Goal: Task Accomplishment & Management: Use online tool/utility

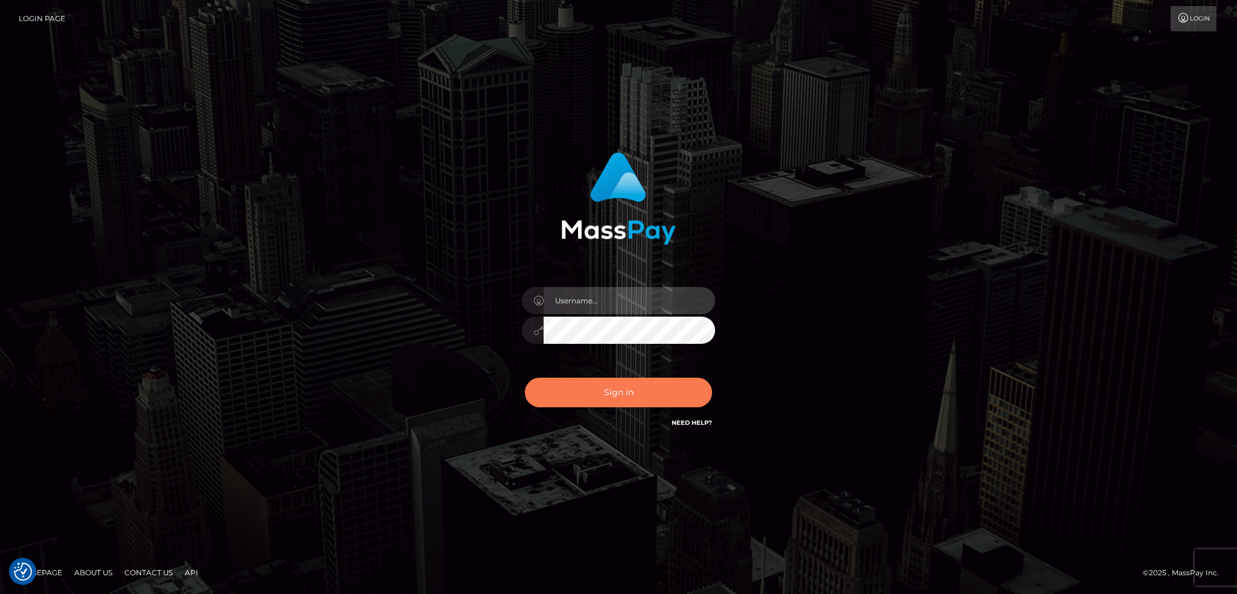
type input "alexstef"
click at [630, 392] on button "Sign in" at bounding box center [618, 392] width 187 height 30
type input "alexstef"
click at [632, 382] on button "Sign in" at bounding box center [618, 392] width 187 height 30
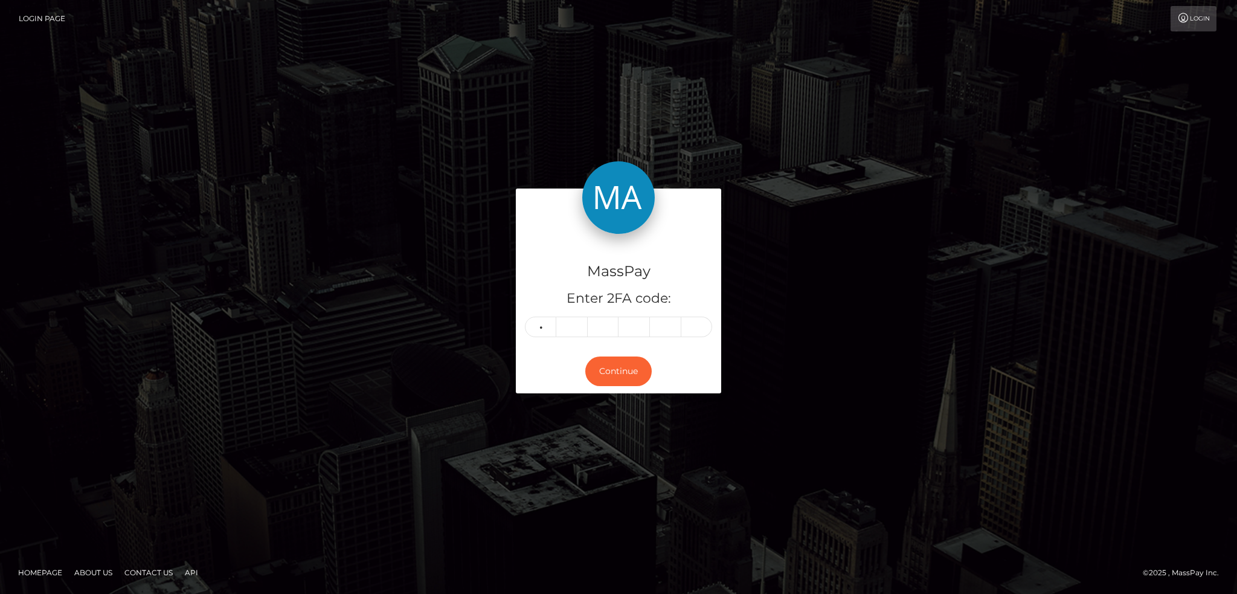
type input "9"
type input "7"
type input "0"
type input "4"
type input "5"
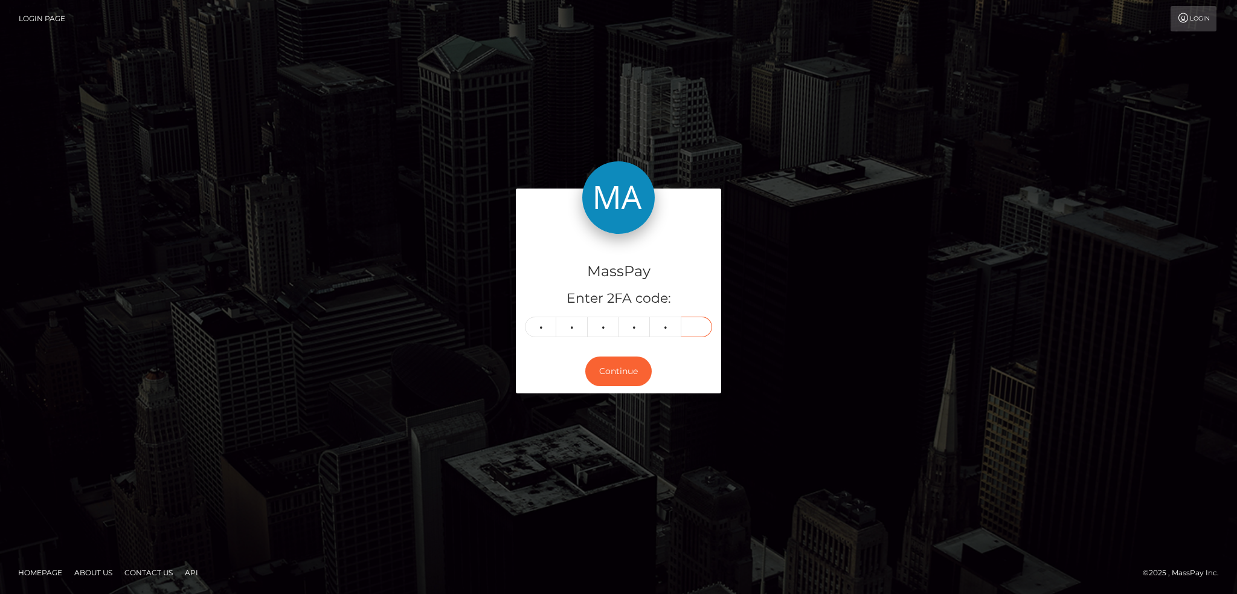
type input "2"
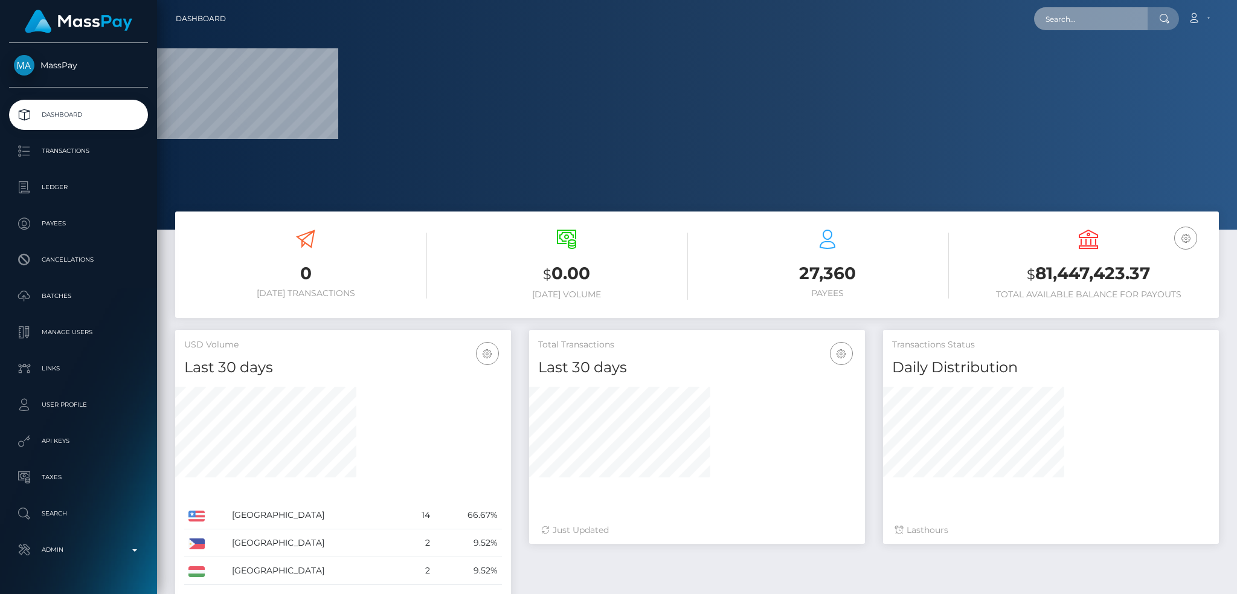
click at [1102, 15] on input "text" at bounding box center [1091, 18] width 114 height 23
paste input "MSP9986cead77c26f8"
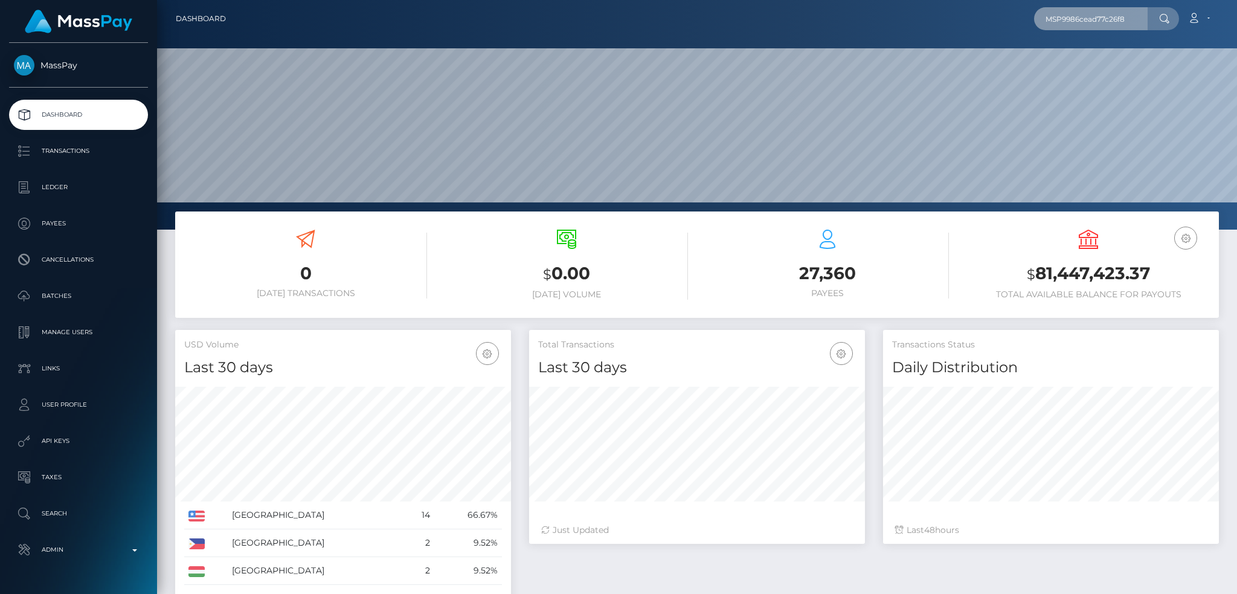
scroll to position [214, 335]
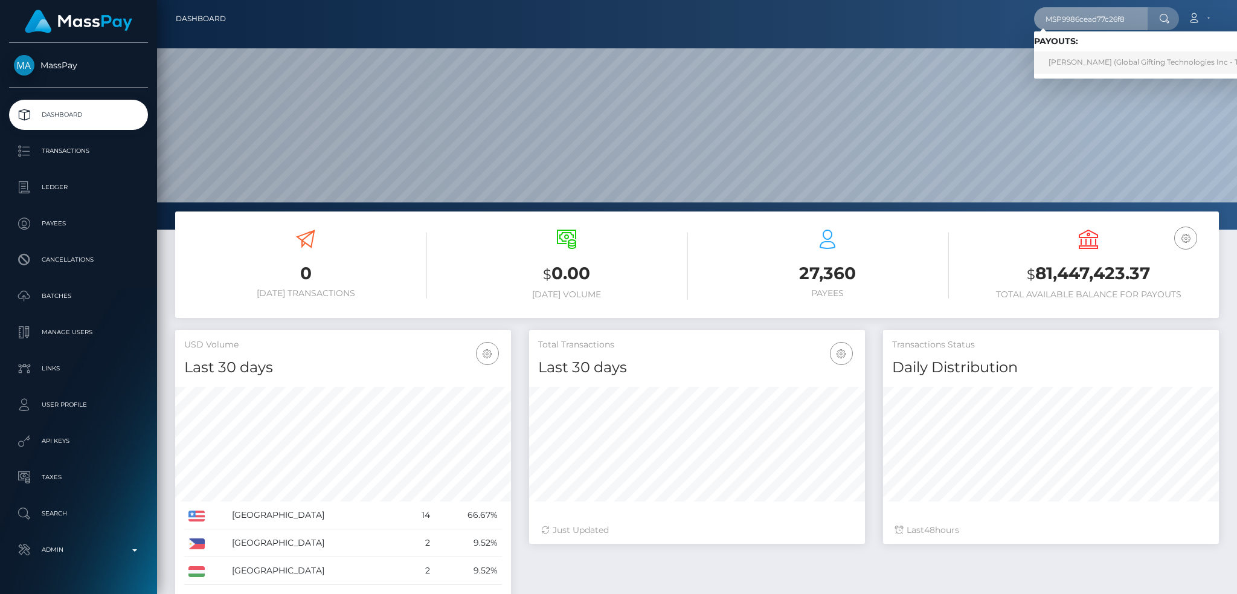
type input "MSP9986cead77c26f8"
click at [1093, 61] on link "XARA CRISTINA VELAZQUEZ PORRAS (Global Gifting Technologies Inc - Throne)" at bounding box center [1155, 62] width 243 height 22
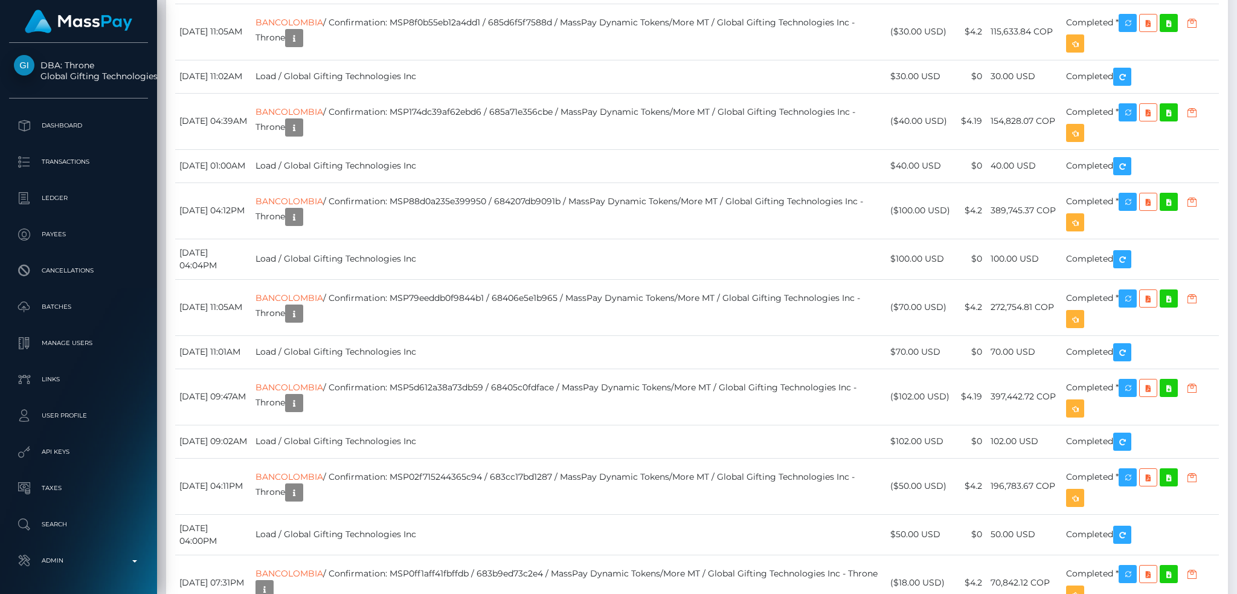
scroll to position [3703, 0]
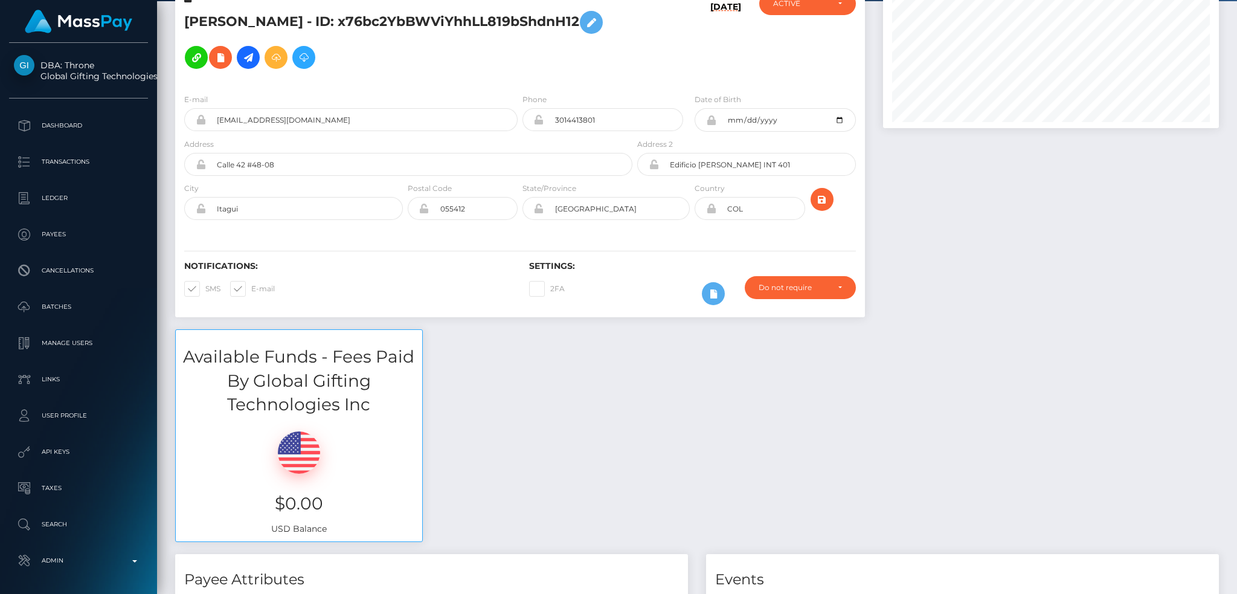
scroll to position [0, 0]
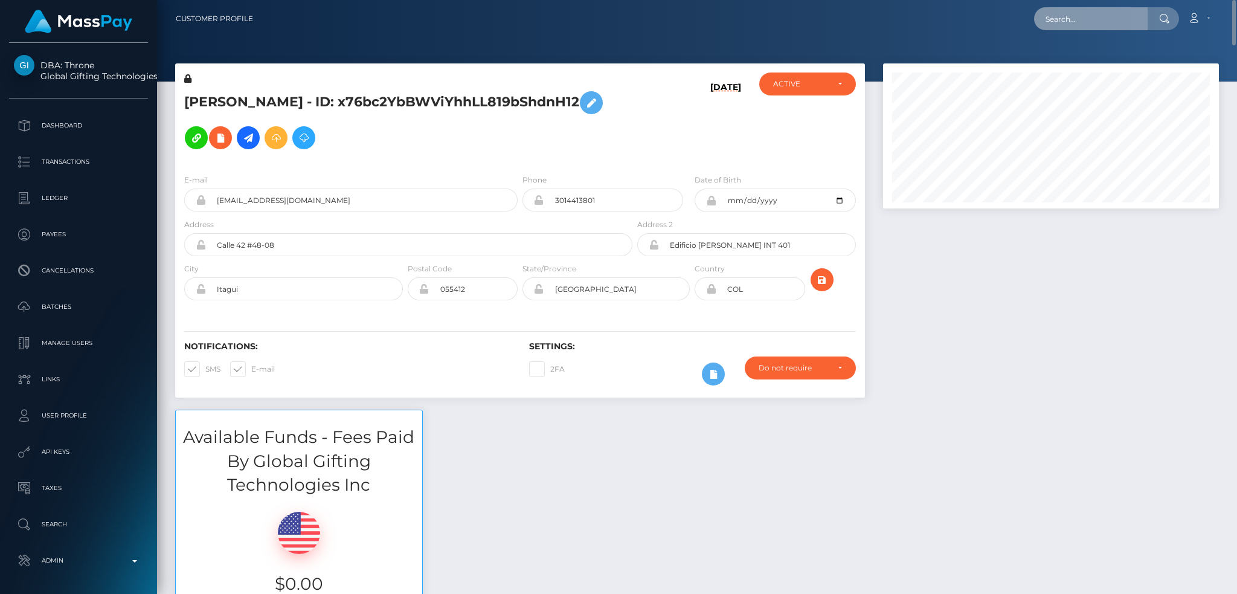
click at [1096, 18] on input "text" at bounding box center [1091, 18] width 114 height 23
paste input "gleiiimaciel@icloud.com"
type input "gleiiimaciel@icloud.com"
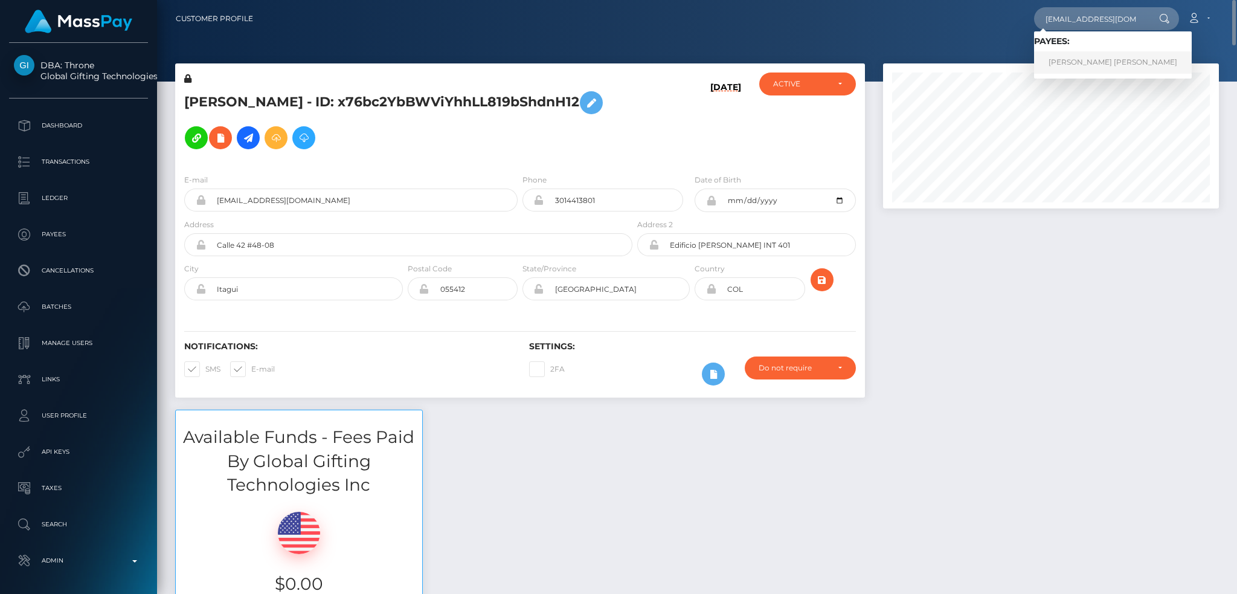
click at [1083, 60] on link "Gleise rodrigues maciel da silva" at bounding box center [1113, 62] width 158 height 22
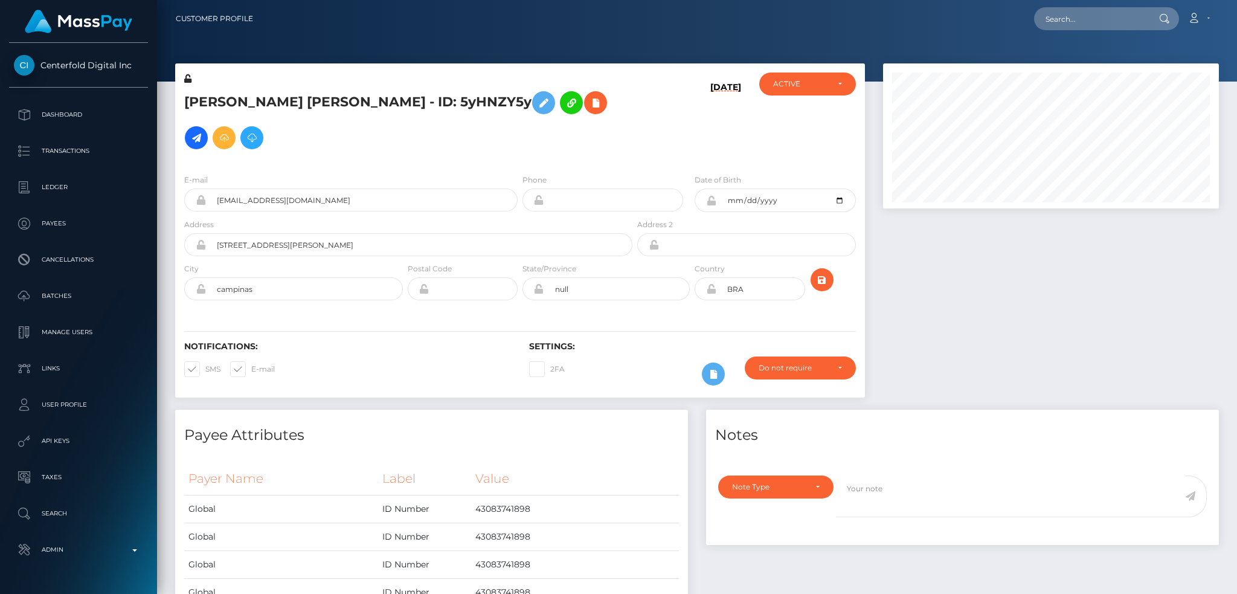
scroll to position [145, 335]
click at [203, 130] on icon at bounding box center [196, 137] width 14 height 15
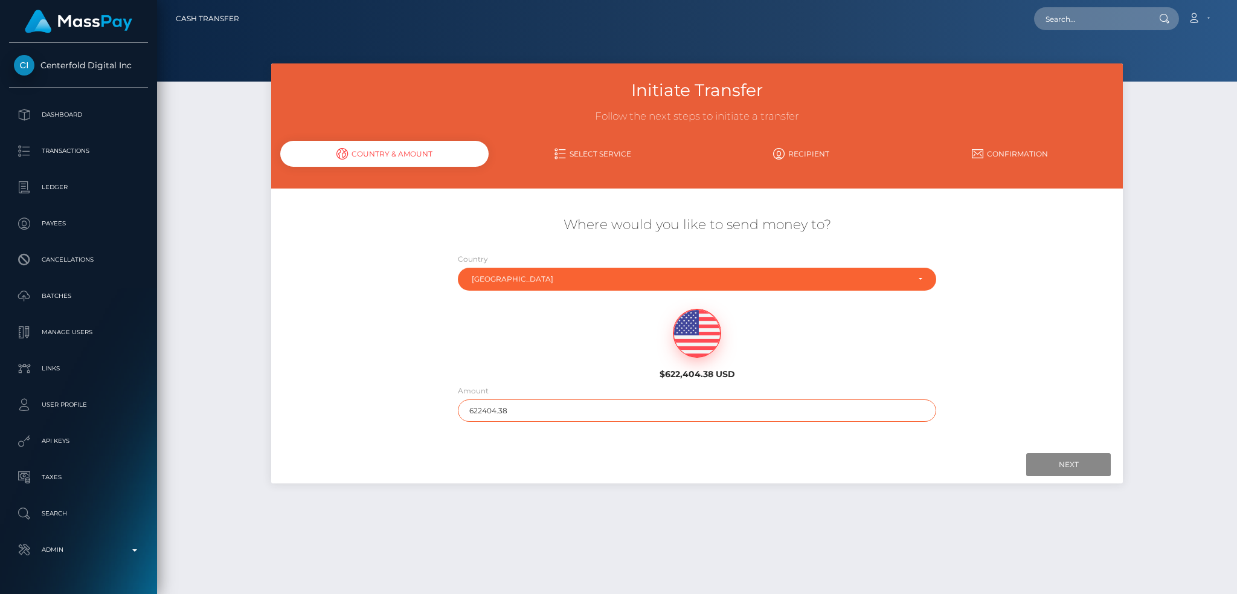
click at [625, 418] on input "622404.38" at bounding box center [697, 410] width 479 height 22
click at [627, 412] on input "622404.38" at bounding box center [697, 410] width 479 height 22
type input "200"
click at [1080, 464] on input "Next" at bounding box center [1068, 464] width 85 height 23
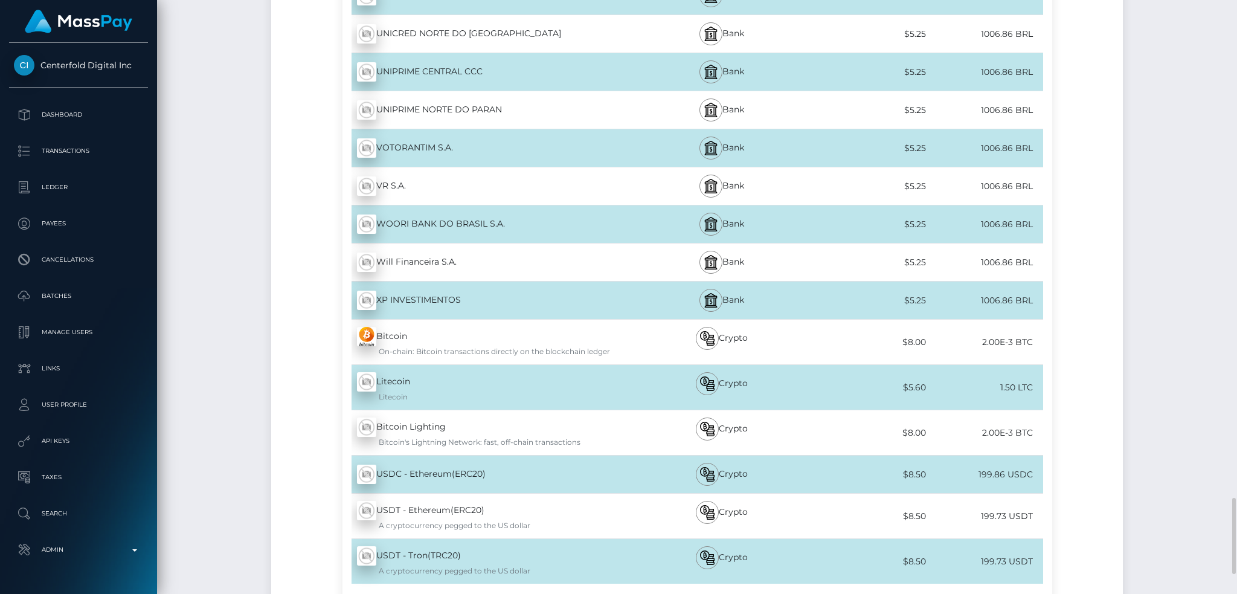
scroll to position [4020, 0]
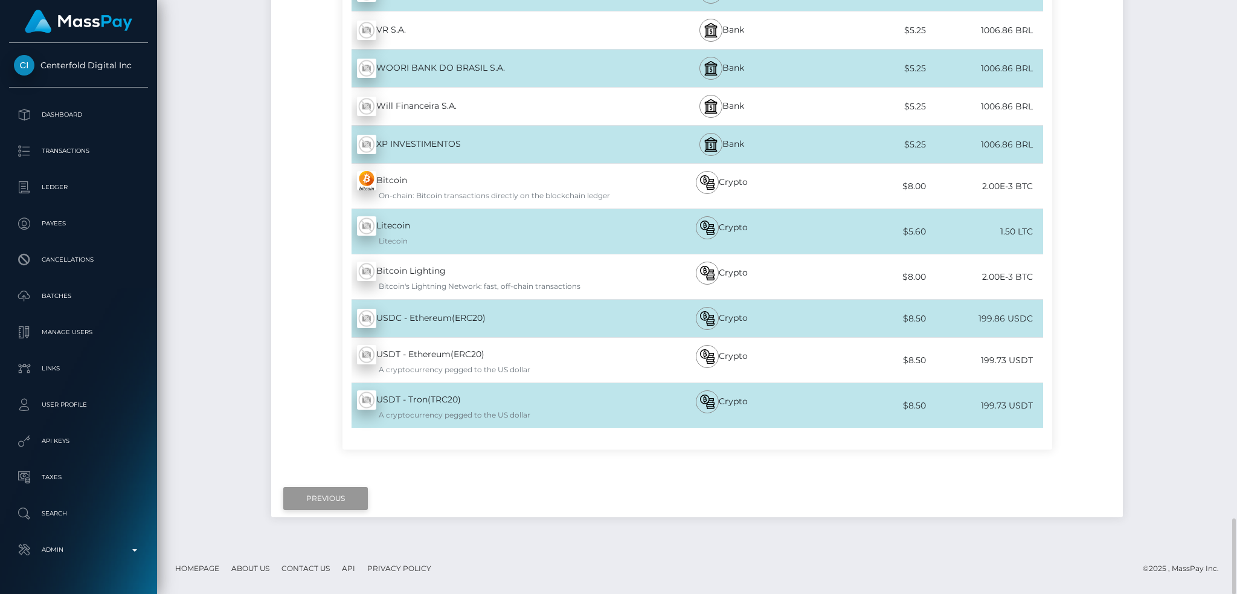
click at [314, 493] on input "Previous" at bounding box center [325, 498] width 85 height 23
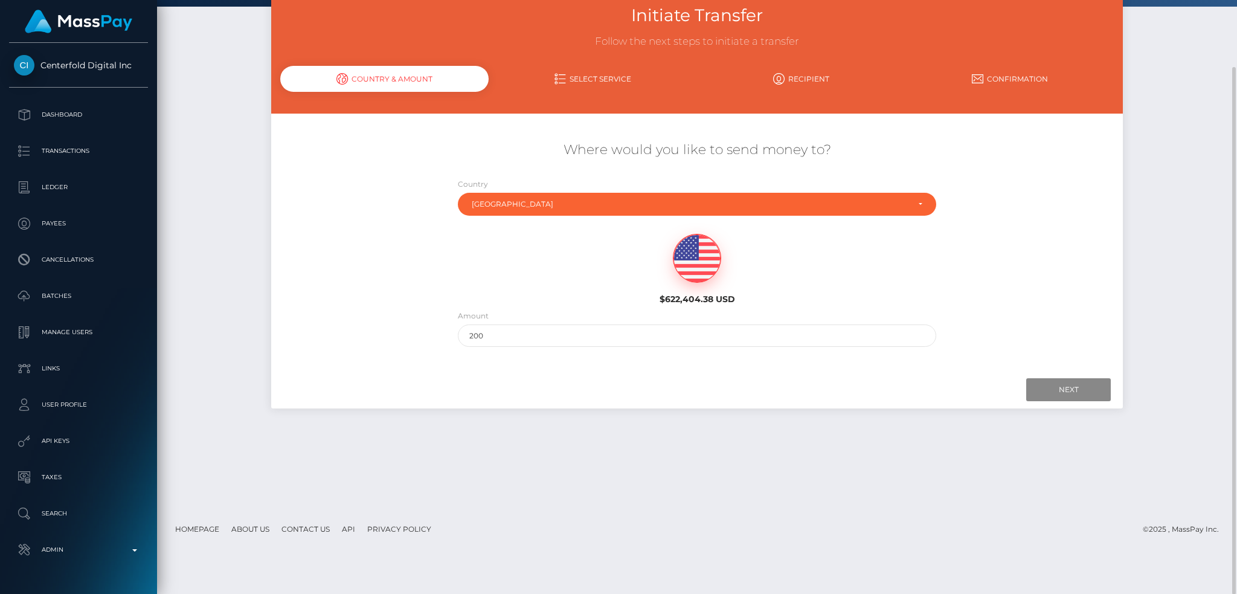
scroll to position [0, 0]
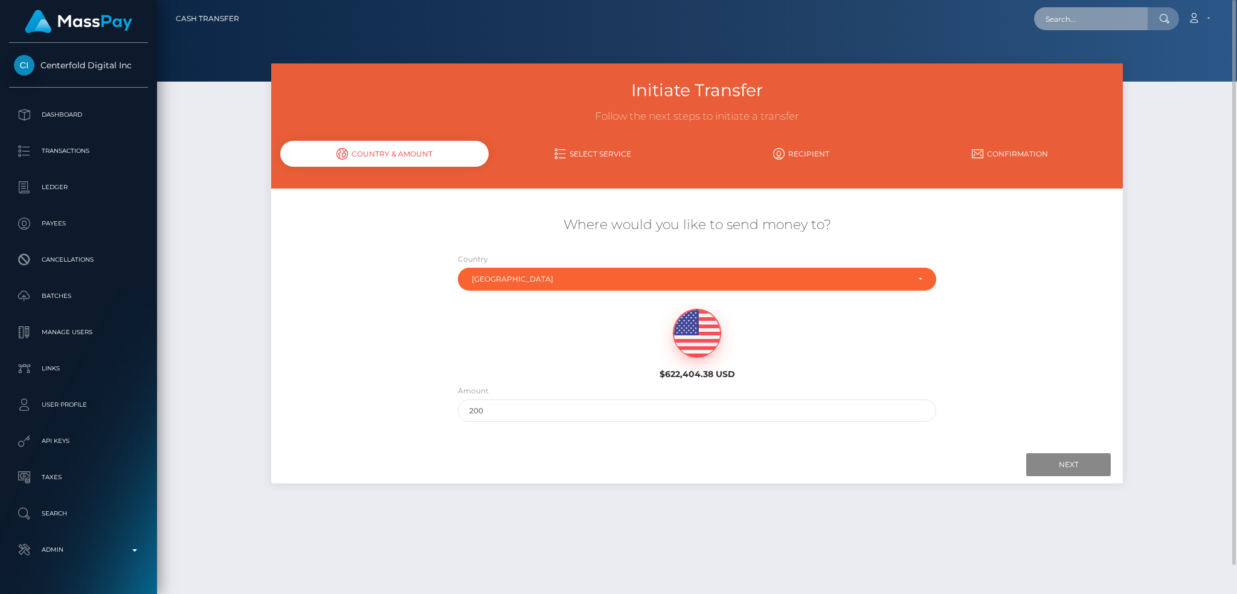
click at [1080, 22] on input "text" at bounding box center [1091, 18] width 114 height 23
paste input "dreamsweetbakes@gmail.com"
type input "dreamsweetbakes@gmail.com"
click at [1094, 56] on link "FantasiFeet" at bounding box center [1082, 62] width 97 height 22
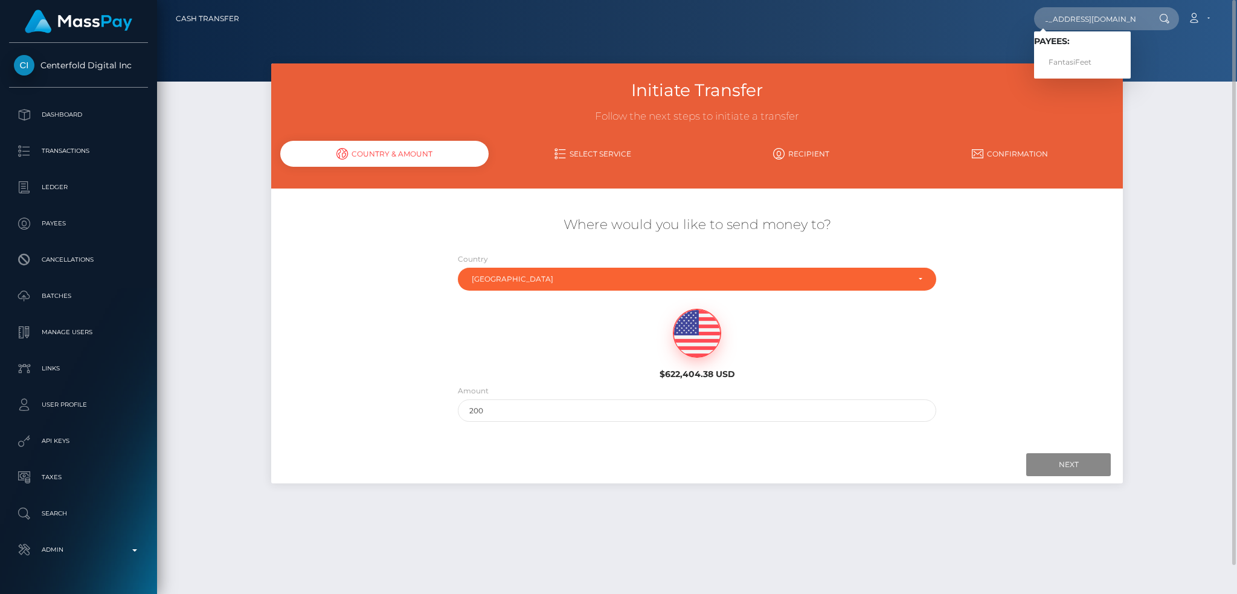
scroll to position [0, 0]
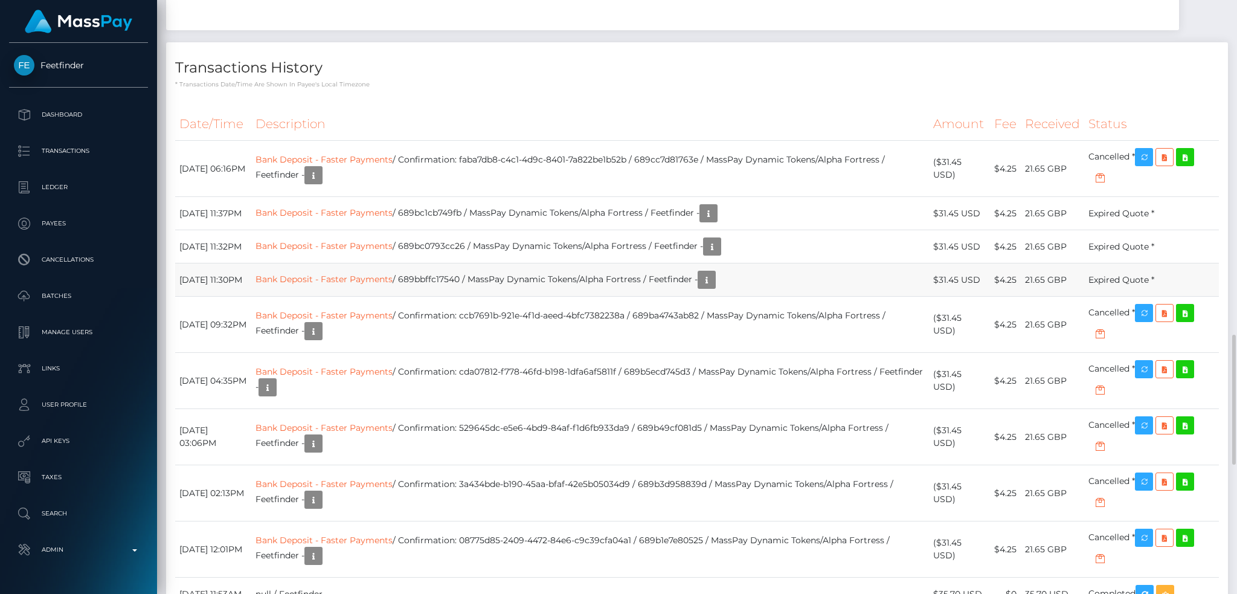
scroll to position [1932, 0]
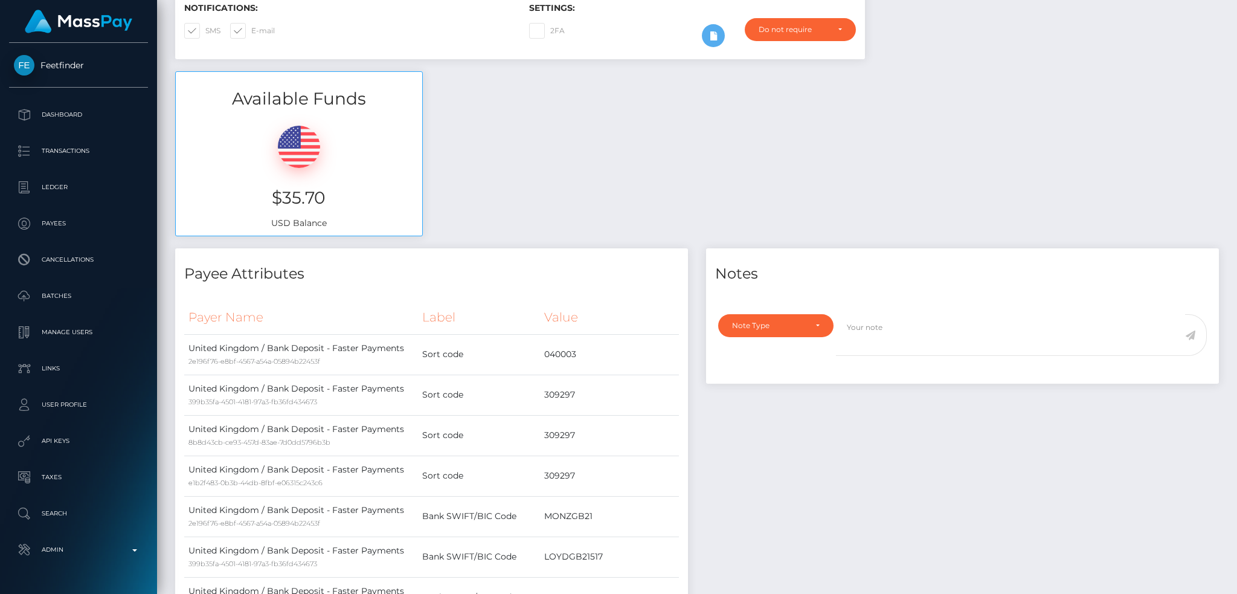
scroll to position [0, 0]
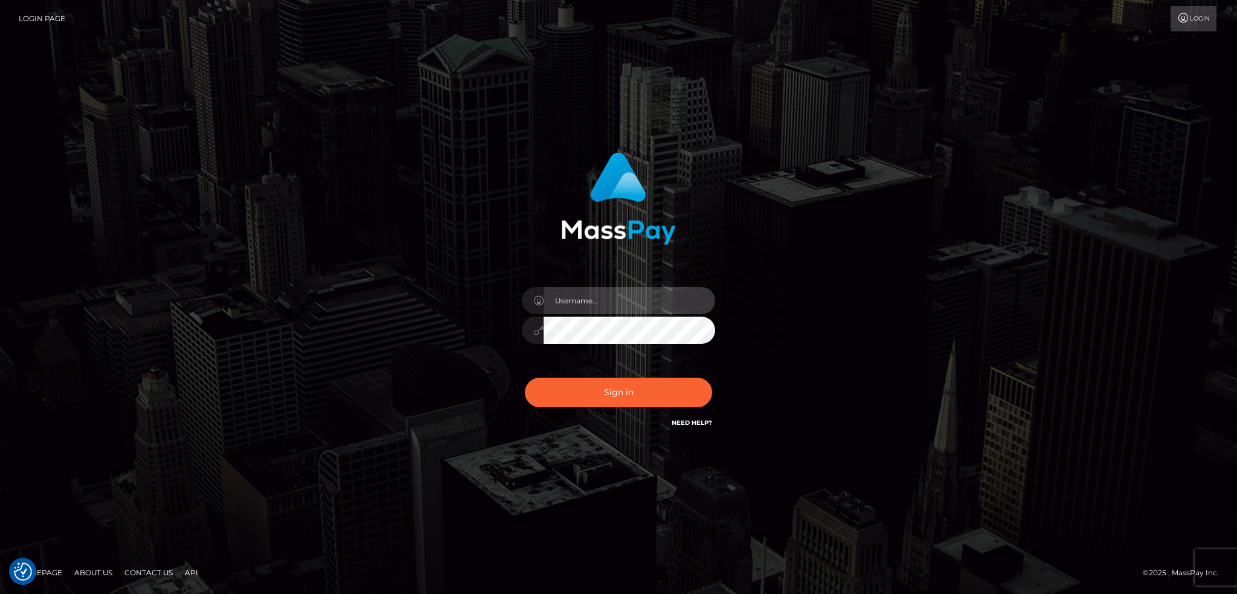
type input "alexstef"
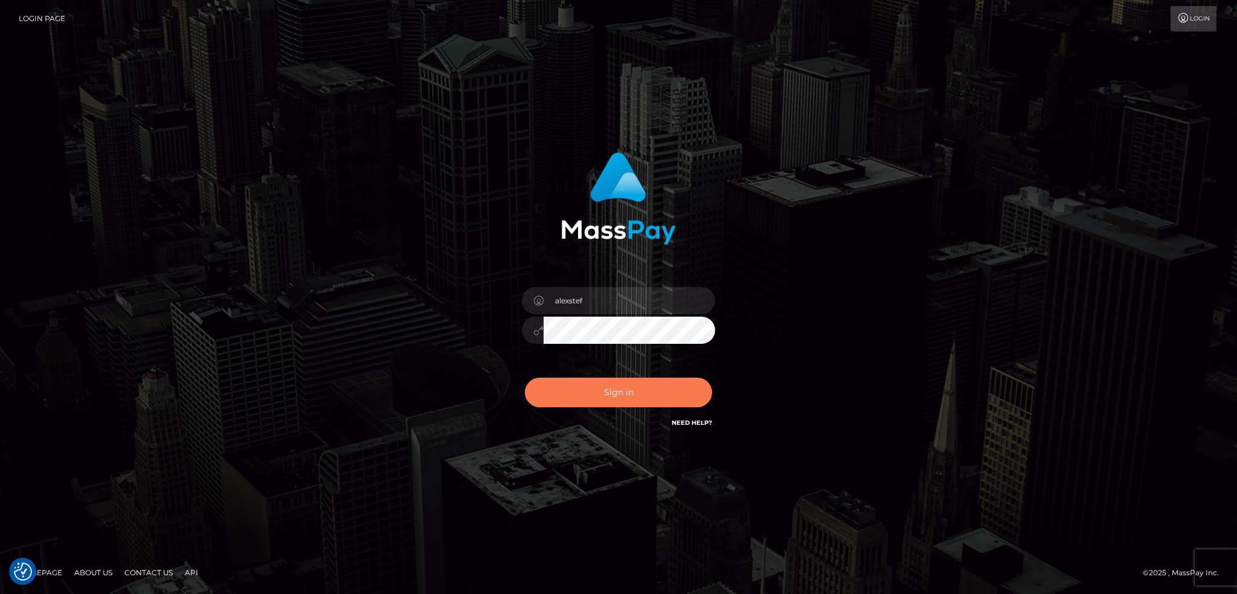
click at [651, 386] on button "Sign in" at bounding box center [618, 392] width 187 height 30
type input "alexstef"
click at [641, 387] on button "Sign in" at bounding box center [618, 392] width 187 height 30
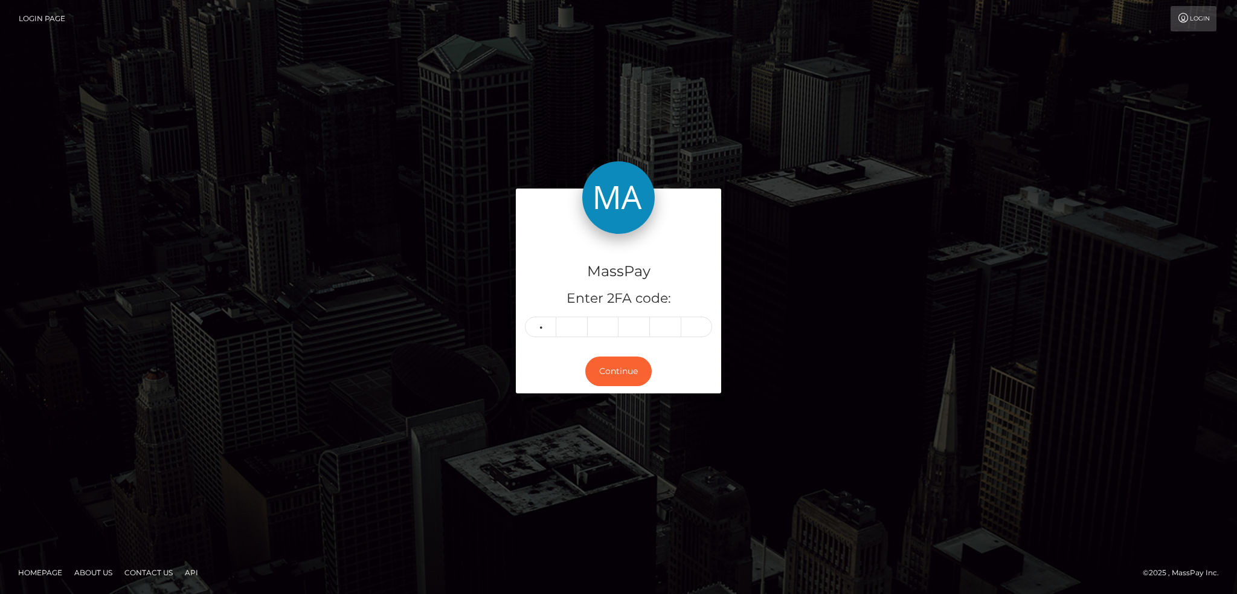
type input "0"
type input "8"
type input "6"
type input "2"
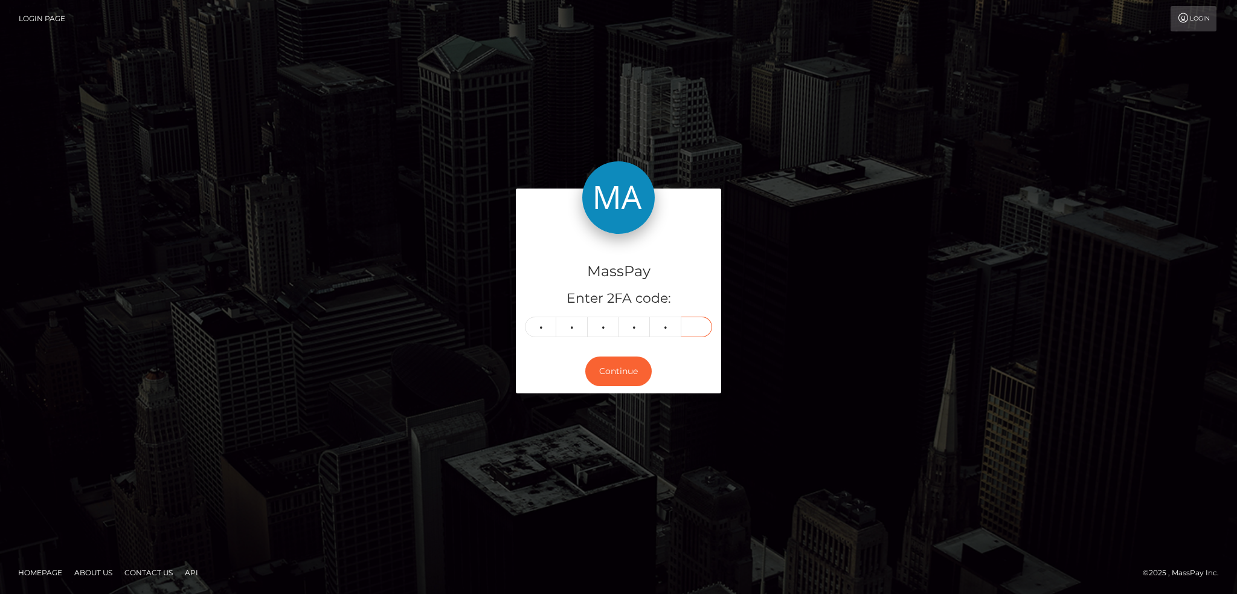
type input "4"
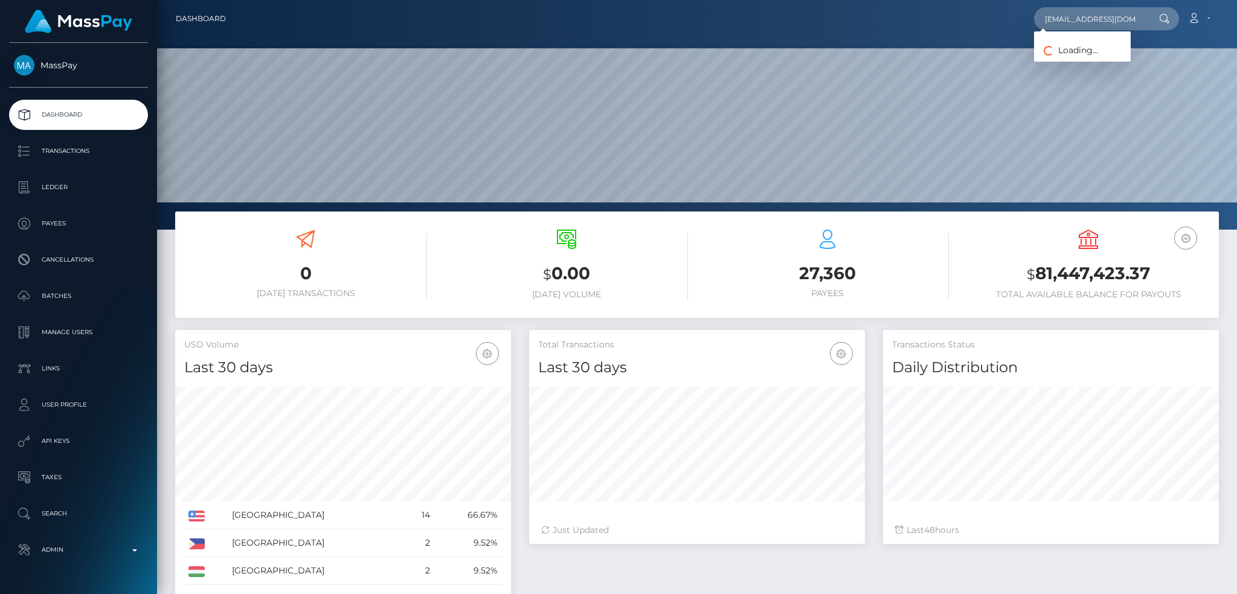
scroll to position [214, 335]
type input "joshjayjay59@gmail.com"
click at [1078, 57] on link "TJHIN MARTIN" at bounding box center [1082, 62] width 97 height 22
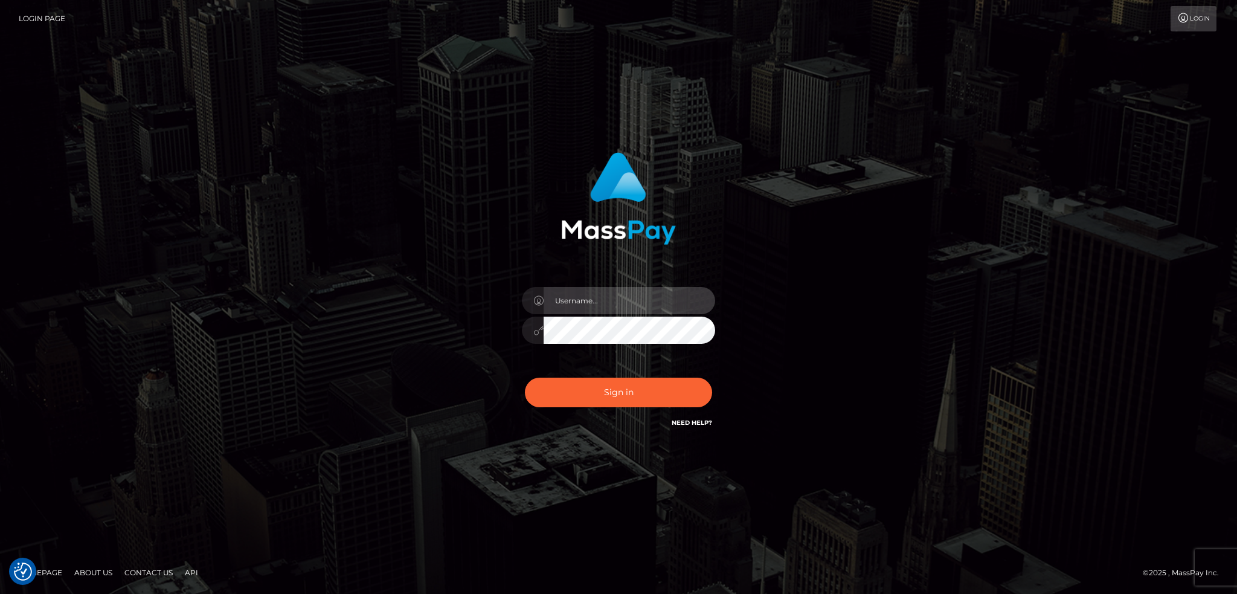
type input "alexstef"
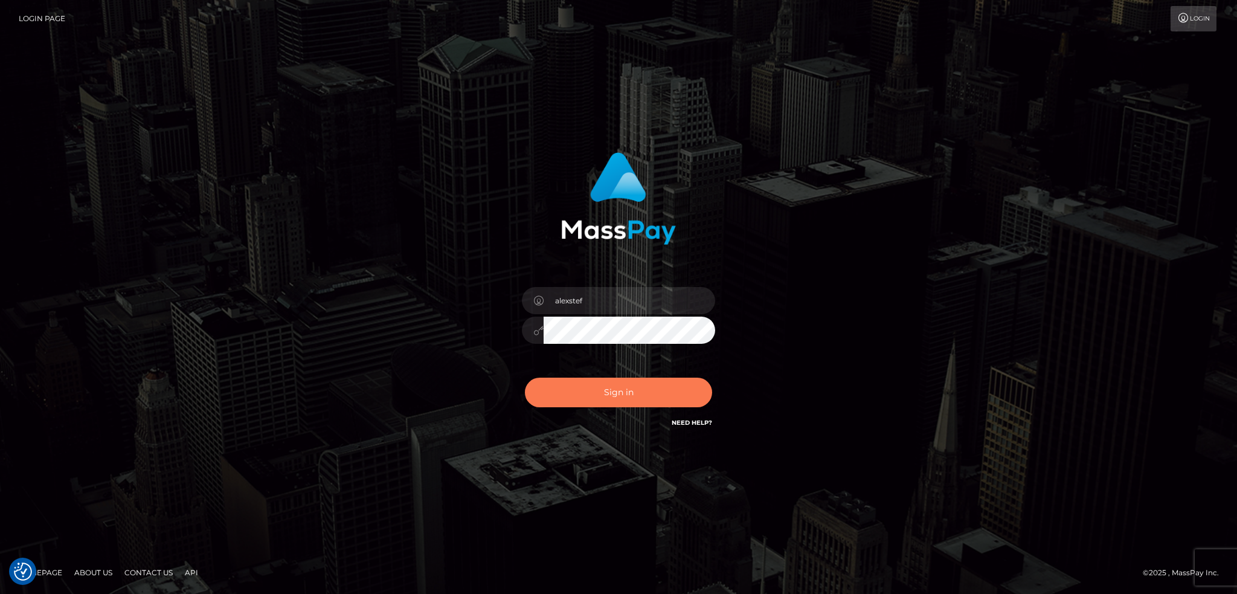
click at [644, 384] on button "Sign in" at bounding box center [618, 392] width 187 height 30
type input "alexstef"
click at [611, 387] on button "Sign in" at bounding box center [618, 392] width 187 height 30
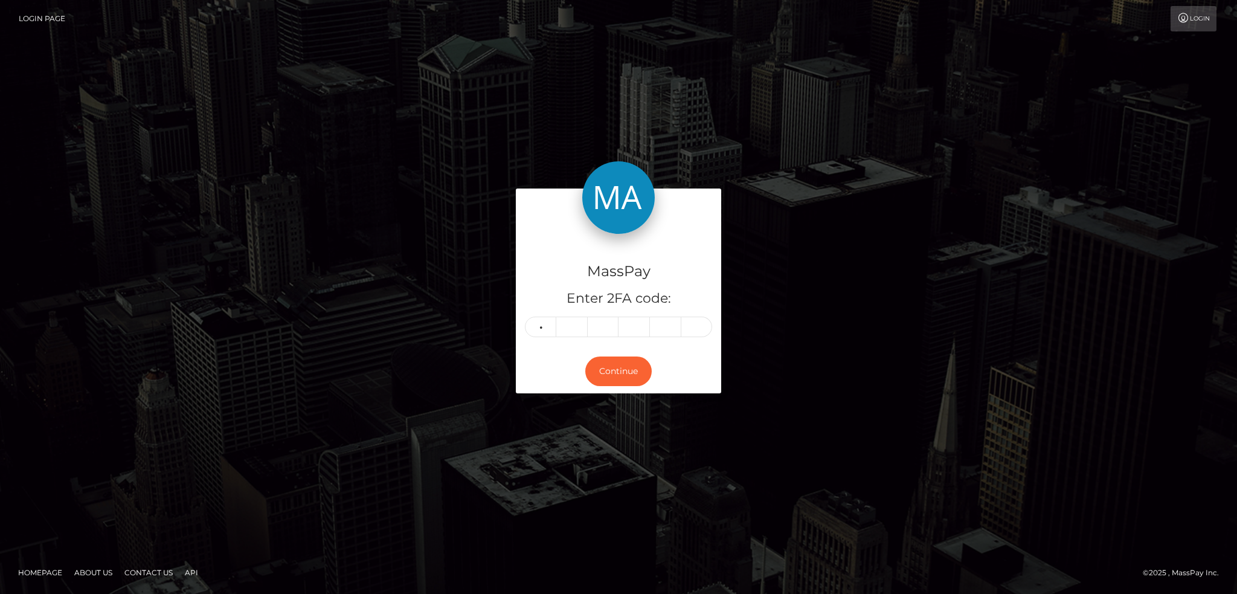
type input "7"
type input "3"
type input "6"
type input "5"
type input "3"
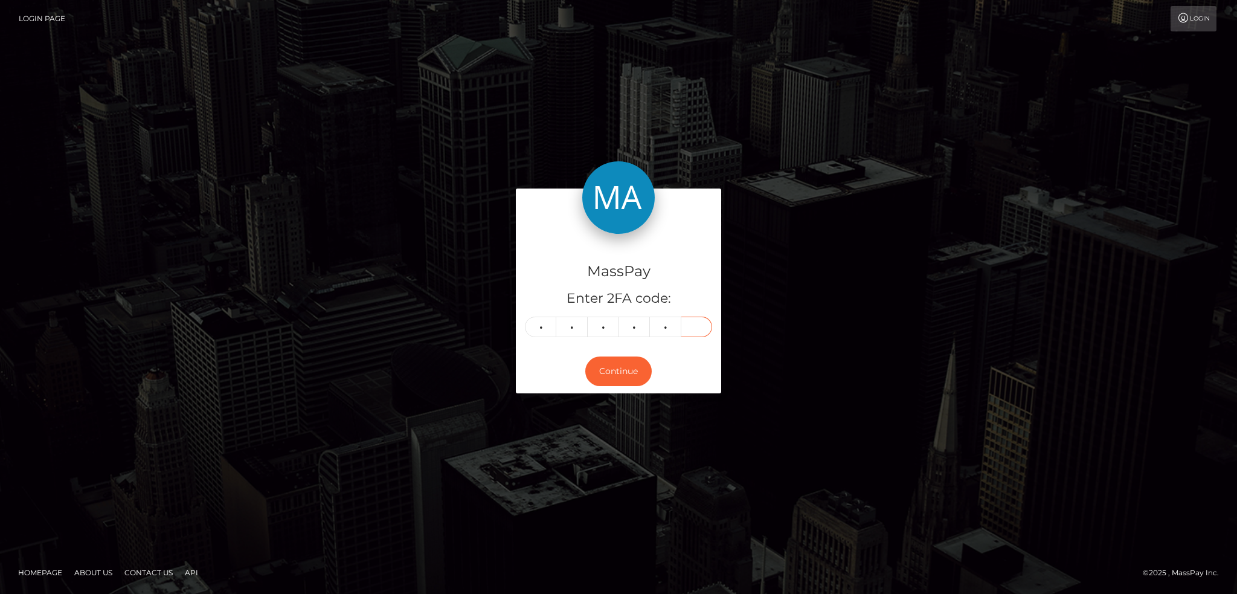
type input "0"
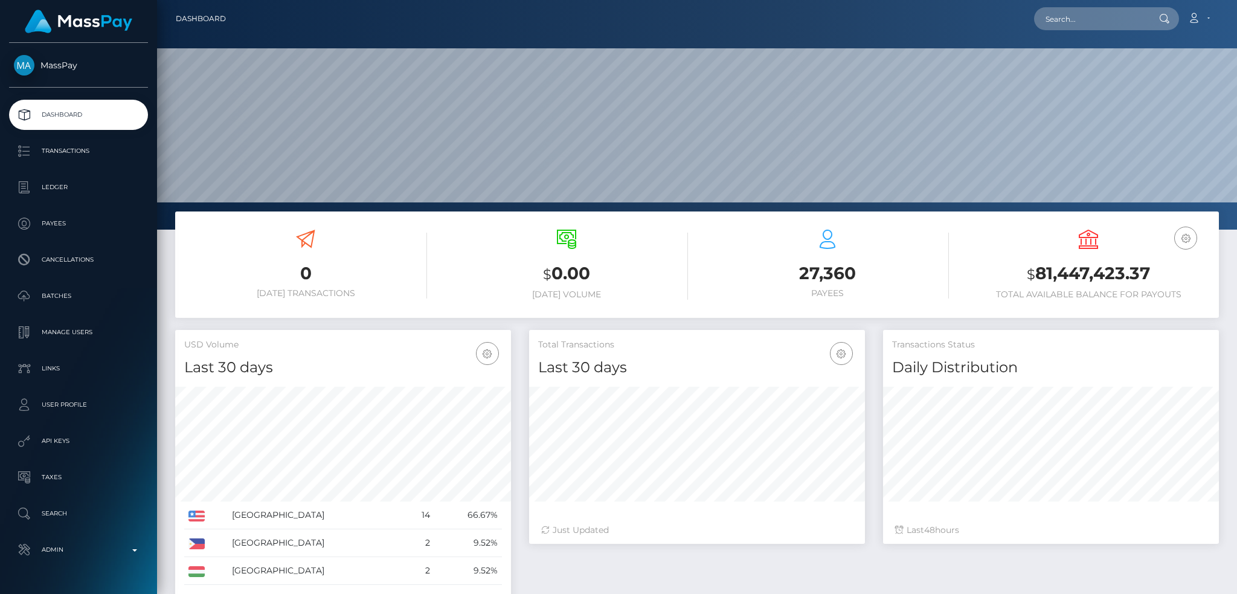
scroll to position [214, 335]
click at [1089, 14] on input "text" at bounding box center [1091, 18] width 114 height 23
paste input "[EMAIL_ADDRESS][DOMAIN_NAME]"
type input "[EMAIL_ADDRESS][DOMAIN_NAME]"
click at [1083, 60] on link "[PERSON_NAME]" at bounding box center [1082, 62] width 97 height 22
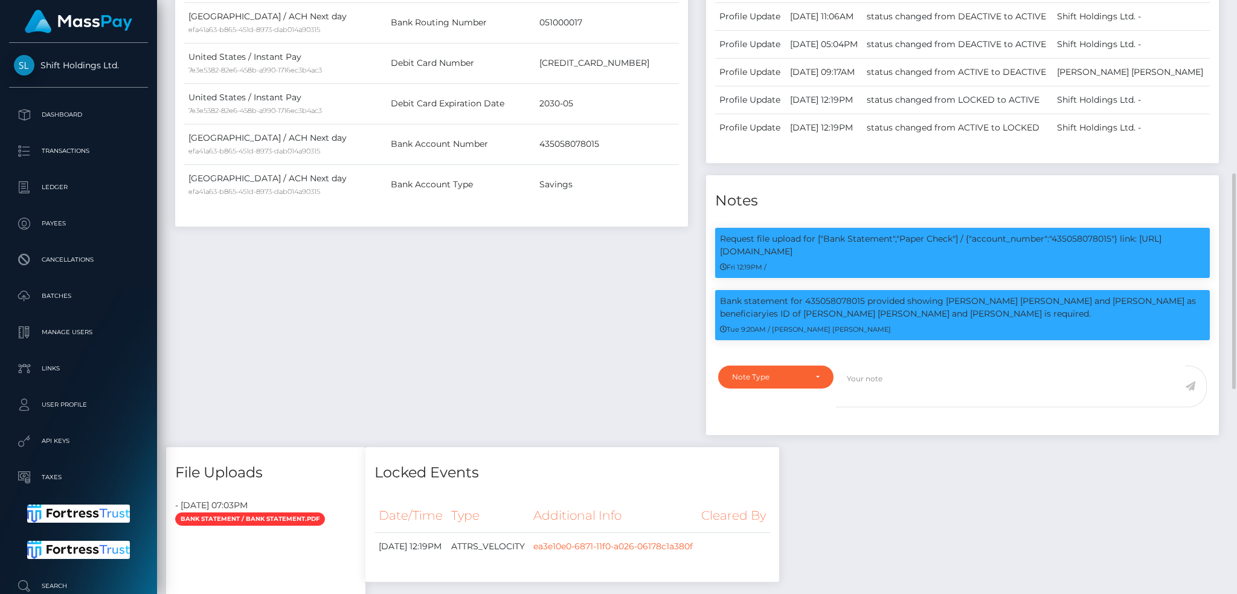
scroll to position [145, 335]
click at [1079, 239] on p "Request file upload for ["Bank Statement","Paper Check"] / {"account_number":"4…" at bounding box center [962, 244] width 485 height 25
copy p "435058078015"
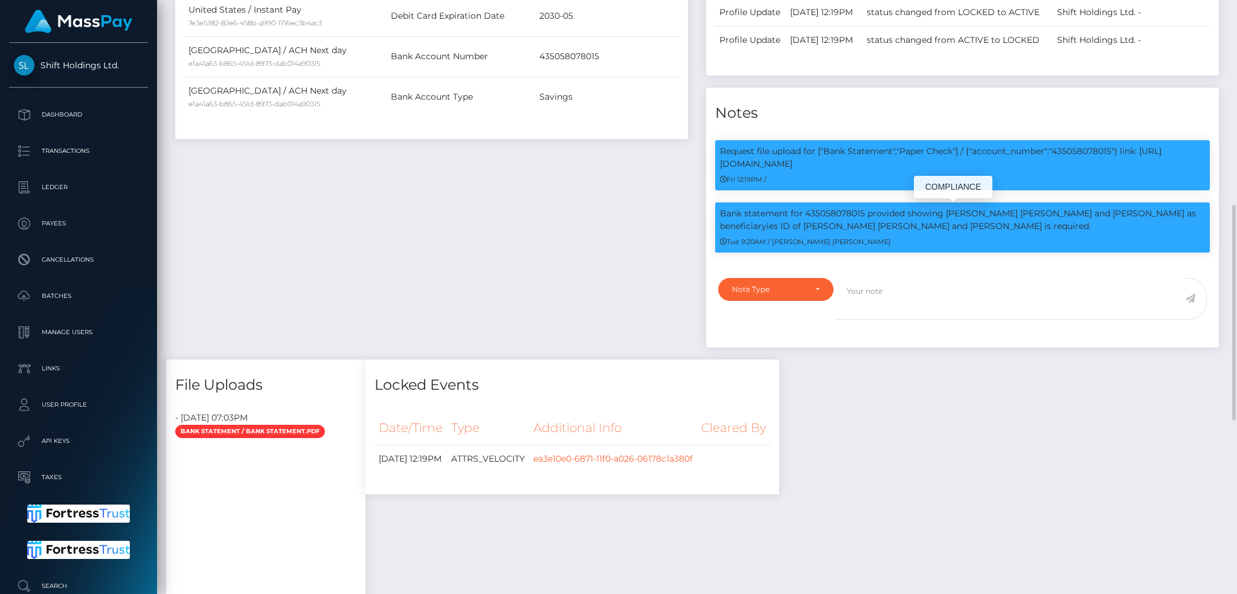
drag, startPoint x: 1066, startPoint y: 226, endPoint x: 716, endPoint y: 203, distance: 351.5
click at [716, 203] on div "Bank statement for 435058078015 provided showing CRAIG HUNTINGTON PARRIS and TA…" at bounding box center [962, 227] width 495 height 50
copy p "Bank statement for 435058078015 provided showing CRAIG HUNTINGTON PARRIS and TA…"
click at [589, 228] on div "Payee Attributes Payer Name Label Value United States / ACH Next day efa41a63-b…" at bounding box center [431, 95] width 531 height 530
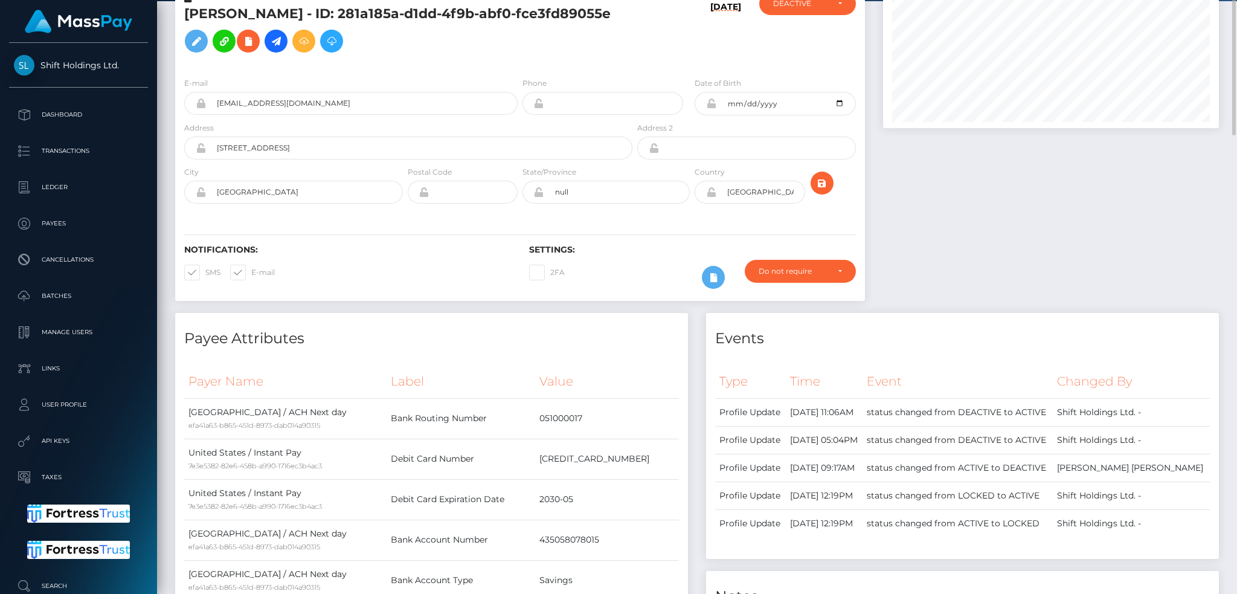
scroll to position [0, 0]
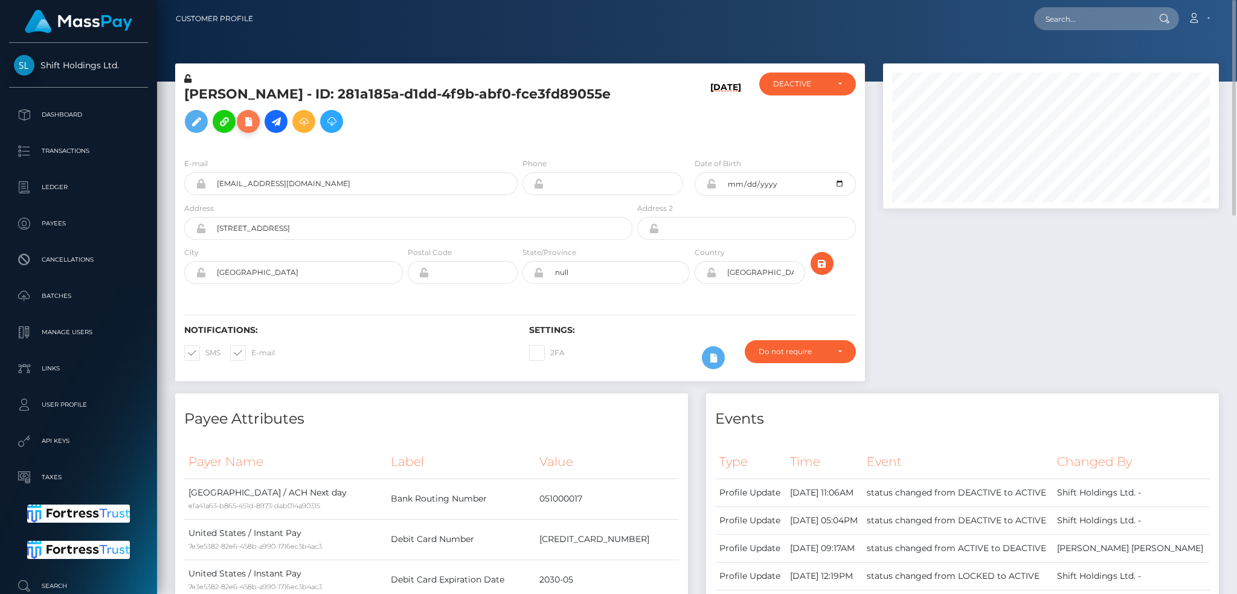
click at [255, 118] on icon at bounding box center [248, 121] width 14 height 15
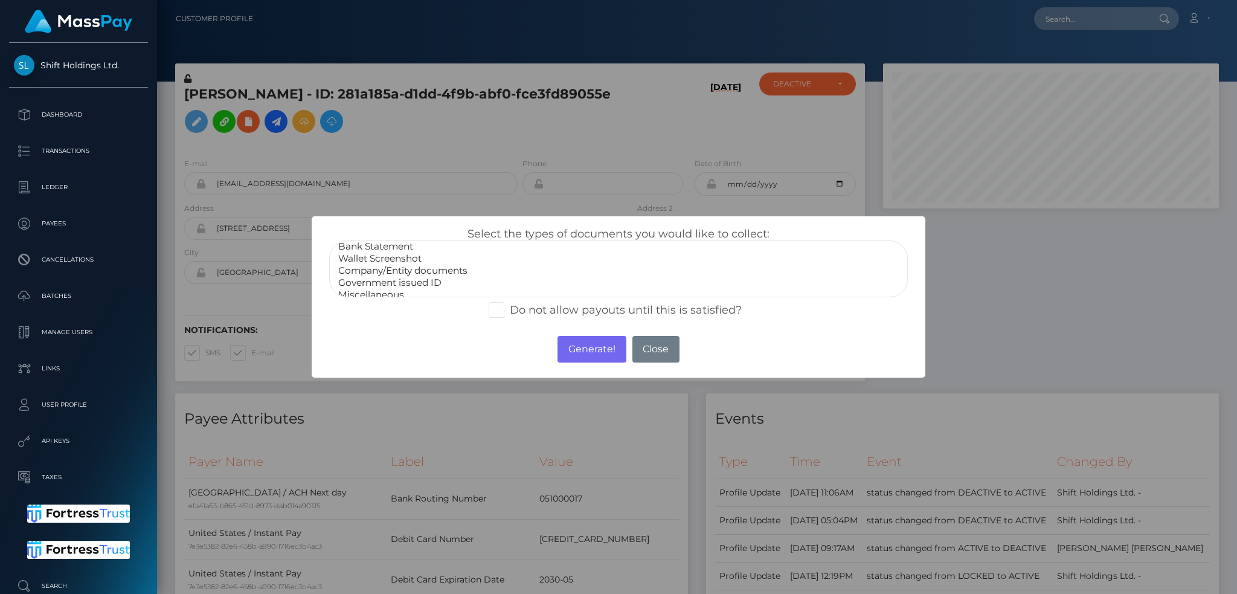
scroll to position [24, 0]
select select "Government issued ID"
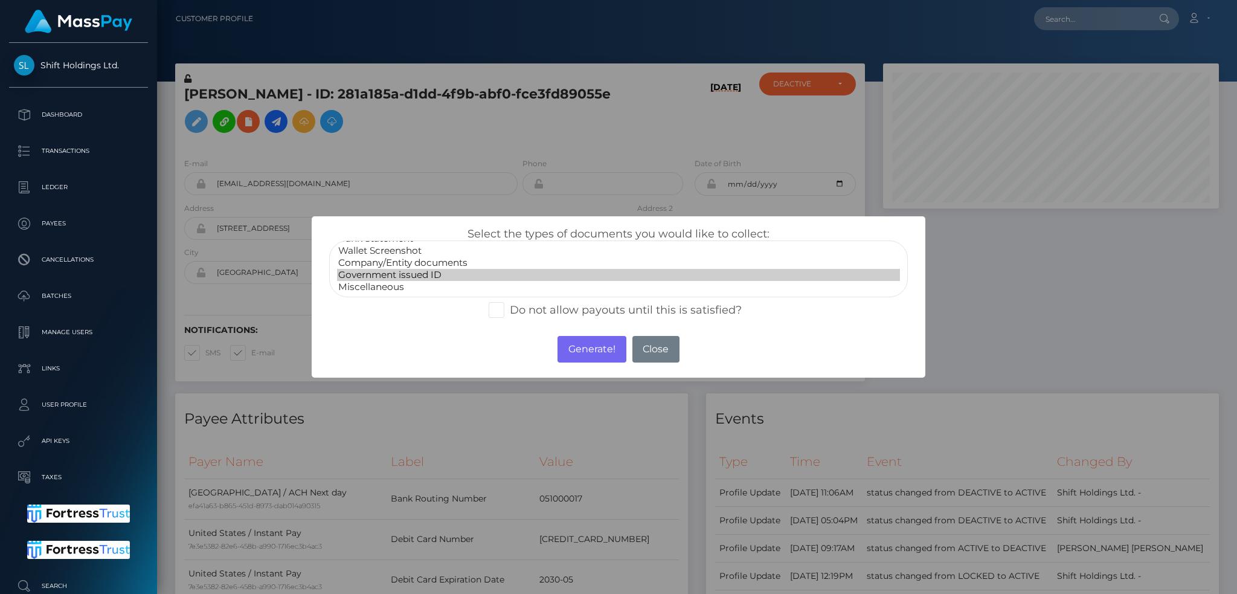
click at [426, 269] on option "Government issued ID" at bounding box center [618, 275] width 563 height 12
click at [583, 351] on button "Generate!" at bounding box center [591, 349] width 68 height 27
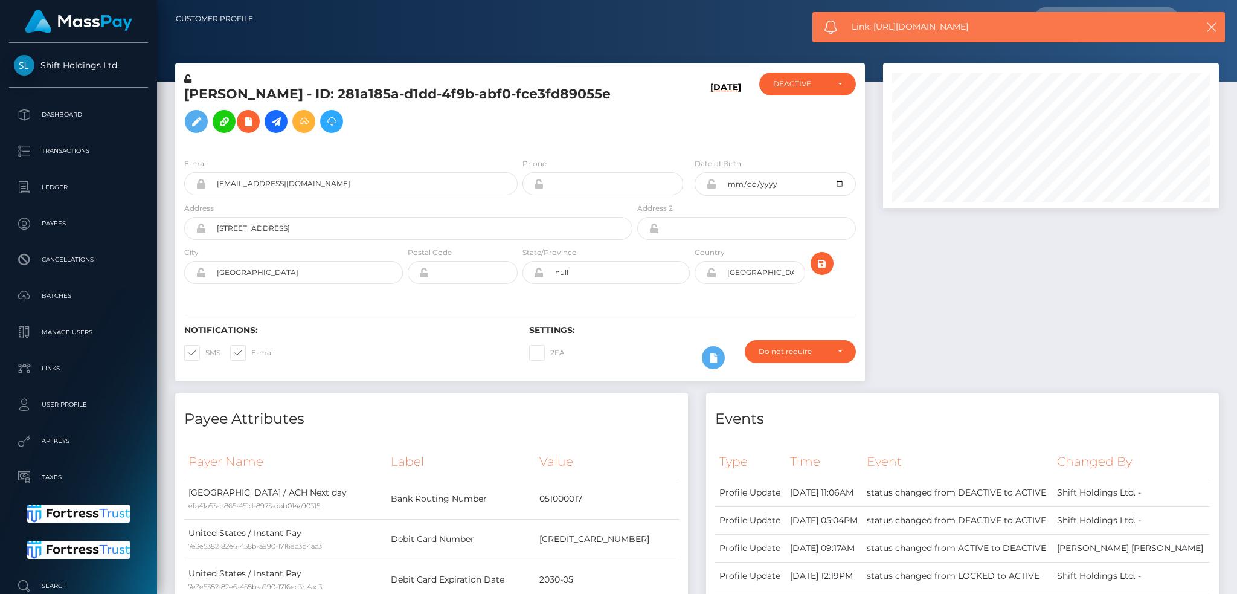
click at [900, 31] on span "Link: https://l.maspay.io/ogHRF" at bounding box center [1011, 27] width 321 height 13
copy span "Link: https://l.maspay.io/ogHRF"
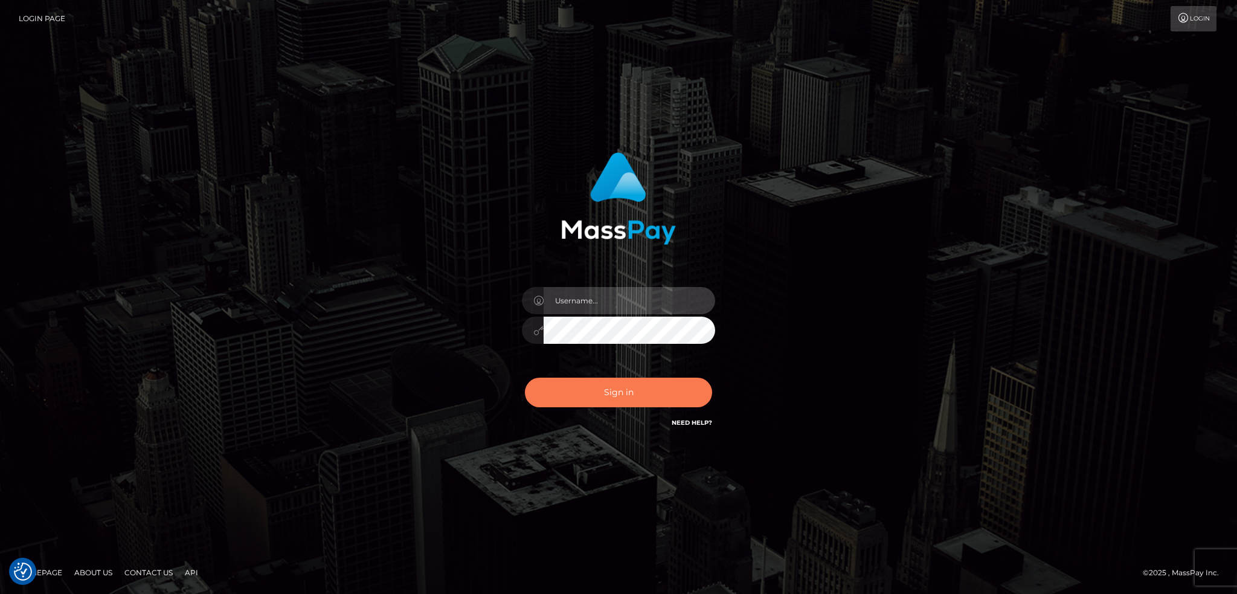
type input "alexstef"
click at [635, 395] on button "Sign in" at bounding box center [618, 392] width 187 height 30
type input "alexstef"
click at [641, 392] on button "Sign in" at bounding box center [618, 392] width 187 height 30
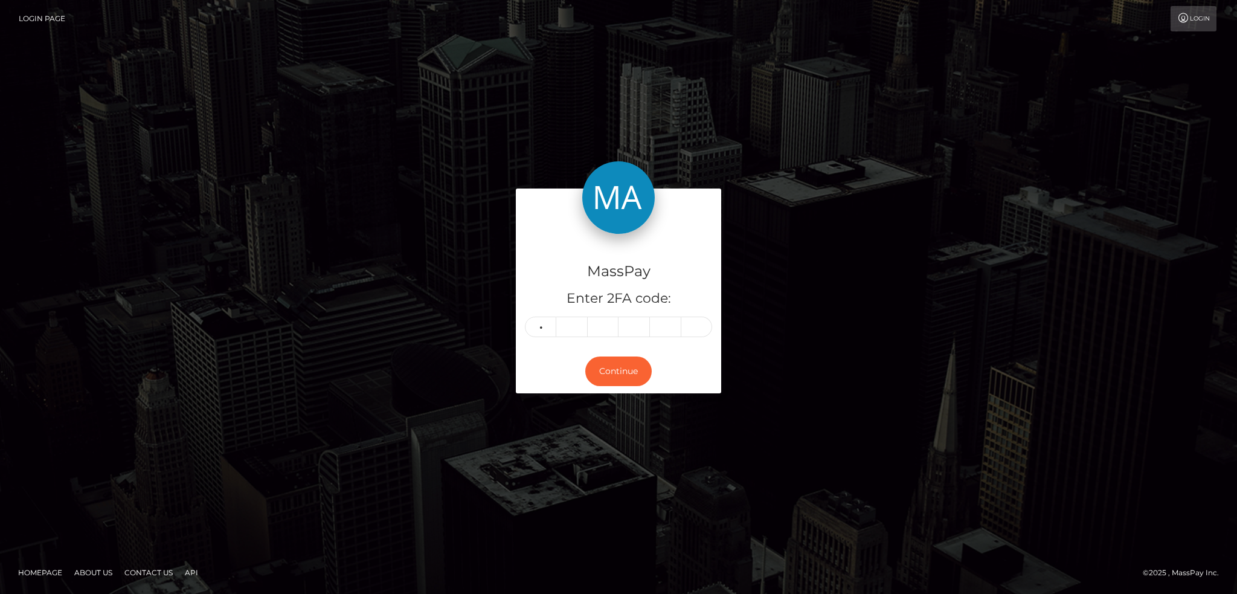
type input "6"
type input "8"
type input "2"
type input "8"
type input "6"
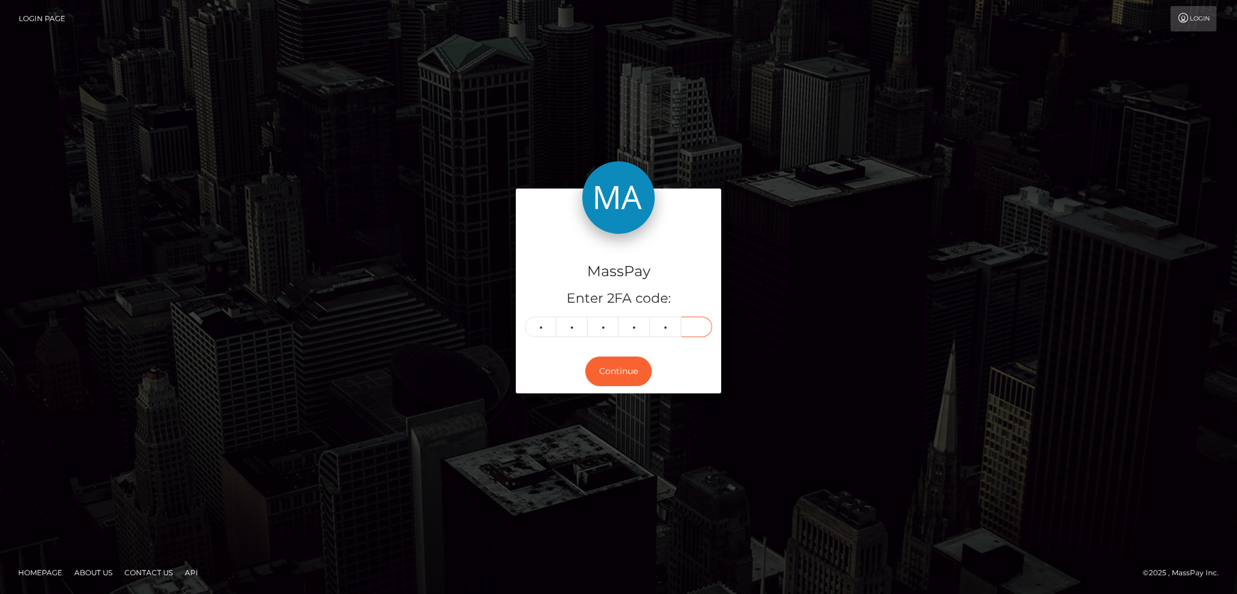
type input "3"
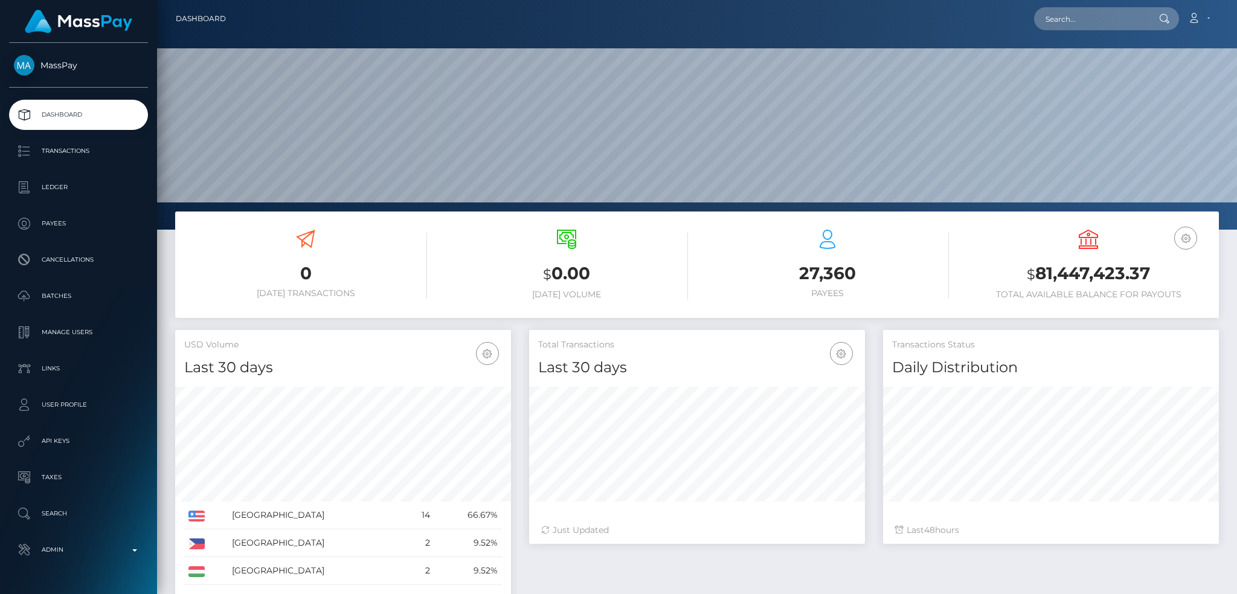
scroll to position [214, 335]
click at [1060, 27] on input "text" at bounding box center [1091, 18] width 114 height 23
paste input "[EMAIL_ADDRESS][DOMAIN_NAME]"
type input "[EMAIL_ADDRESS][DOMAIN_NAME]"
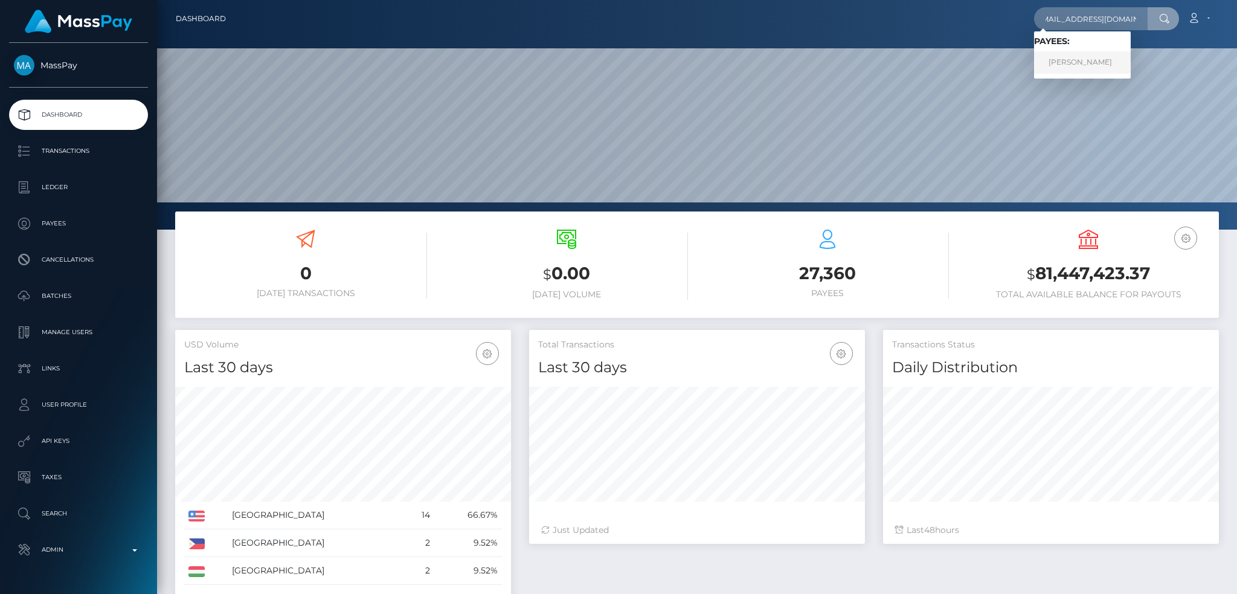
click at [1095, 58] on link "ENRICO RAVNIC" at bounding box center [1082, 62] width 97 height 22
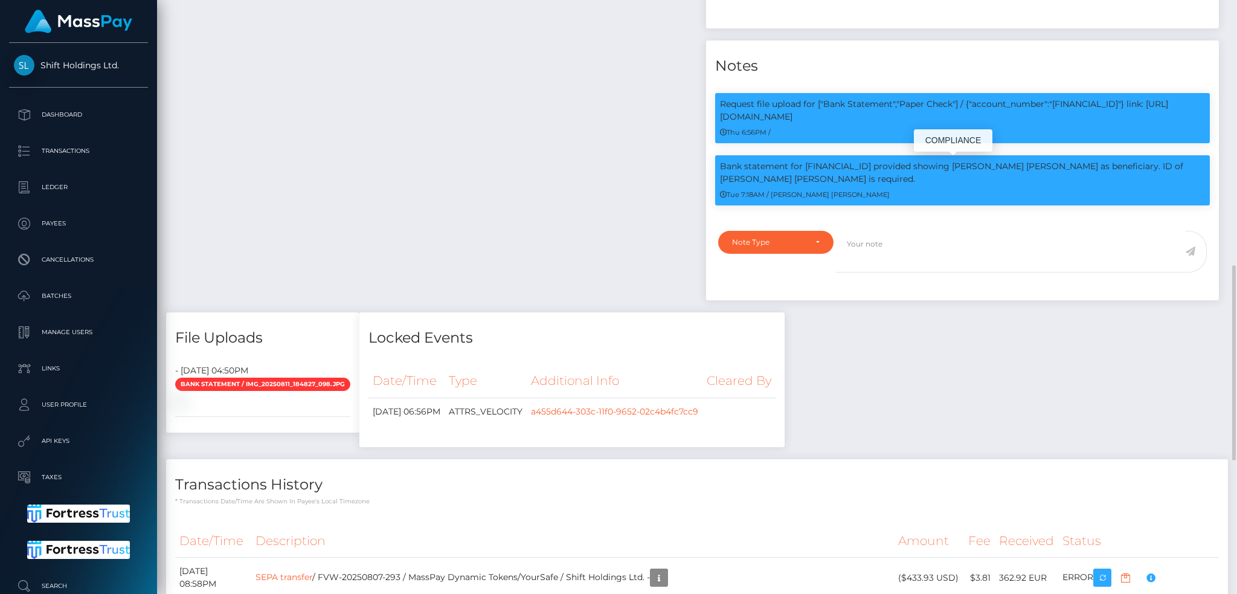
scroll to position [145, 335]
click at [891, 165] on p "Bank statement for IT20R0347501605CC0011494128 provided showing ELISA MONICA MA…" at bounding box center [962, 172] width 485 height 25
copy p "IT20R0347501605CC0011494128"
click at [802, 165] on p "Bank statement for IT20R0347501605CC0011494128 provided showing ELISA MONICA MA…" at bounding box center [962, 172] width 485 height 25
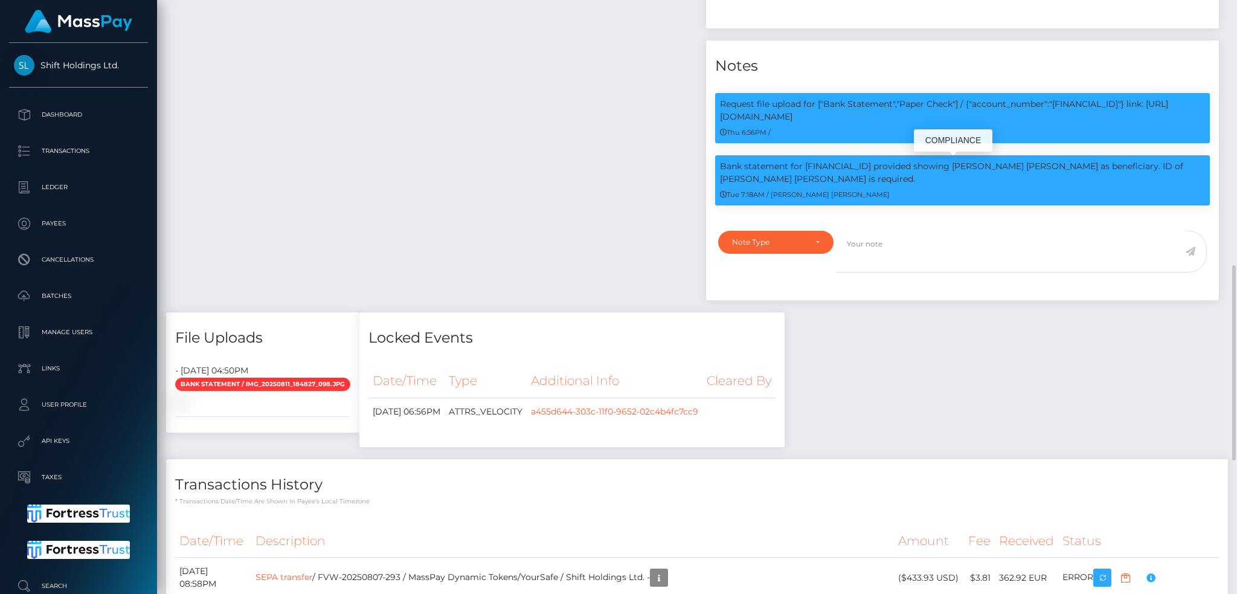
drag, startPoint x: 1014, startPoint y: 166, endPoint x: 1017, endPoint y: 177, distance: 11.1
click at [1017, 177] on p "Bank statement for IT20R0347501605CC0011494128 provided showing ELISA MONICA MA…" at bounding box center [962, 172] width 485 height 25
copy p "ELISA MONICA MARCHESE as beneficiary. ID of ELISA MONICA MARCHESE is required."
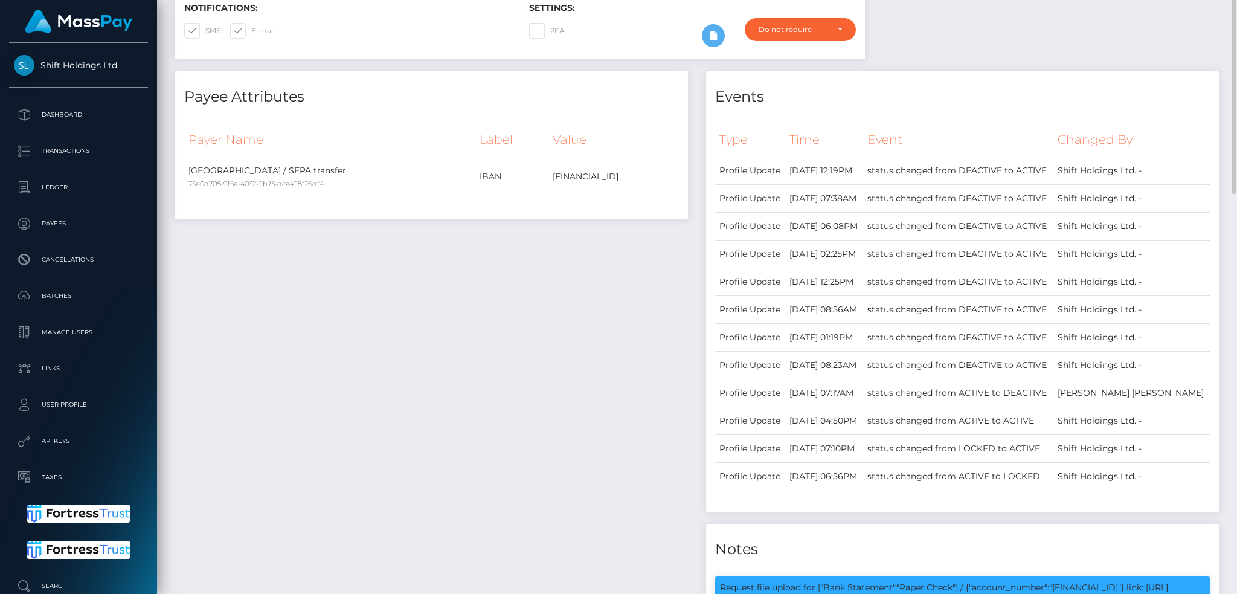
scroll to position [0, 0]
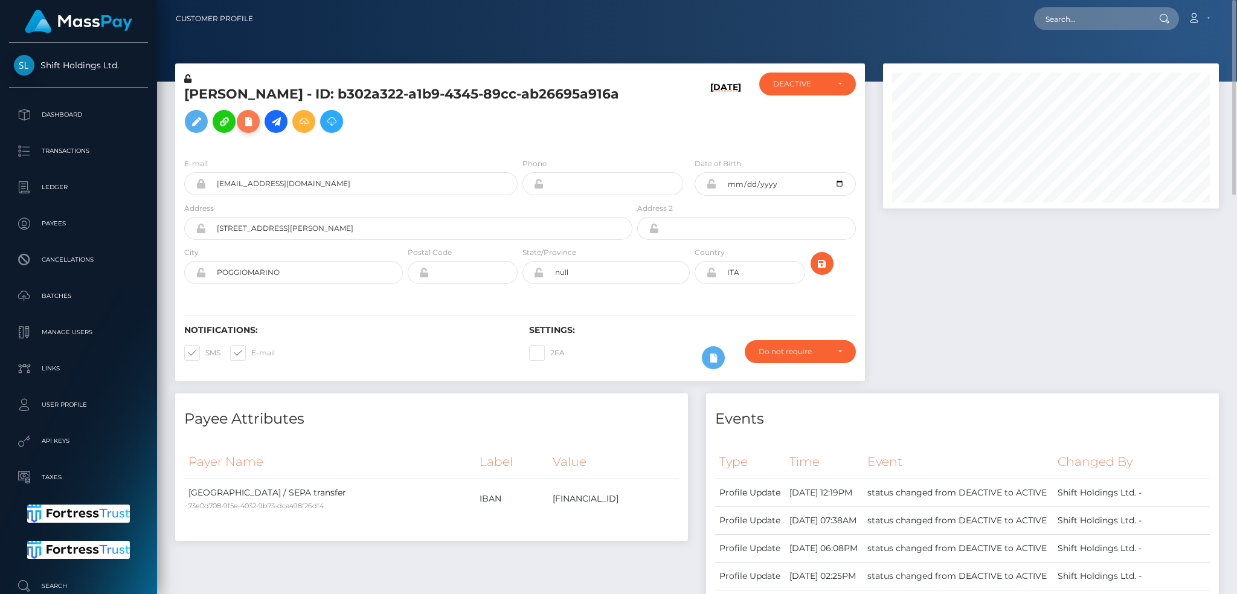
click at [245, 124] on icon at bounding box center [248, 121] width 14 height 15
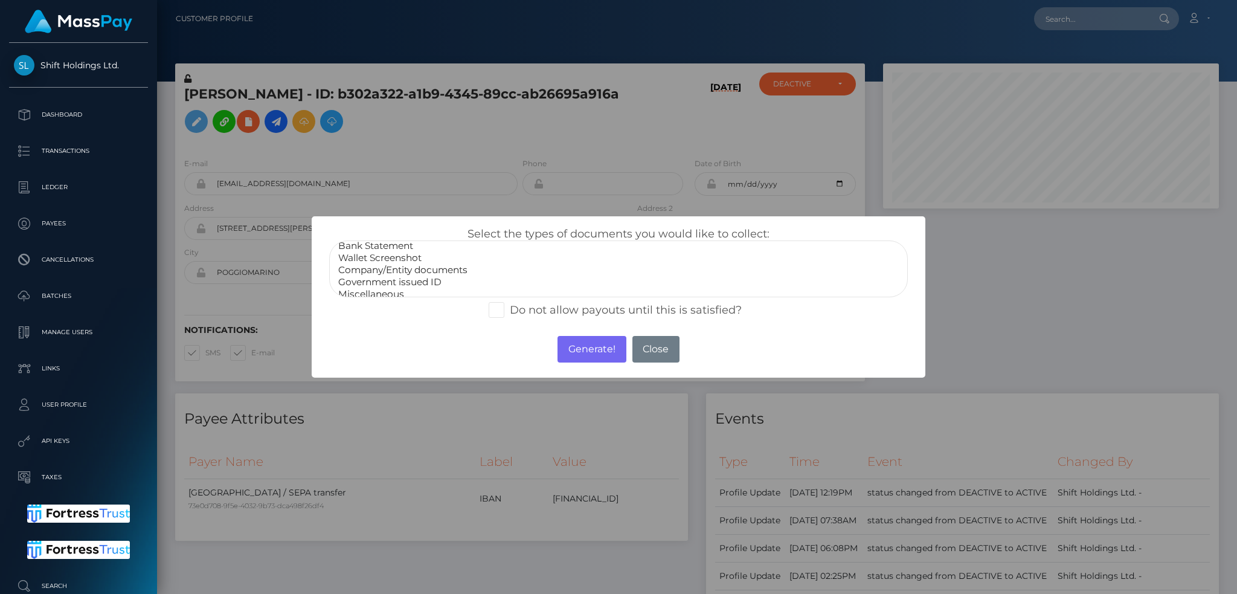
scroll to position [24, 0]
select select "Government issued ID"
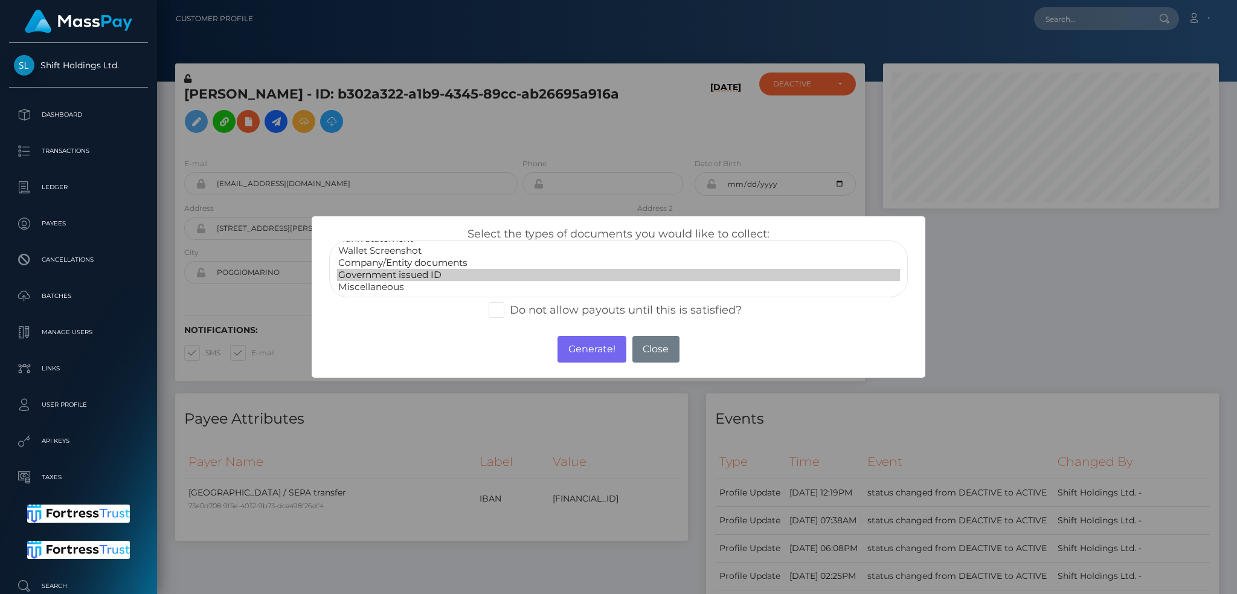
click at [449, 274] on option "Government issued ID" at bounding box center [618, 275] width 563 height 12
click at [583, 357] on button "Generate!" at bounding box center [591, 349] width 68 height 27
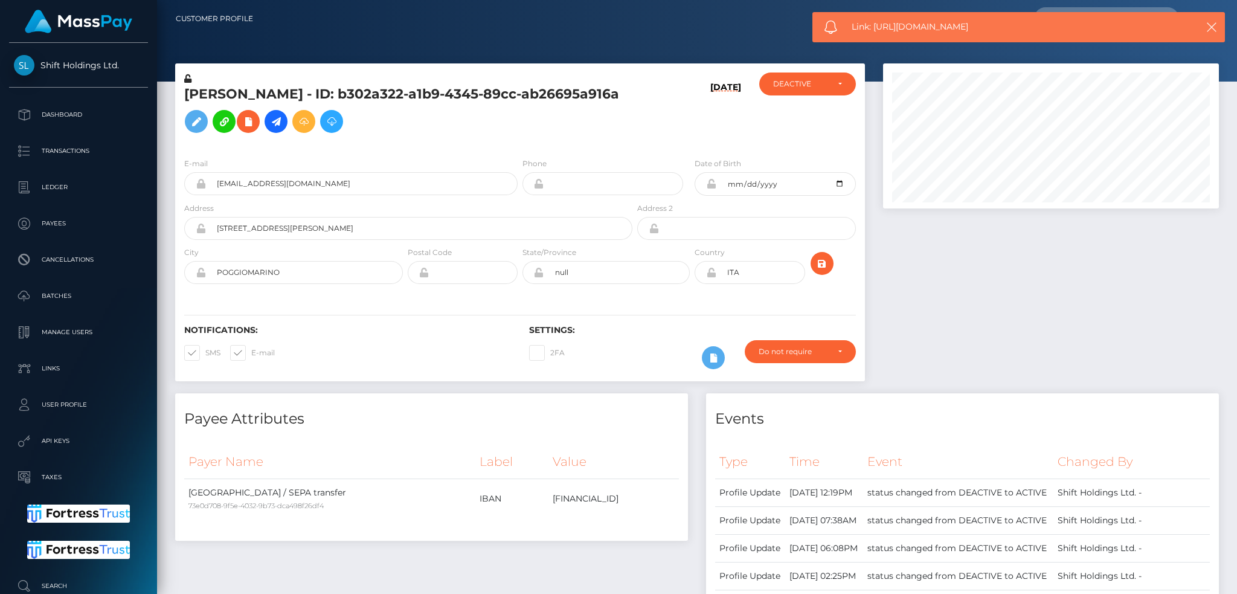
click at [889, 22] on span "Link: https://l.maspay.io/7gHUb" at bounding box center [1011, 27] width 321 height 13
copy span "Link: https://l.maspay.io/7gHUb"
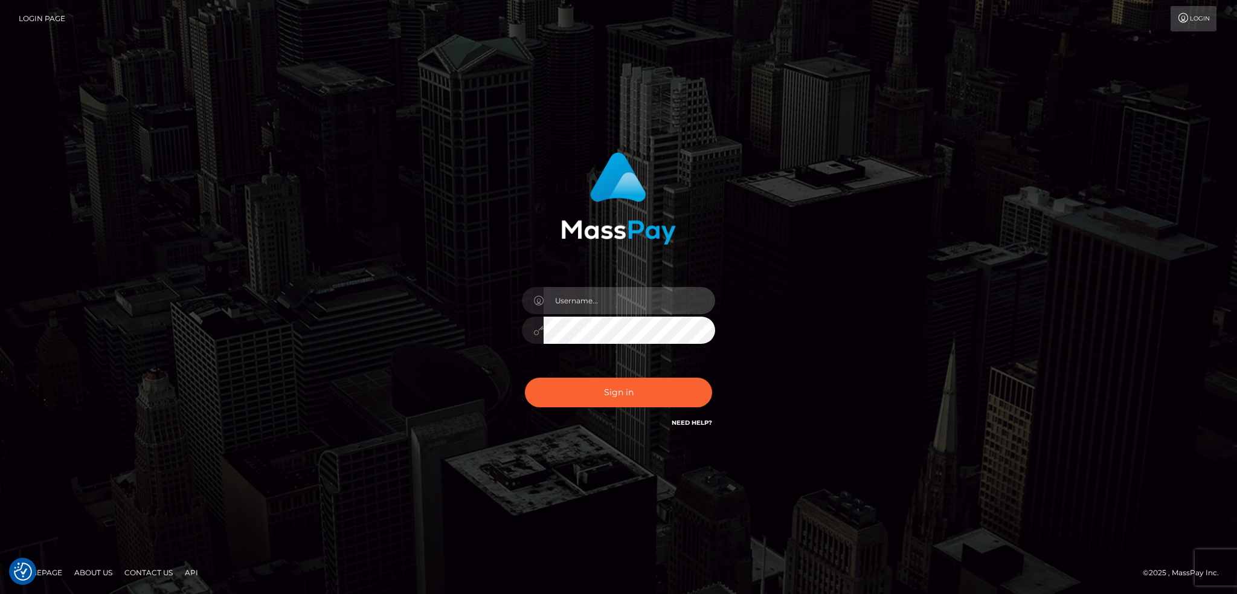
type input "alexstef"
click at [640, 410] on div "Sign in Need Help?" at bounding box center [618, 397] width 211 height 54
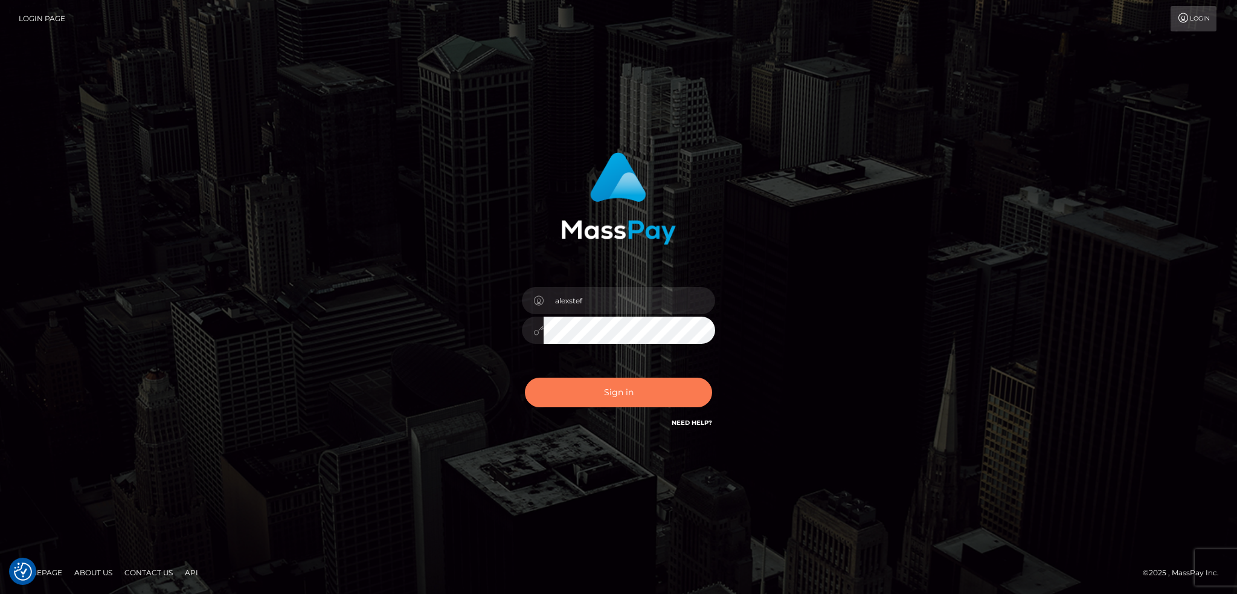
click at [636, 398] on button "Sign in" at bounding box center [618, 392] width 187 height 30
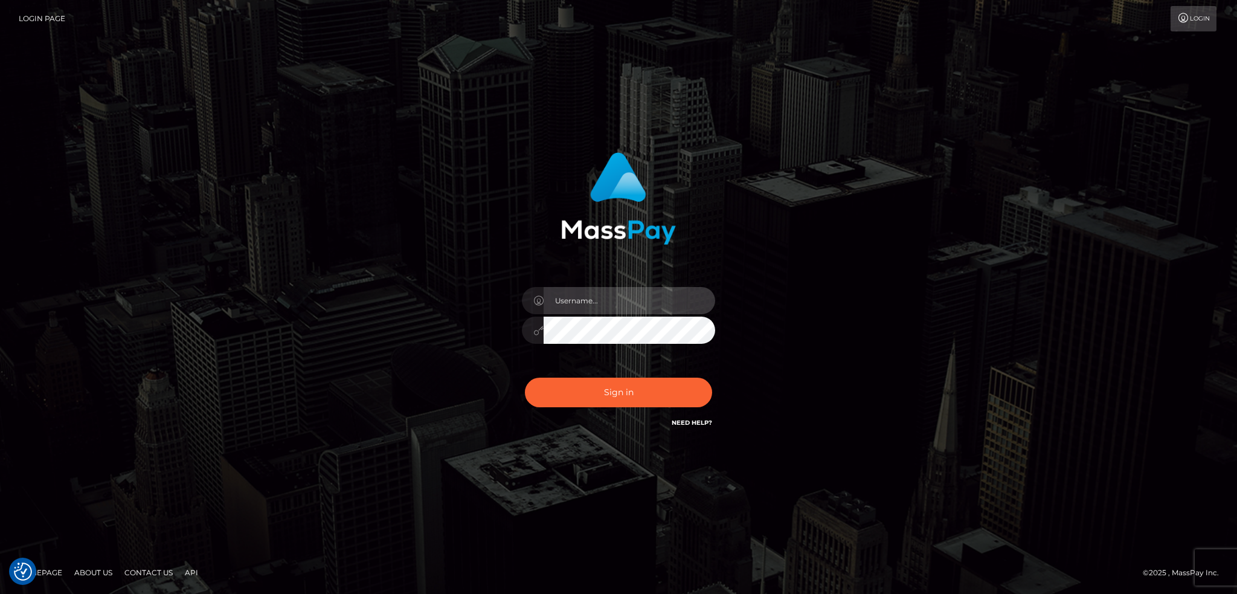
type input "alexstef"
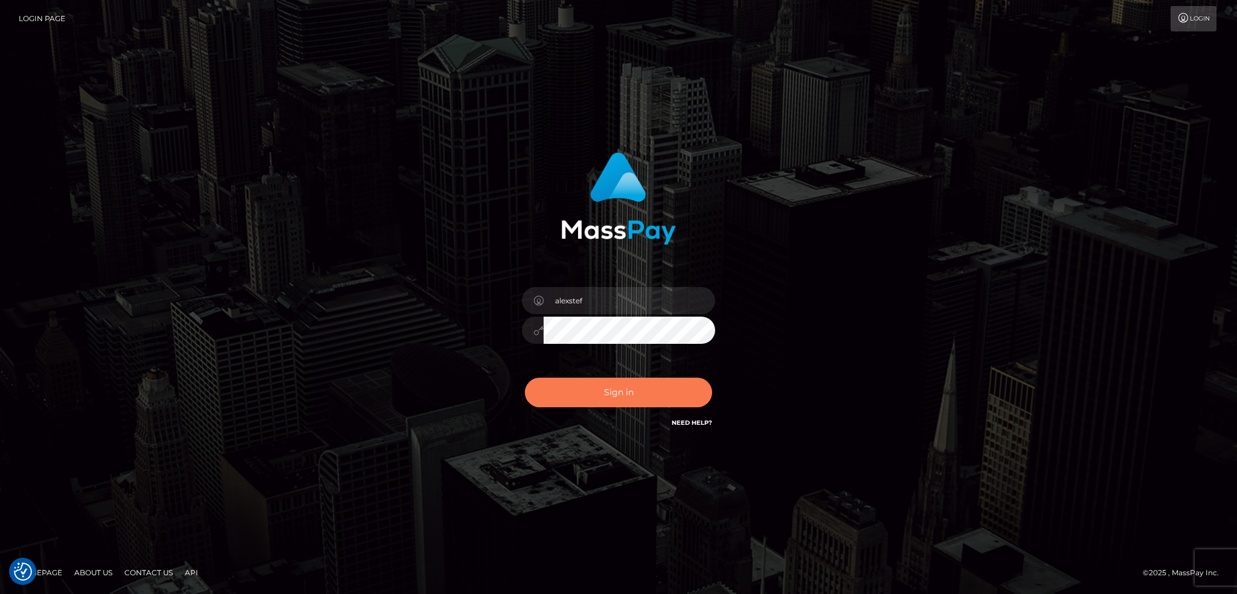
click at [636, 398] on button "Sign in" at bounding box center [618, 392] width 187 height 30
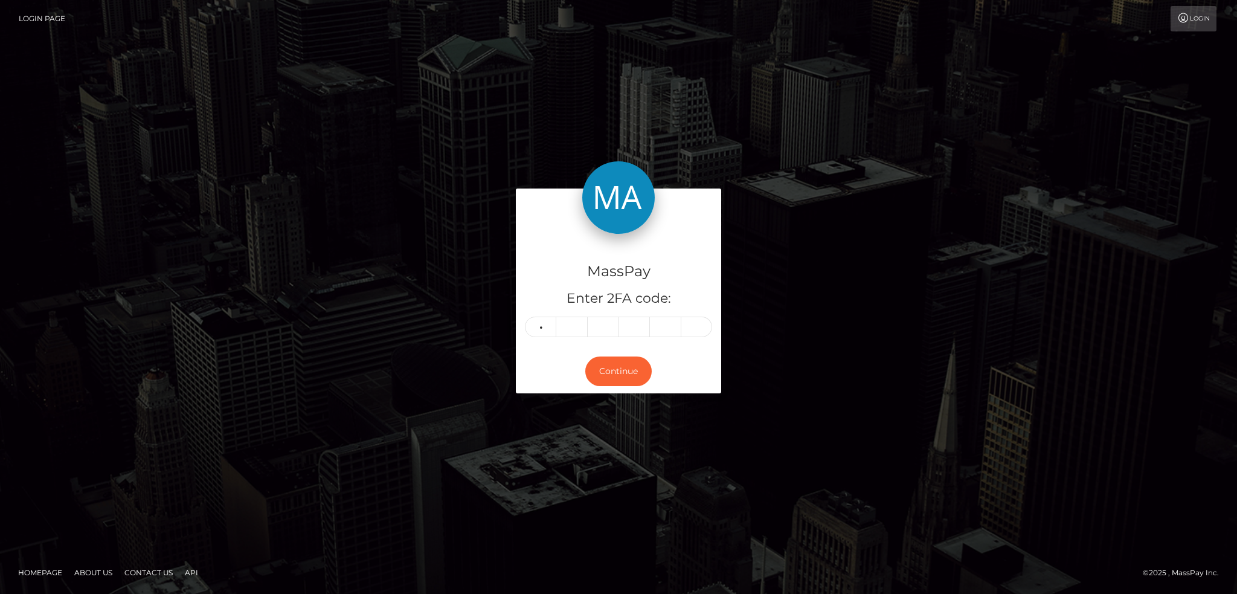
type input "6"
type input "9"
type input "8"
type input "1"
type input "0"
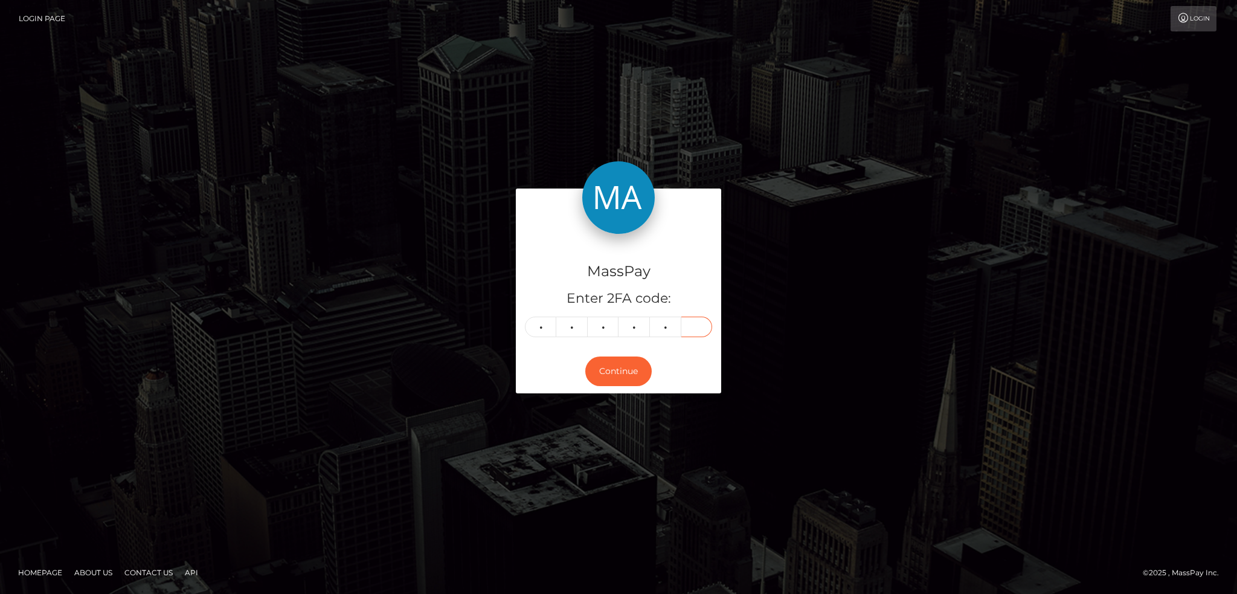
type input "5"
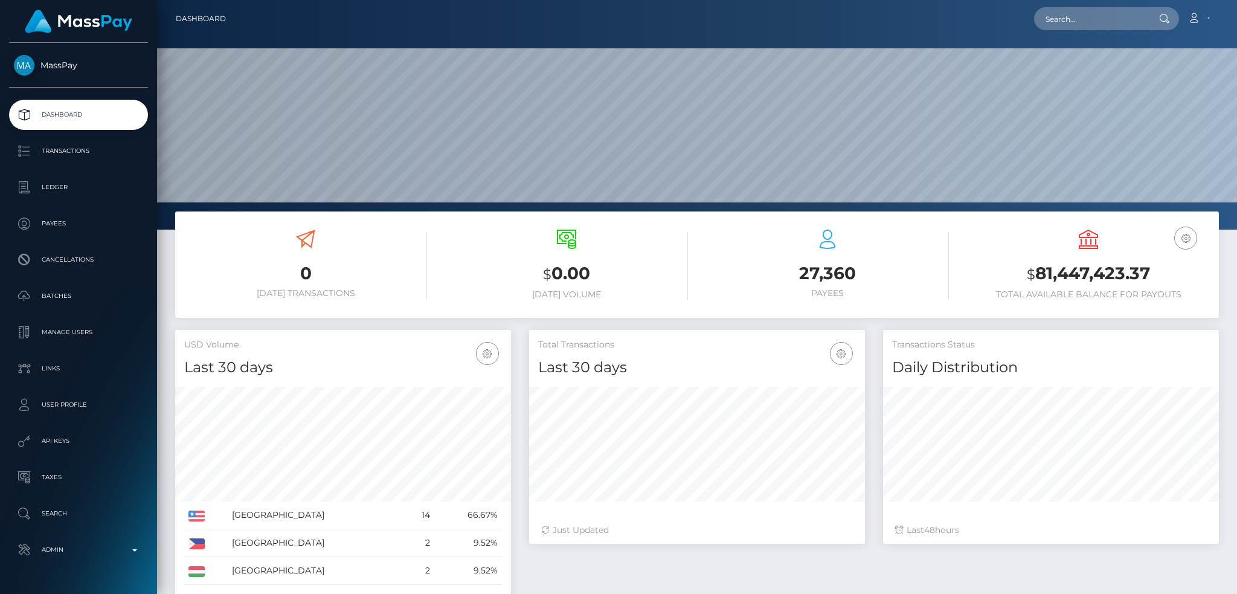
scroll to position [214, 335]
click at [1044, 33] on nav "Dashboard Loading... Loading... Account Edit Profile" at bounding box center [697, 18] width 1080 height 37
click at [1051, 24] on input "text" at bounding box center [1091, 18] width 114 height 23
paste input "[EMAIL_ADDRESS][DOMAIN_NAME]"
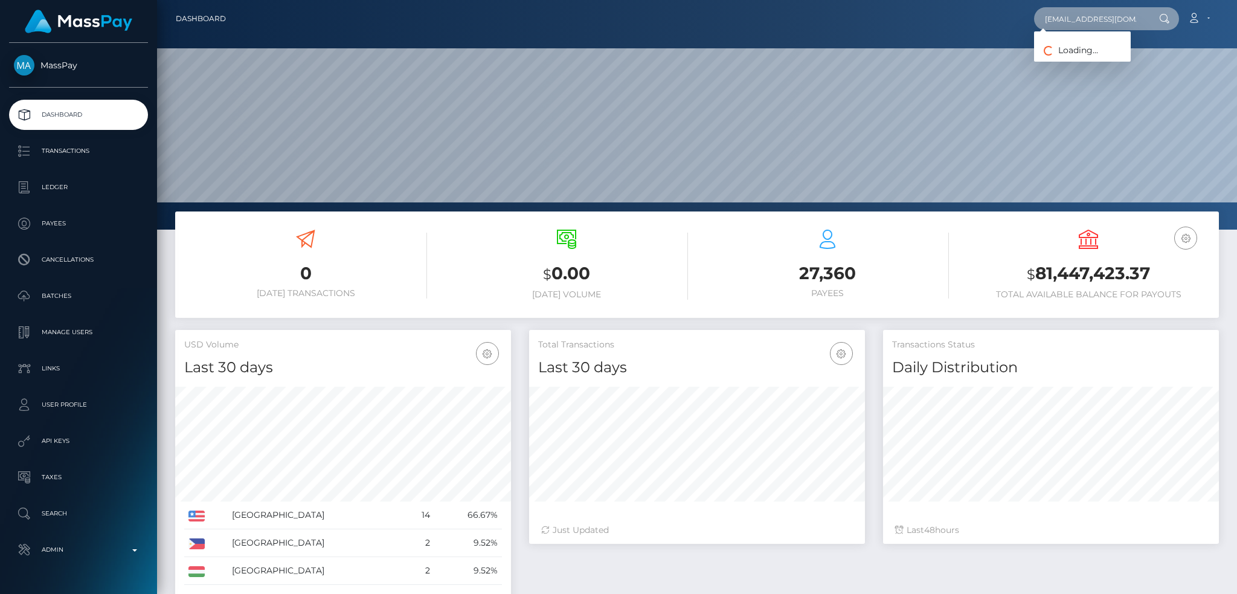
type input "[EMAIL_ADDRESS][DOMAIN_NAME]"
click at [1086, 60] on link "Marc Morawek" at bounding box center [1082, 62] width 97 height 22
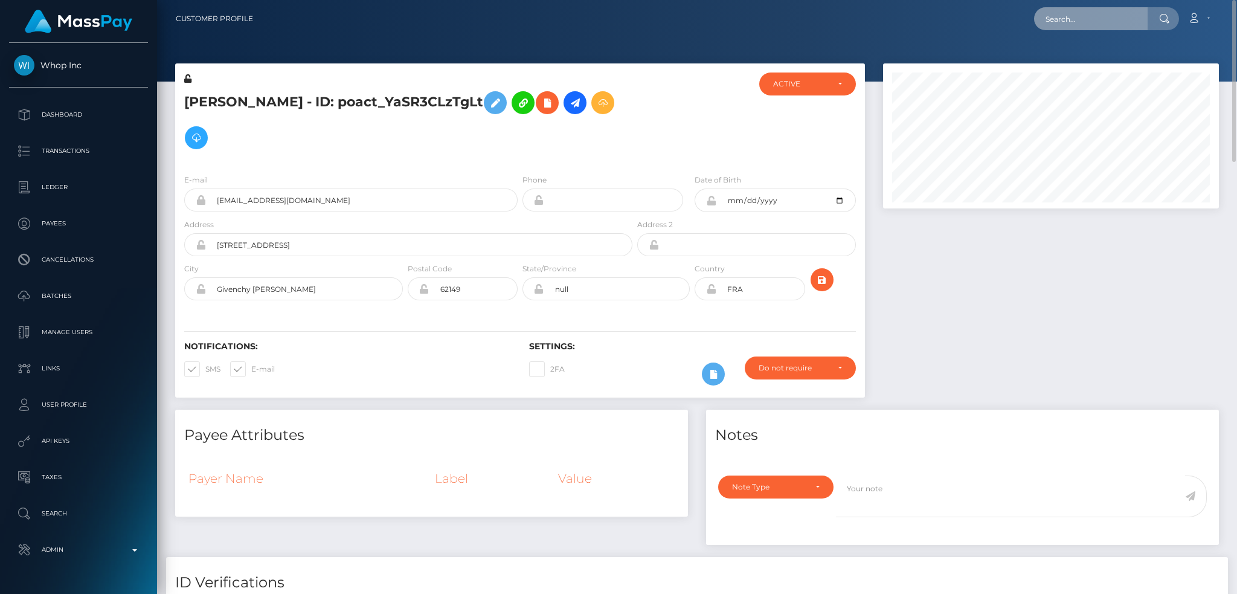
click at [1066, 15] on input "text" at bounding box center [1091, 18] width 114 height 23
paste input "[EMAIL_ADDRESS][DOMAIN_NAME]"
type input "[EMAIL_ADDRESS][DOMAIN_NAME]"
click at [1100, 60] on link "[PERSON_NAME]" at bounding box center [1082, 62] width 97 height 22
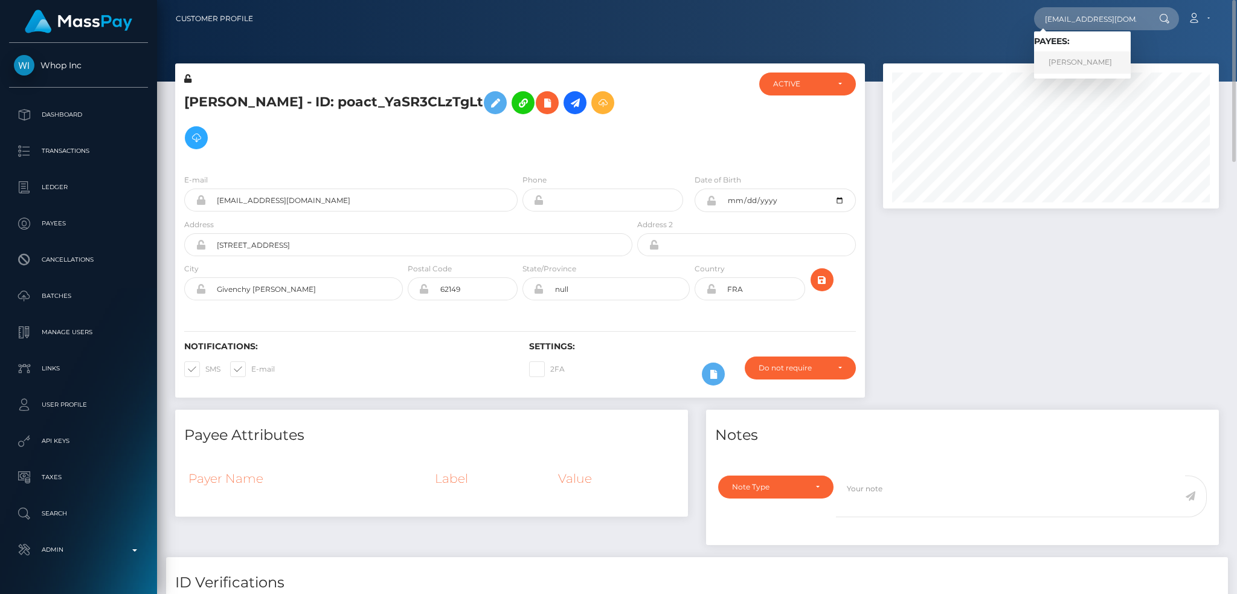
scroll to position [0, 0]
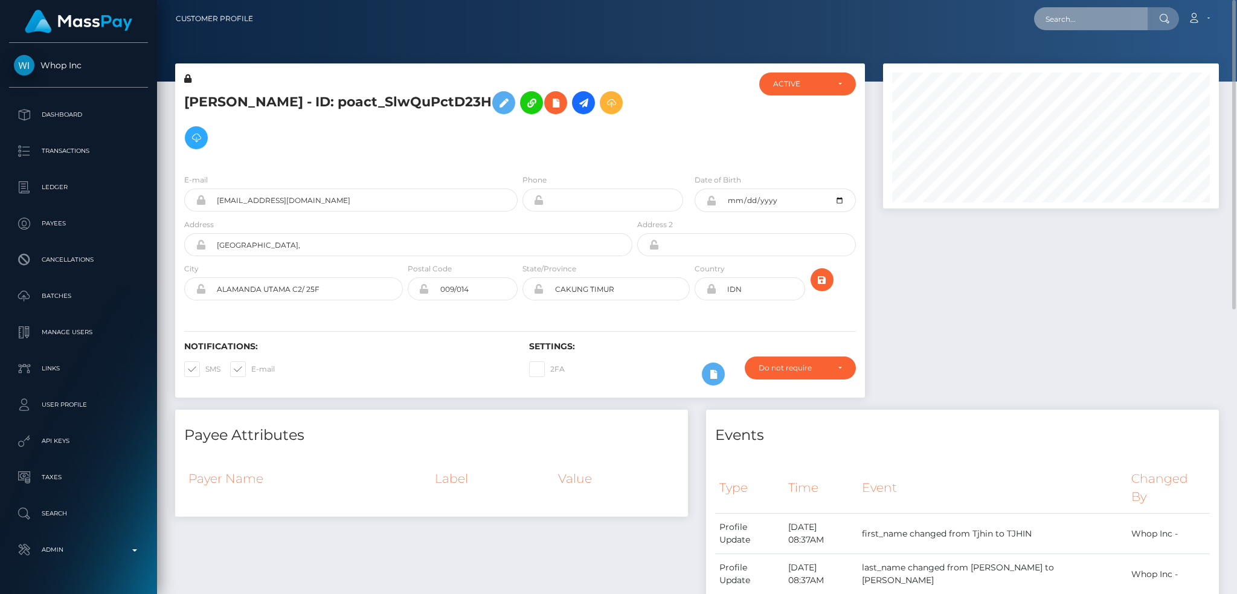
click at [1078, 18] on input "text" at bounding box center [1091, 18] width 114 height 23
paste input "[EMAIL_ADDRESS][DOMAIN_NAME]"
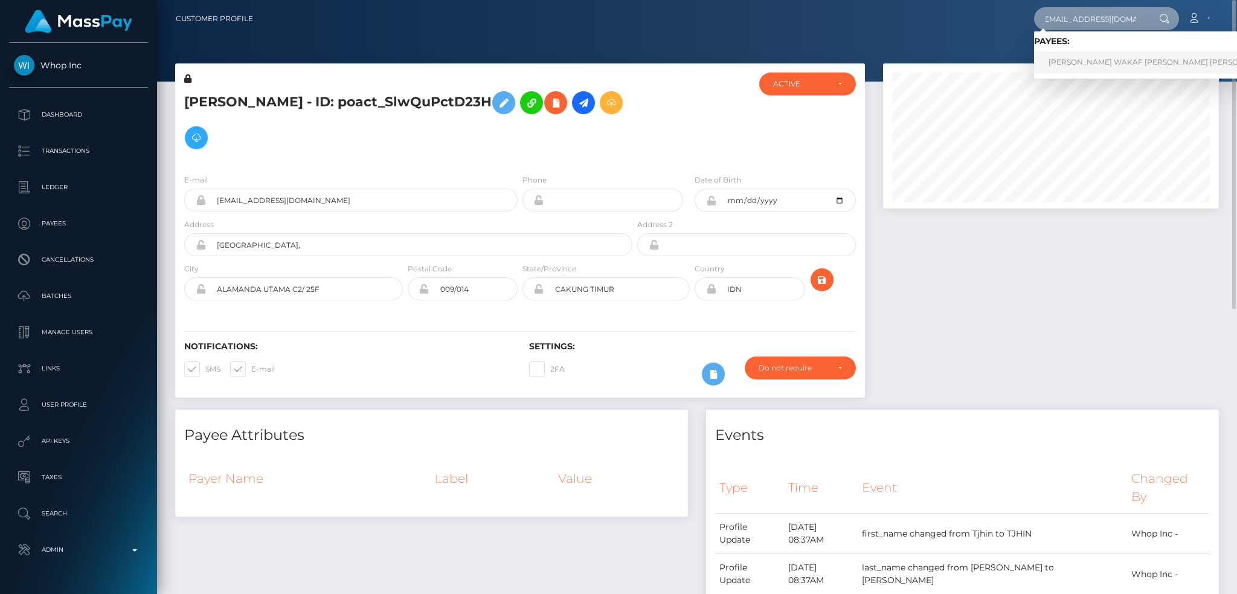
type input "[EMAIL_ADDRESS][DOMAIN_NAME]"
click at [1093, 53] on link "[PERSON_NAME] WAKAF [PERSON_NAME] [PERSON_NAME]" at bounding box center [1161, 62] width 254 height 22
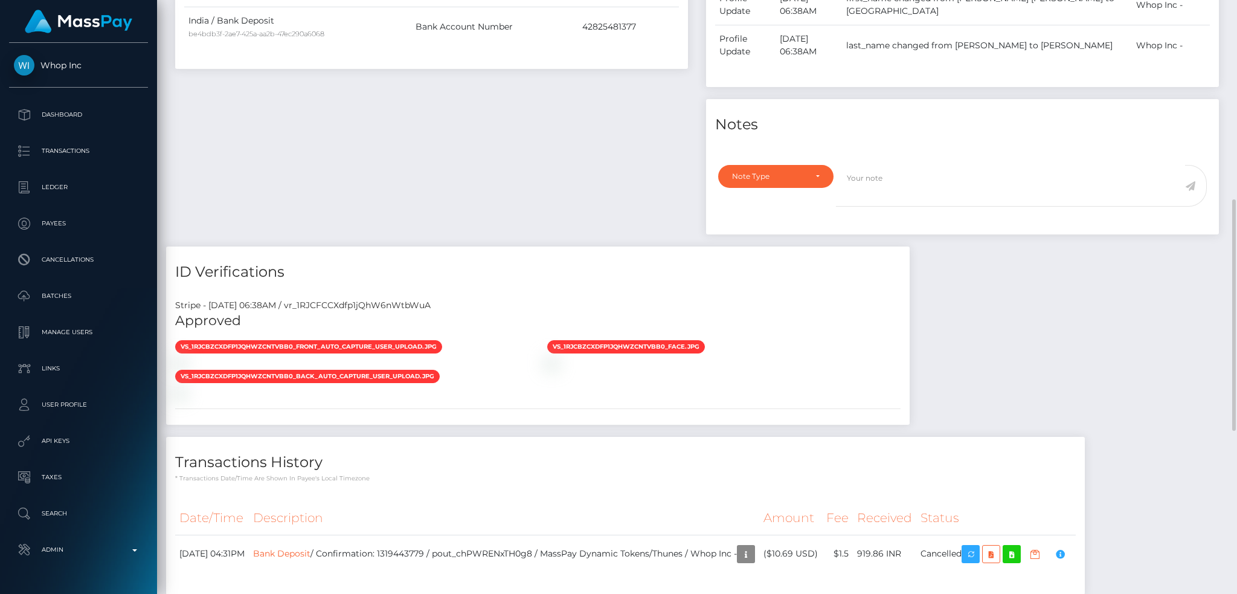
scroll to position [930, 0]
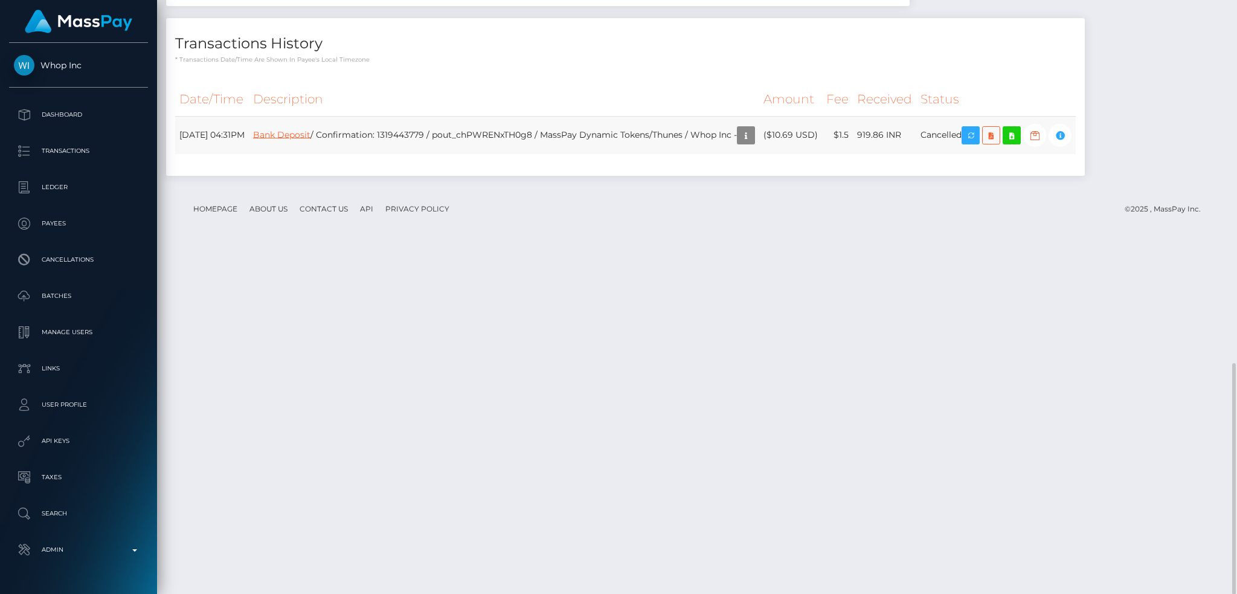
click at [310, 139] on link "Bank Deposit" at bounding box center [281, 134] width 57 height 11
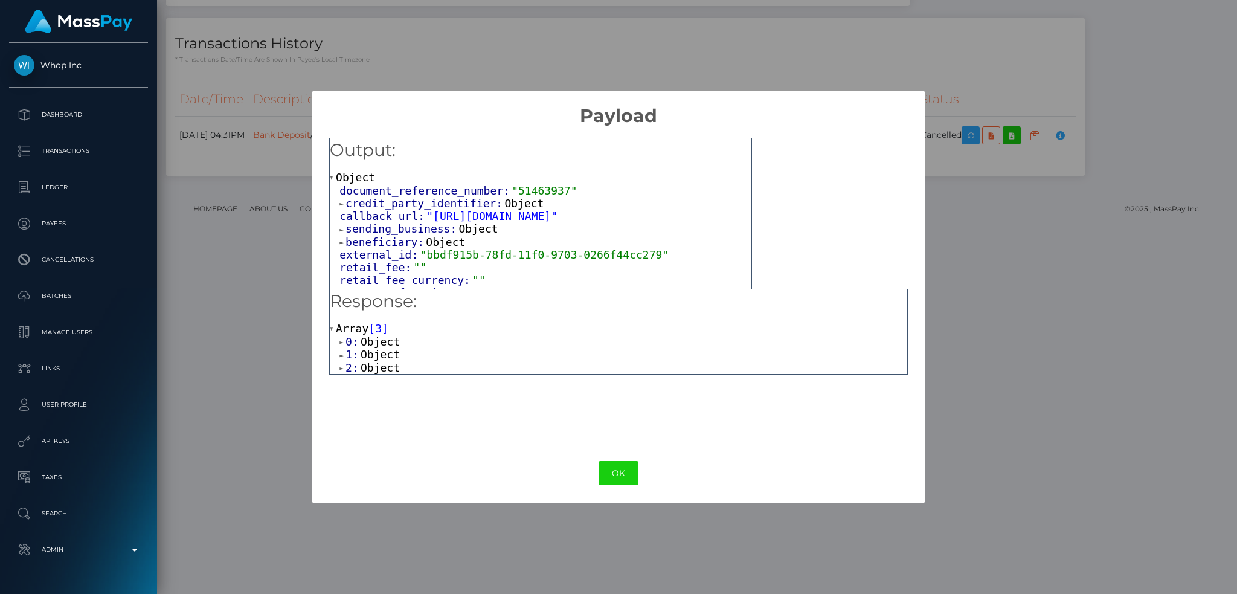
click at [365, 339] on span "Object" at bounding box center [379, 341] width 39 height 13
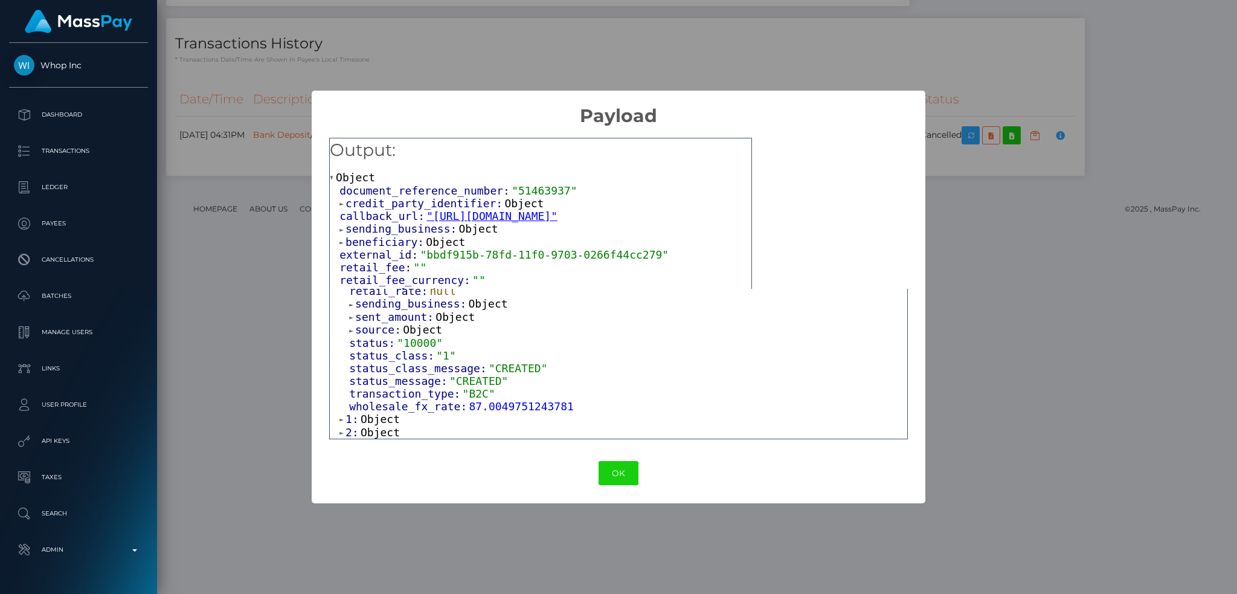
scroll to position [341, 0]
click at [370, 416] on span "Object" at bounding box center [379, 418] width 39 height 13
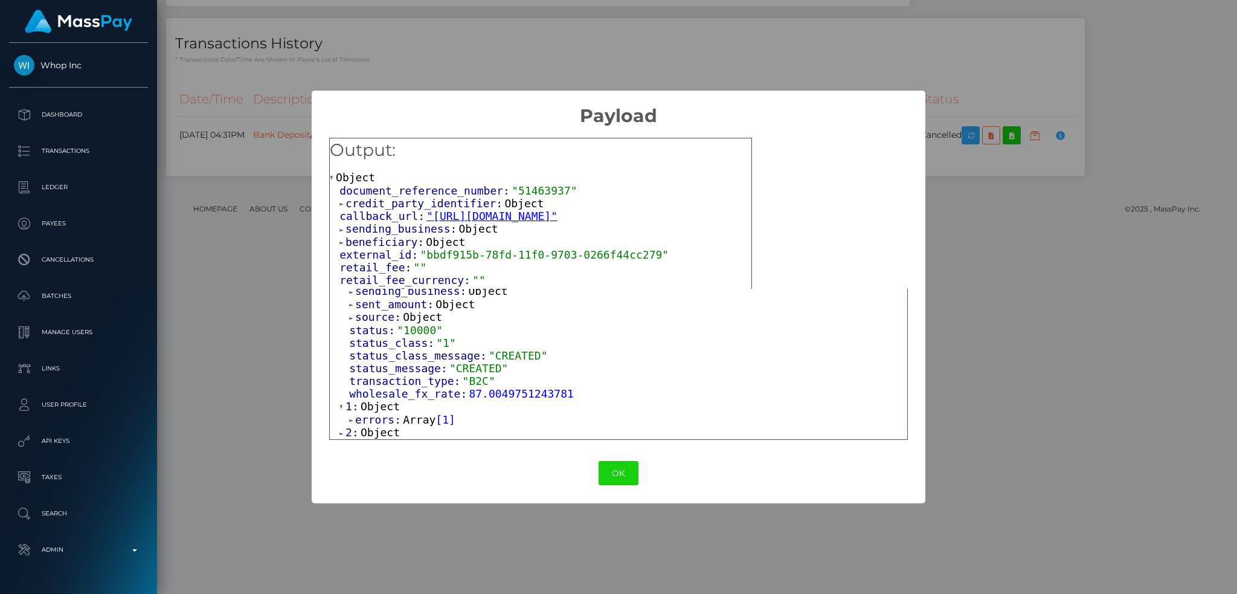
scroll to position [354, 0]
click at [409, 418] on span "Array" at bounding box center [419, 419] width 33 height 13
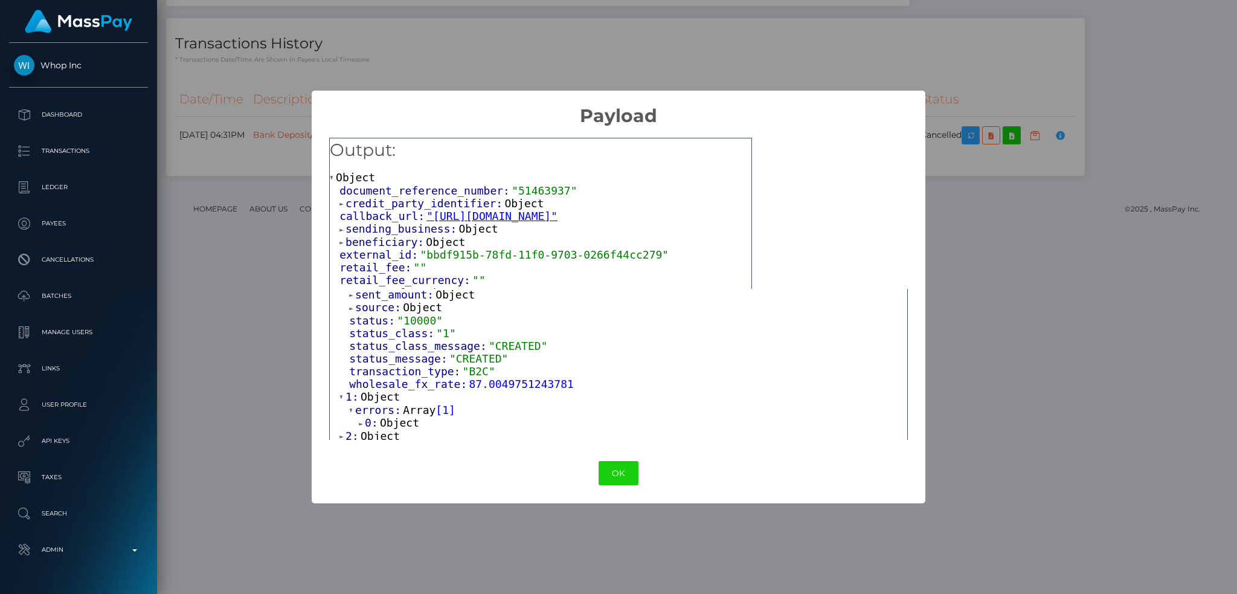
scroll to position [368, 0]
drag, startPoint x: 399, startPoint y: 418, endPoint x: 472, endPoint y: 404, distance: 75.0
click at [400, 418] on span "Object" at bounding box center [399, 418] width 39 height 13
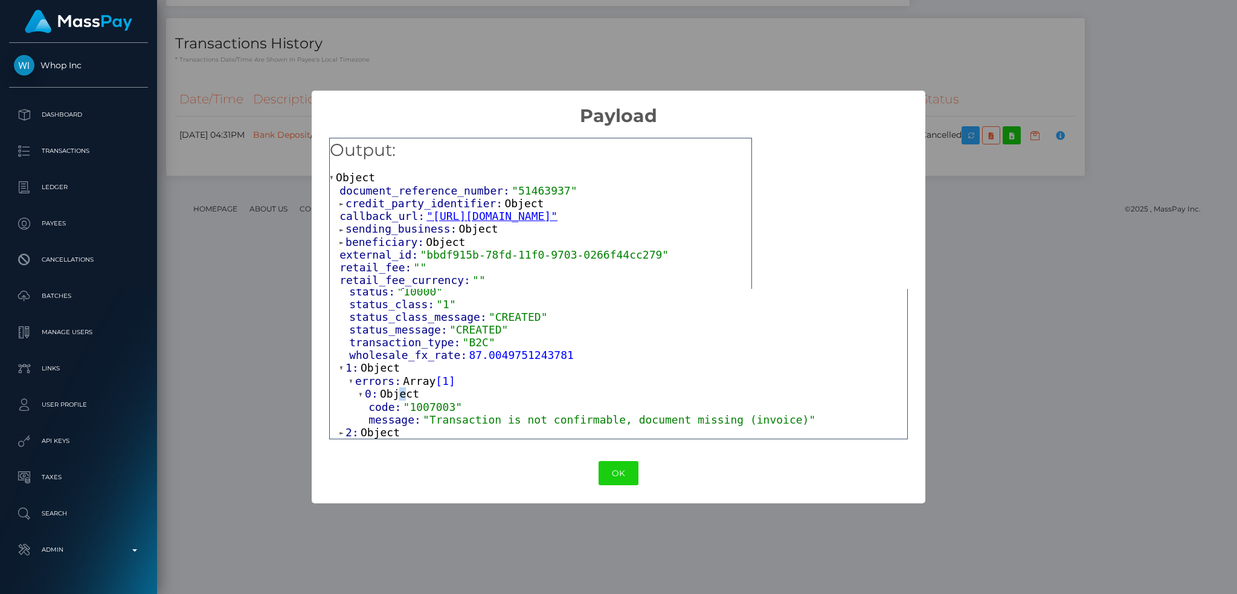
scroll to position [393, 0]
click at [473, 419] on span ""Transaction is not confirmable, document missing (invoice)"" at bounding box center [619, 419] width 392 height 13
click at [380, 428] on span "Object" at bounding box center [379, 432] width 39 height 13
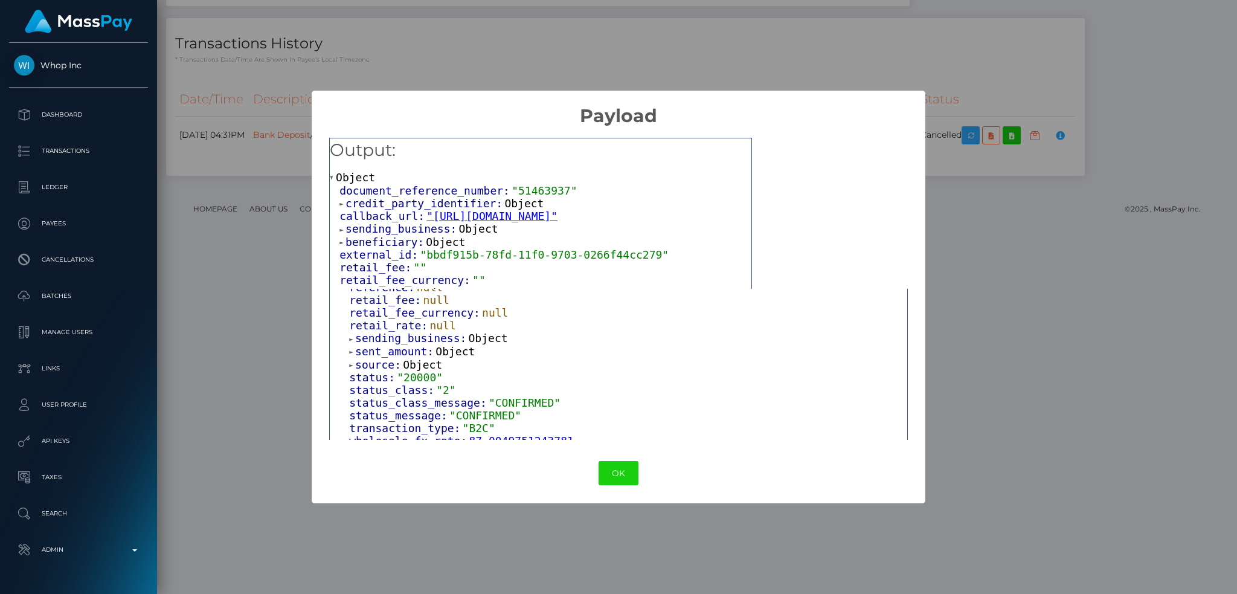
scroll to position [797, 0]
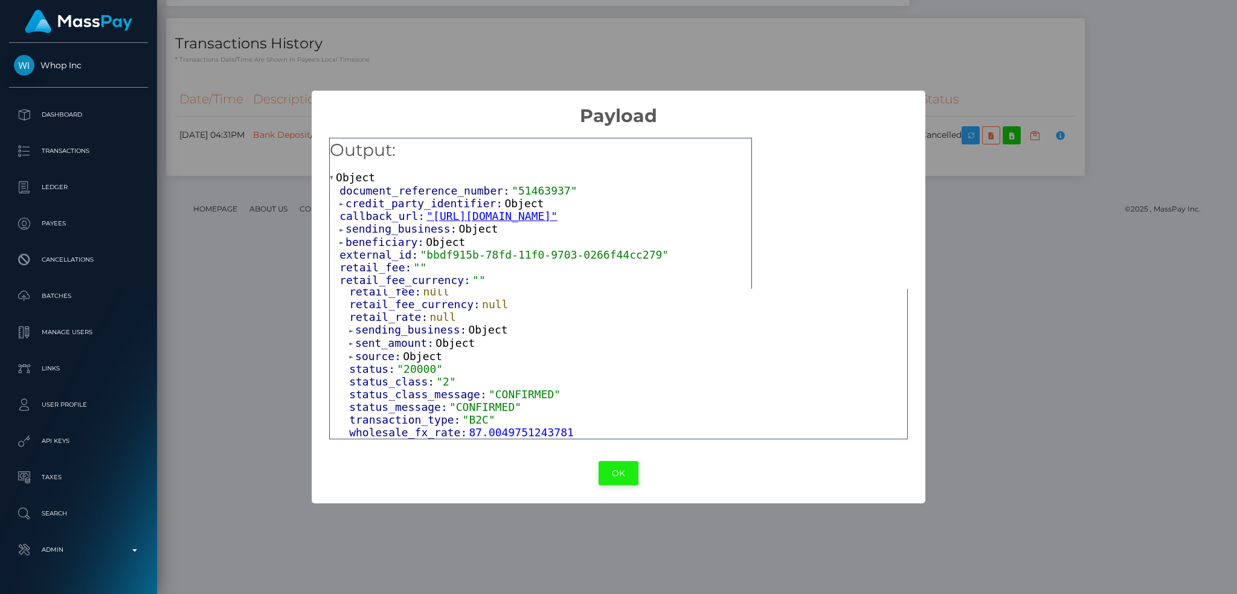
click at [617, 463] on button "OK" at bounding box center [618, 473] width 40 height 25
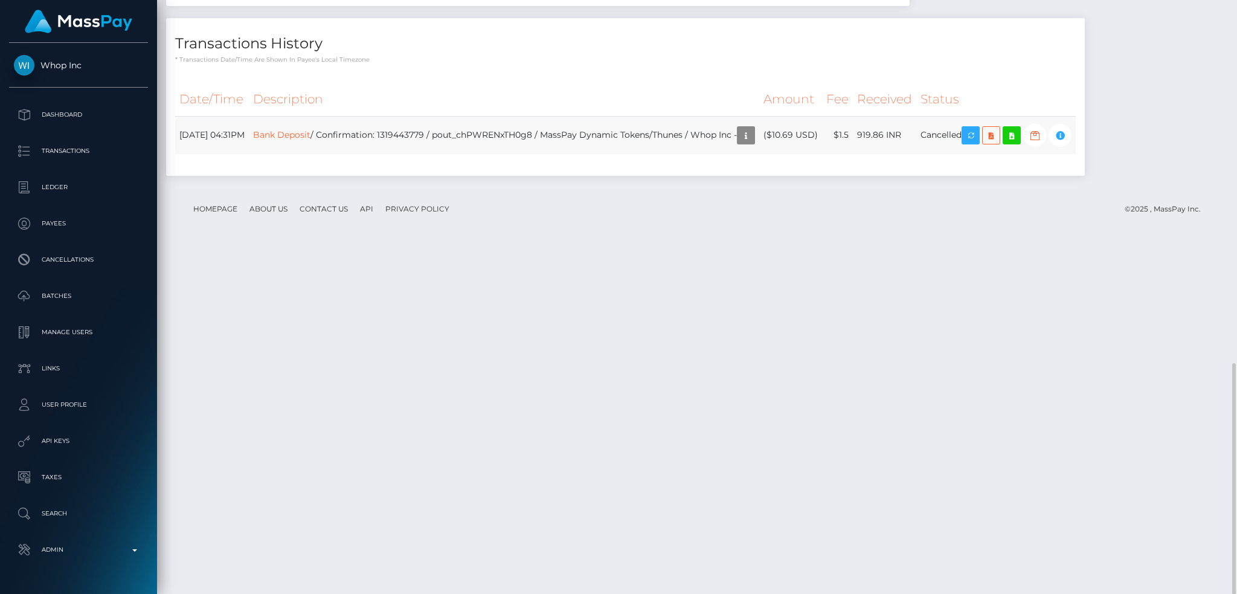
click at [448, 154] on td "Bank Deposit / Confirmation: 1319443779 / pout_chPWRENxTH0g8 / MassPay Dynamic …" at bounding box center [504, 135] width 510 height 38
copy td "1319443779"
click at [998, 143] on icon at bounding box center [991, 135] width 14 height 15
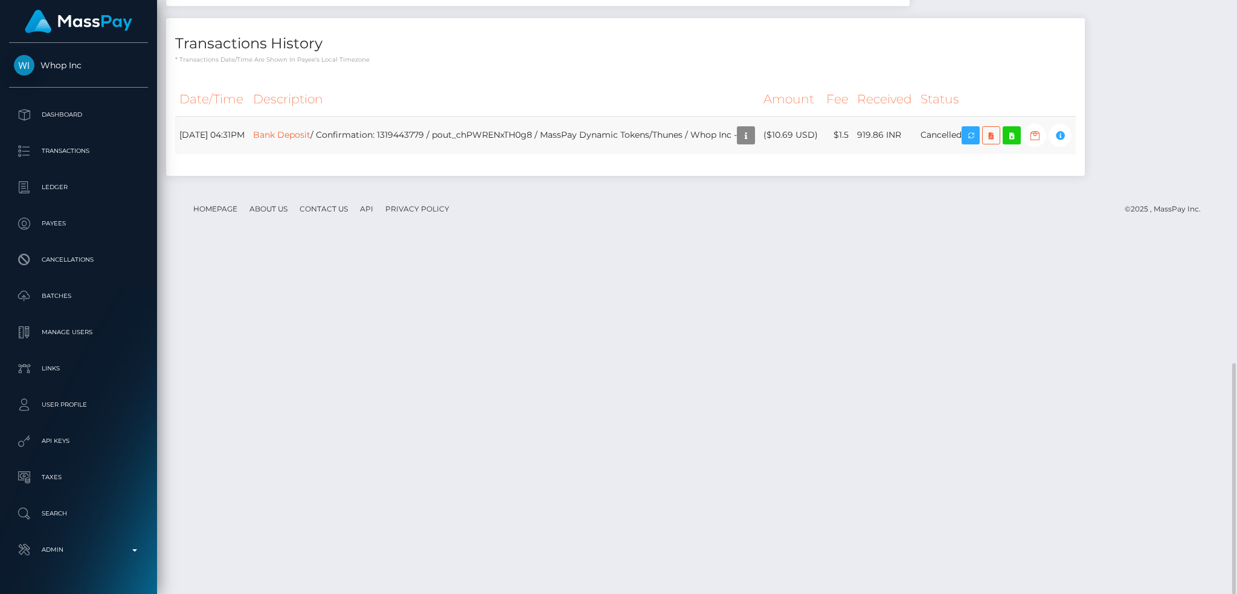
click at [527, 154] on td "Bank Deposit / Confirmation: 1319443779 / pout_chPWRENxTH0g8 / MassPay Dynamic …" at bounding box center [504, 135] width 510 height 38
click at [452, 154] on td "Bank Deposit / Confirmation: 1319443779 / pout_chPWRENxTH0g8 / MassPay Dynamic …" at bounding box center [504, 135] width 510 height 38
copy td "1319443779"
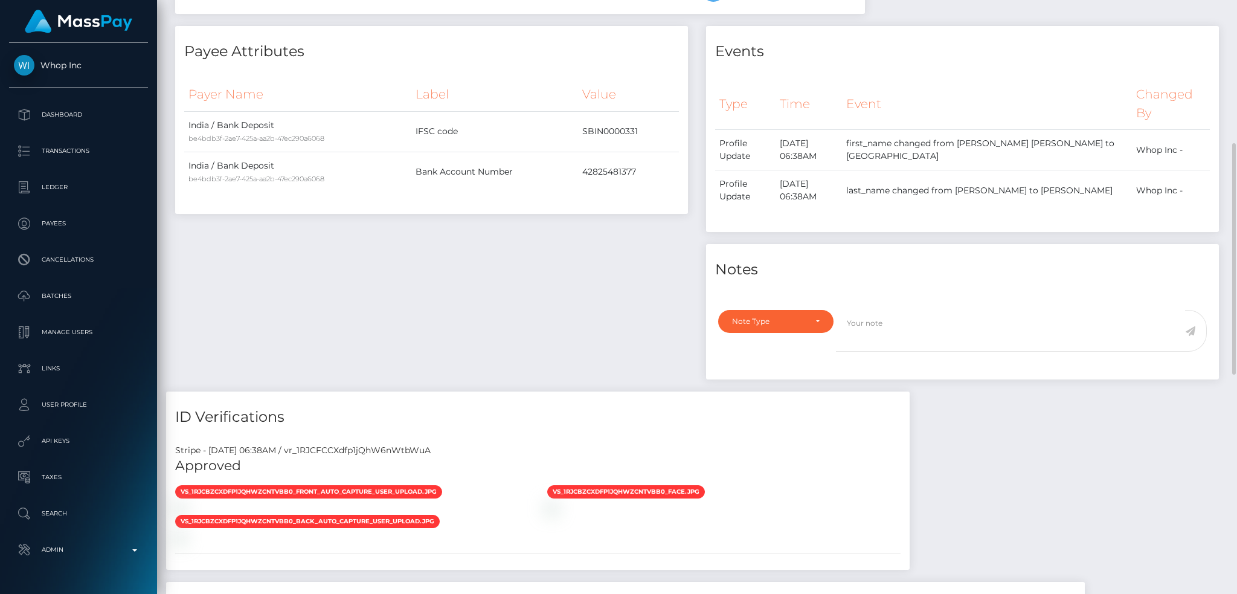
scroll to position [0, 0]
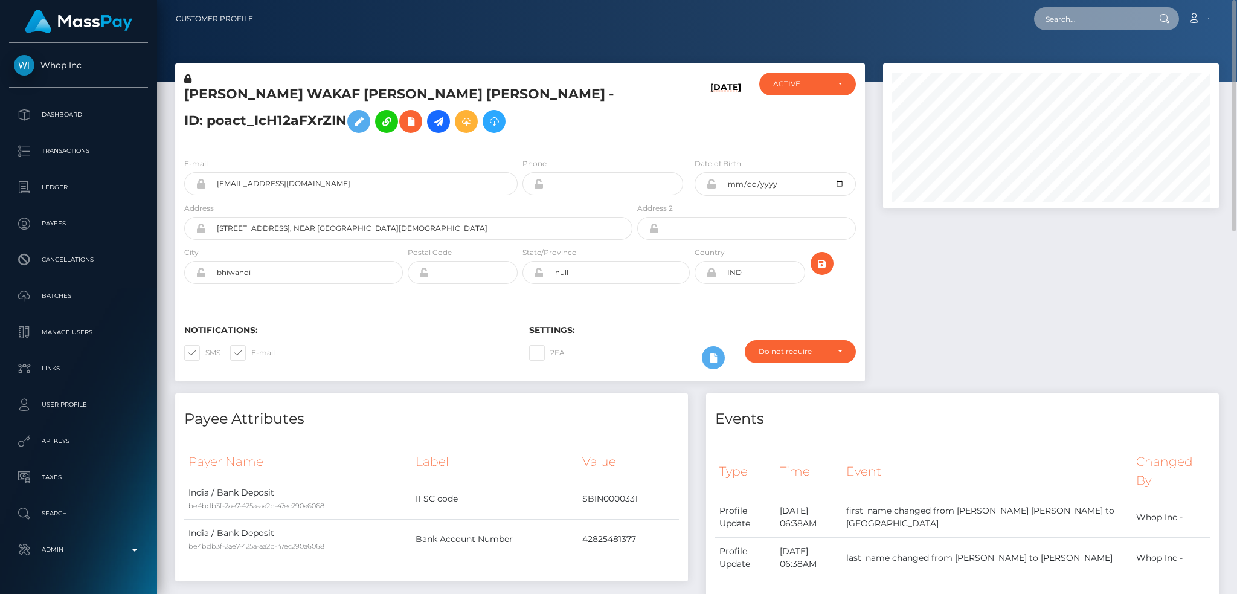
click at [1088, 23] on input "text" at bounding box center [1091, 18] width 114 height 23
paste input "lvl0invoq@gmail.com"
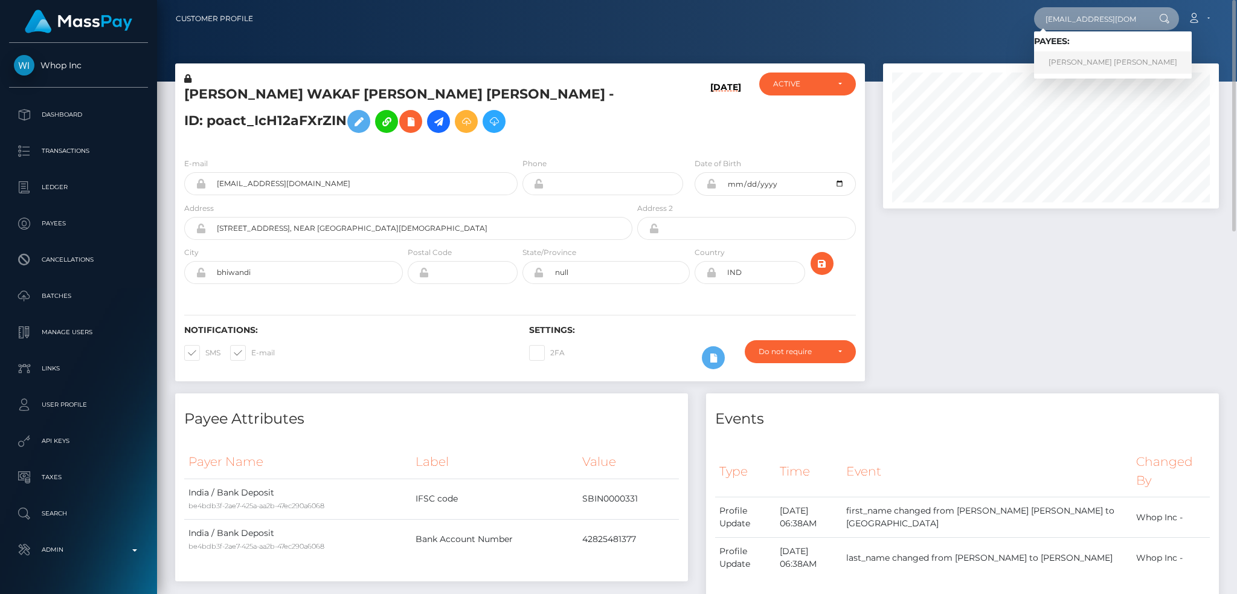
type input "lvl0invoq@gmail.com"
click at [1093, 59] on link "ANAS IBRAHIM MOHAMED ABDELAZIZ" at bounding box center [1113, 62] width 158 height 22
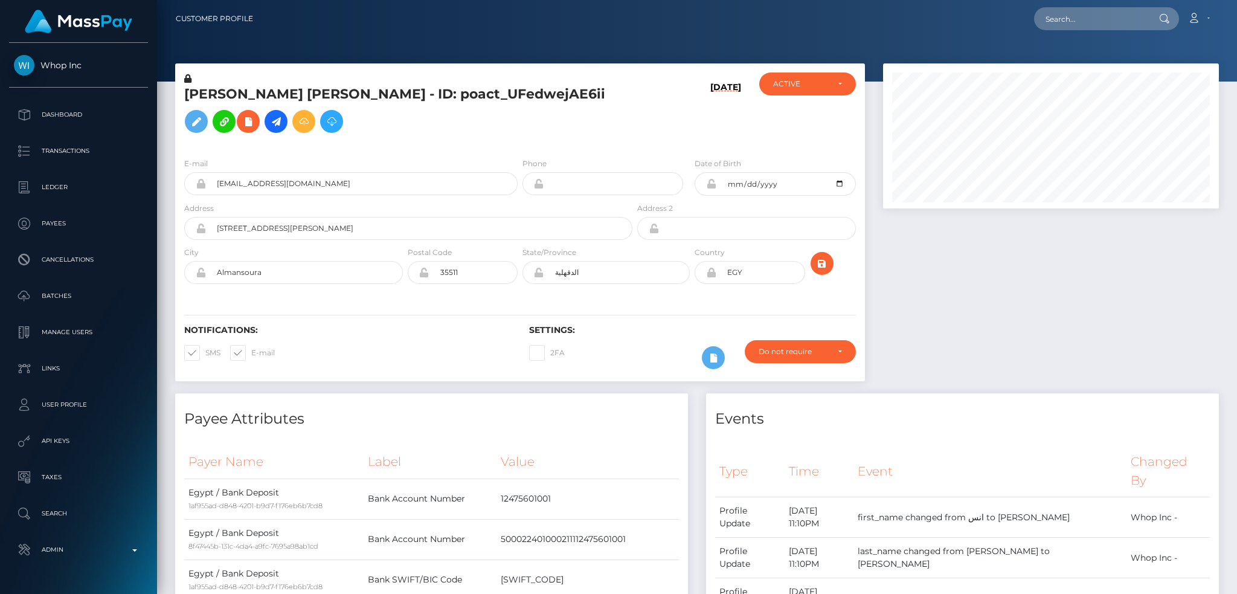
scroll to position [145, 335]
click at [875, 161] on div at bounding box center [1051, 228] width 354 height 330
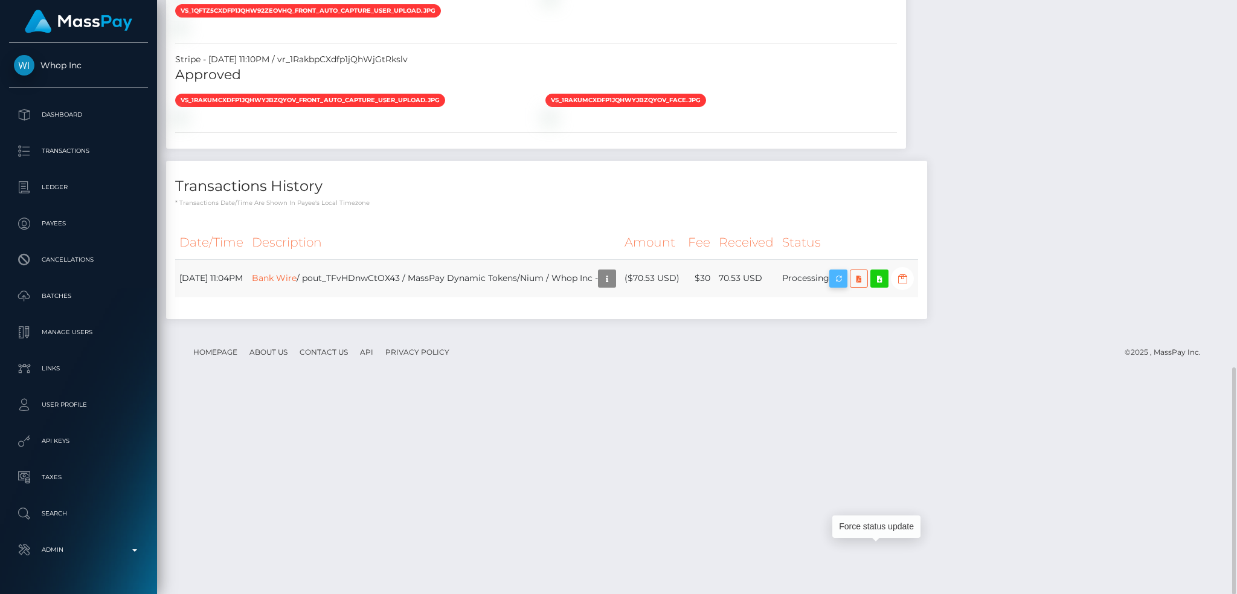
click at [845, 286] on icon "button" at bounding box center [838, 278] width 14 height 15
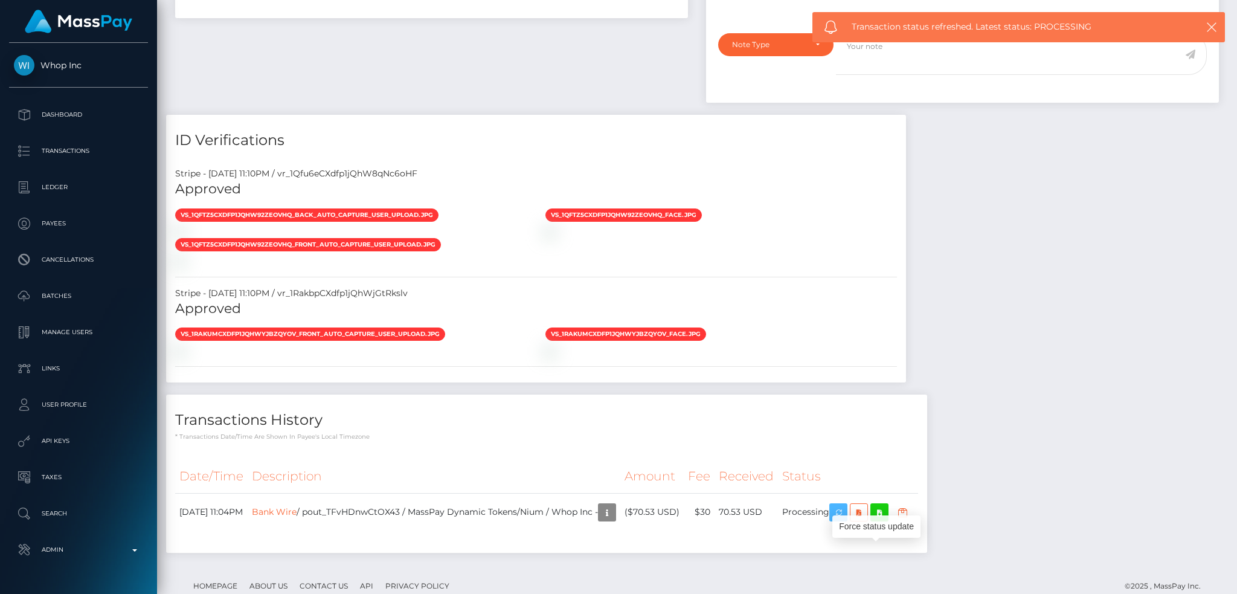
scroll to position [958, 0]
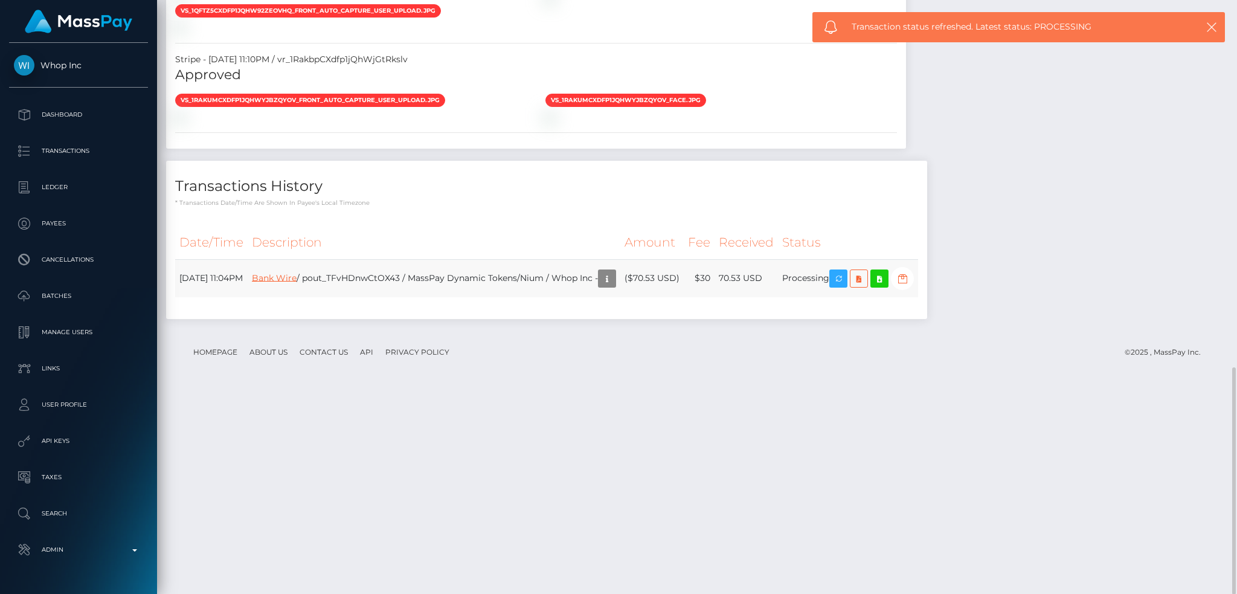
click at [296, 283] on link "Bank Wire" at bounding box center [274, 277] width 45 height 11
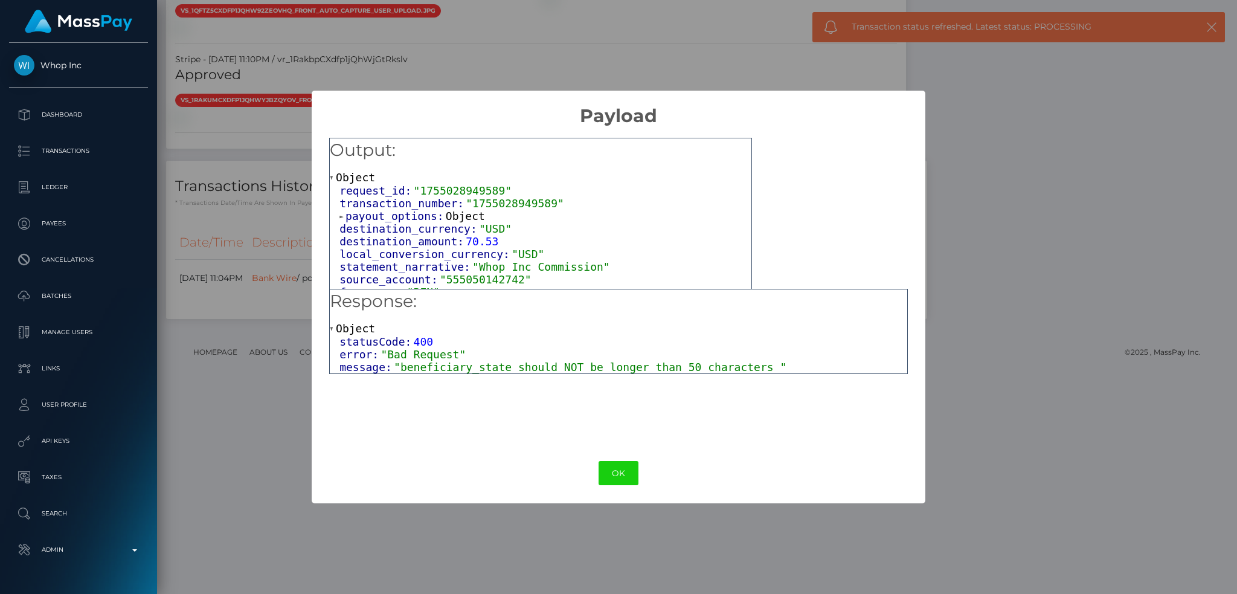
click at [543, 368] on span ""beneficiary_state should NOT be longer than 50 characters "" at bounding box center [590, 366] width 392 height 13
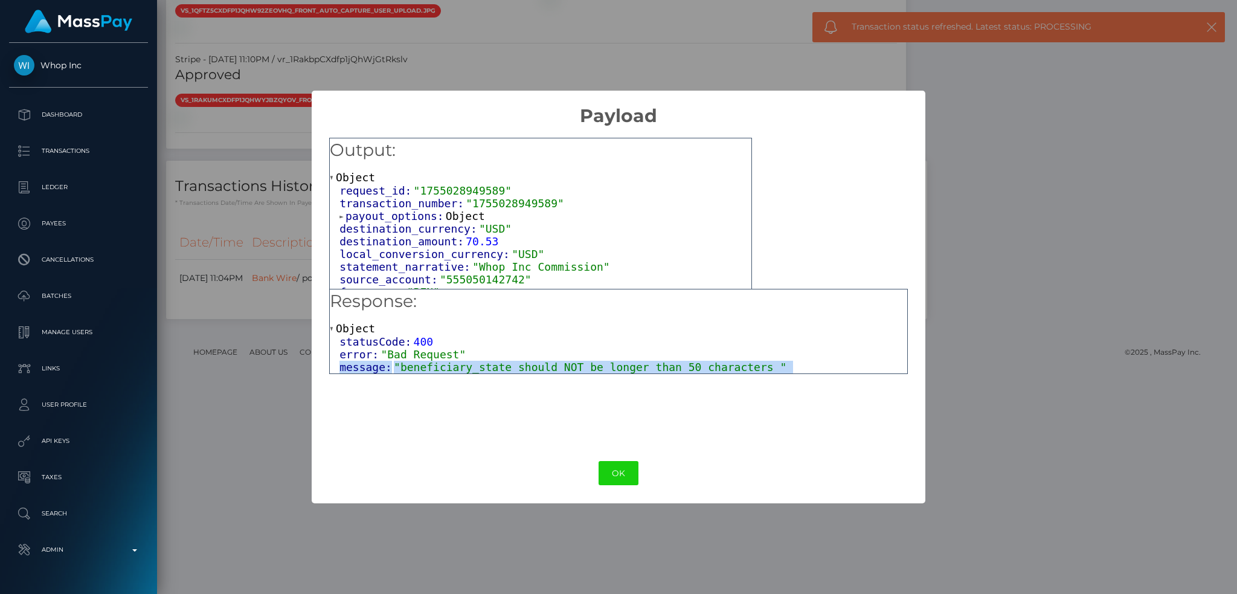
click at [543, 368] on span ""beneficiary_state should NOT be longer than 50 characters "" at bounding box center [590, 366] width 392 height 13
click at [616, 475] on button "OK" at bounding box center [618, 473] width 40 height 25
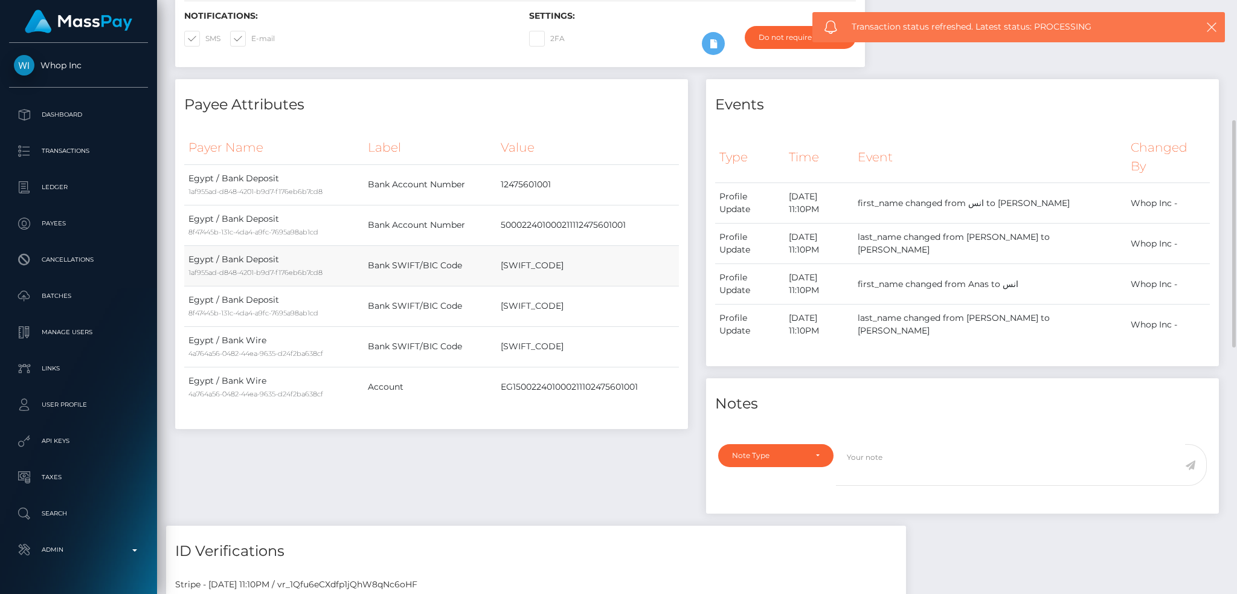
scroll to position [153, 0]
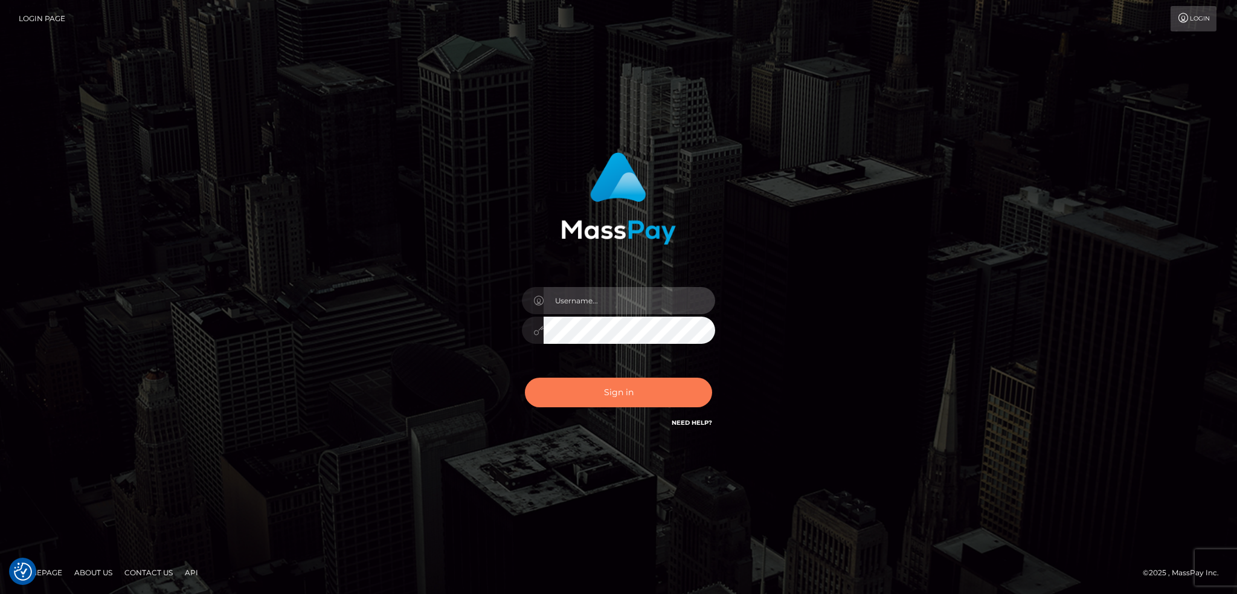
type input "alexstef"
click at [632, 385] on button "Sign in" at bounding box center [618, 392] width 187 height 30
type input "alexstef"
click at [626, 392] on button "Sign in" at bounding box center [618, 392] width 187 height 30
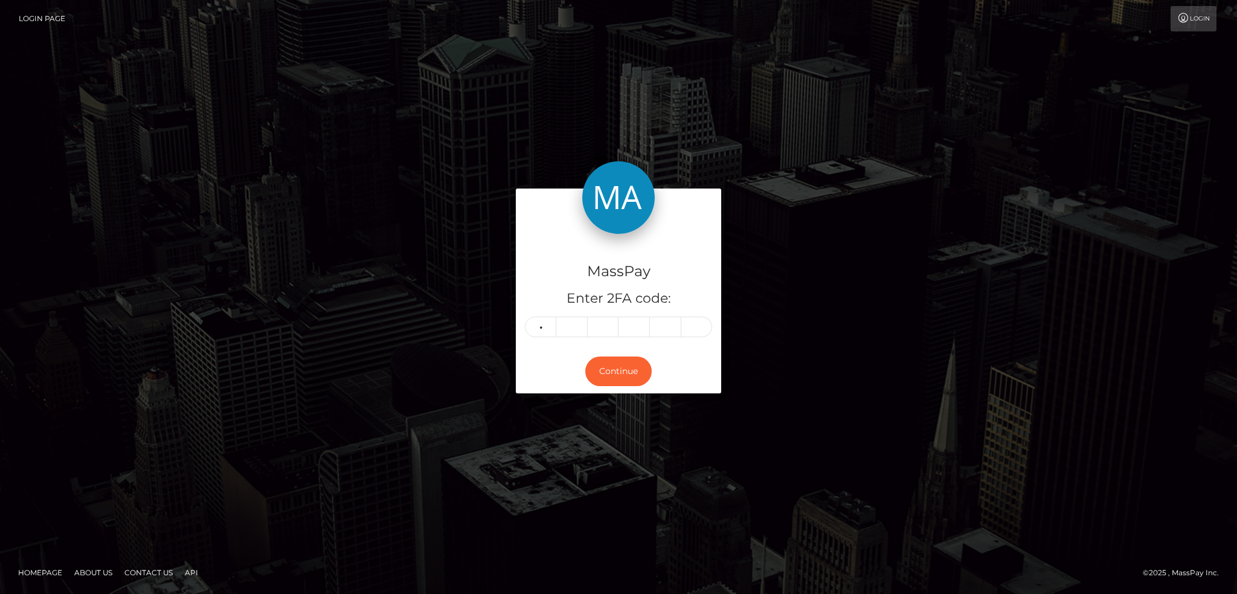
type input "7"
type input "4"
type input "1"
type input "5"
type input "2"
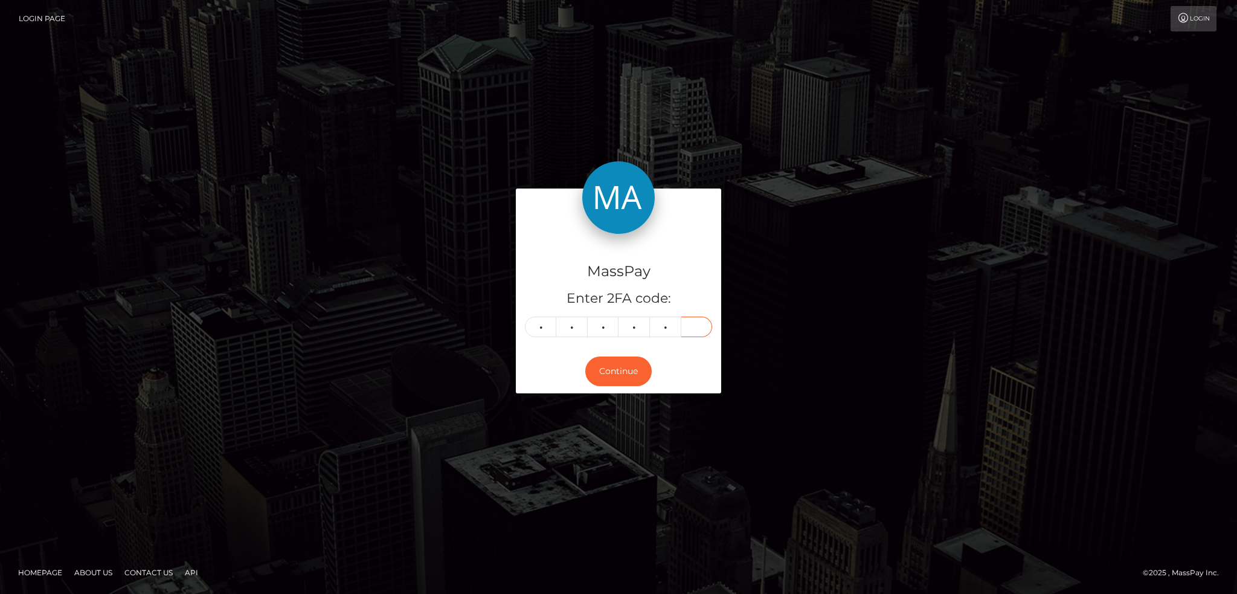
type input "7"
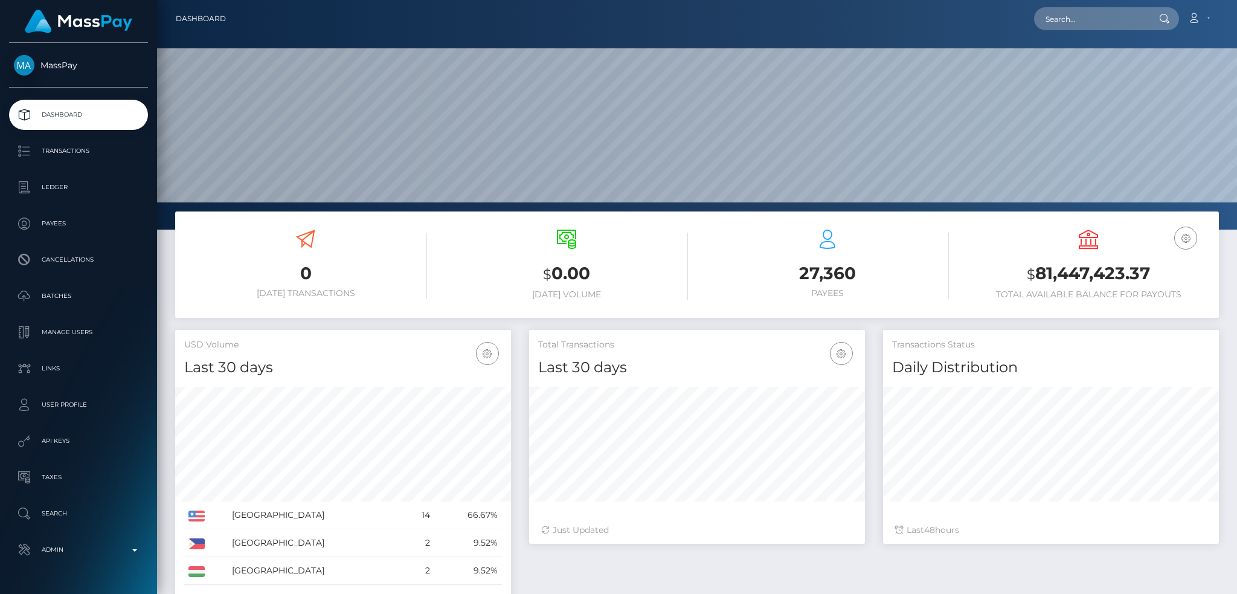
scroll to position [214, 335]
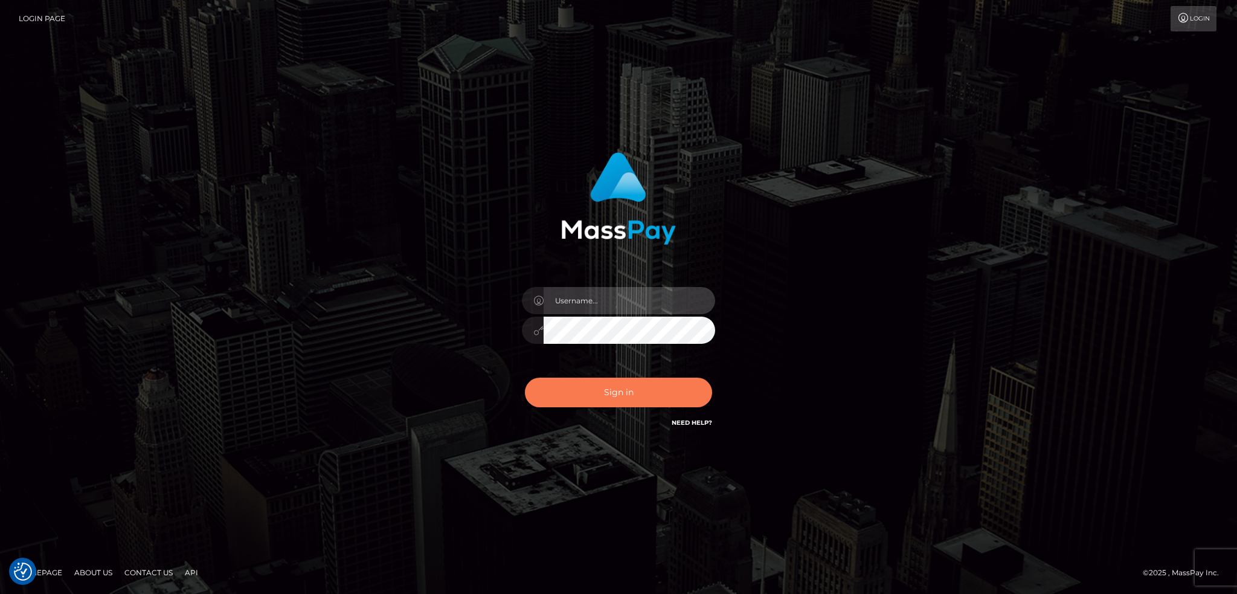
type input "alexstef"
click at [612, 386] on button "Sign in" at bounding box center [618, 392] width 187 height 30
type input "alexstef"
click at [585, 398] on button "Sign in" at bounding box center [618, 392] width 187 height 30
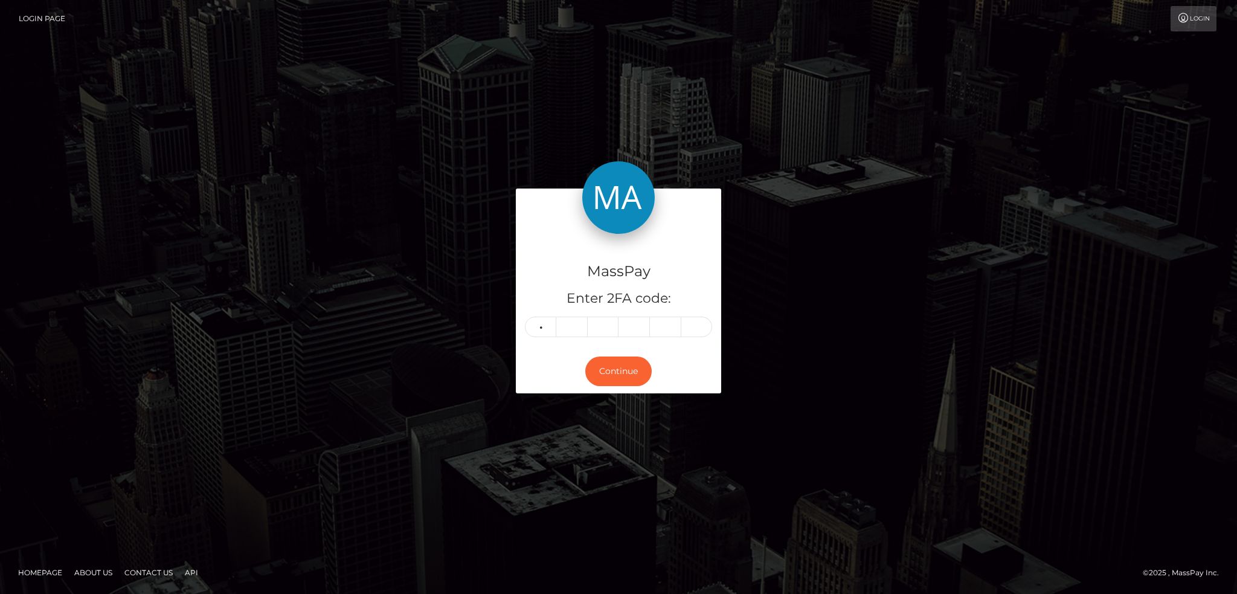
type input "1"
type input "2"
type input "9"
type input "1"
type input "8"
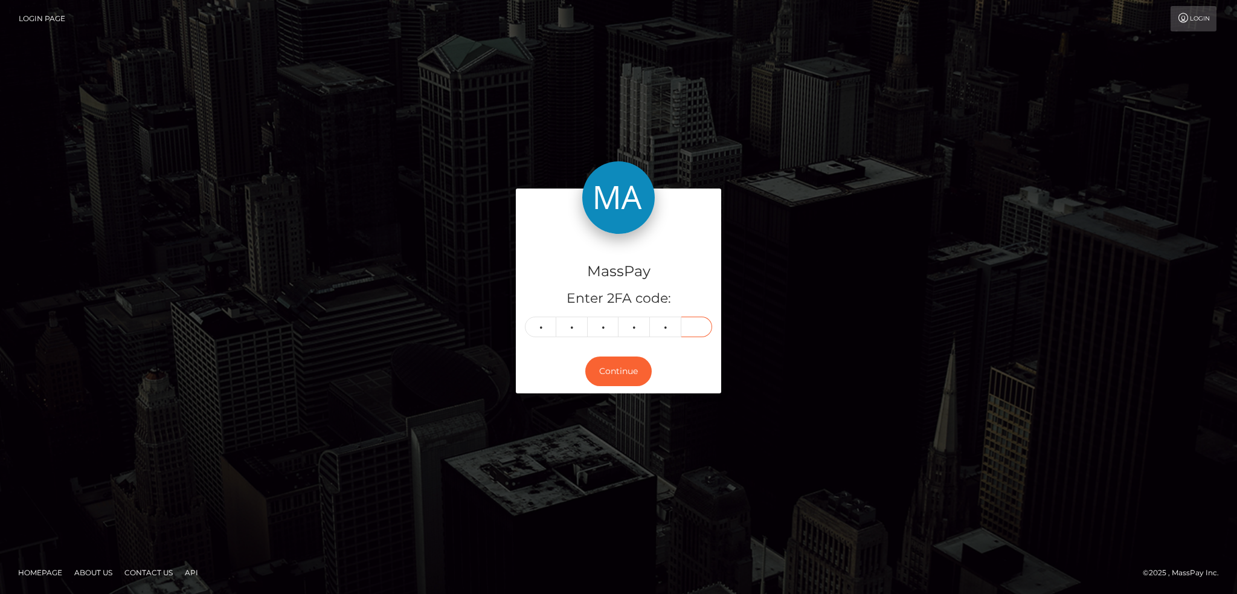
type input "0"
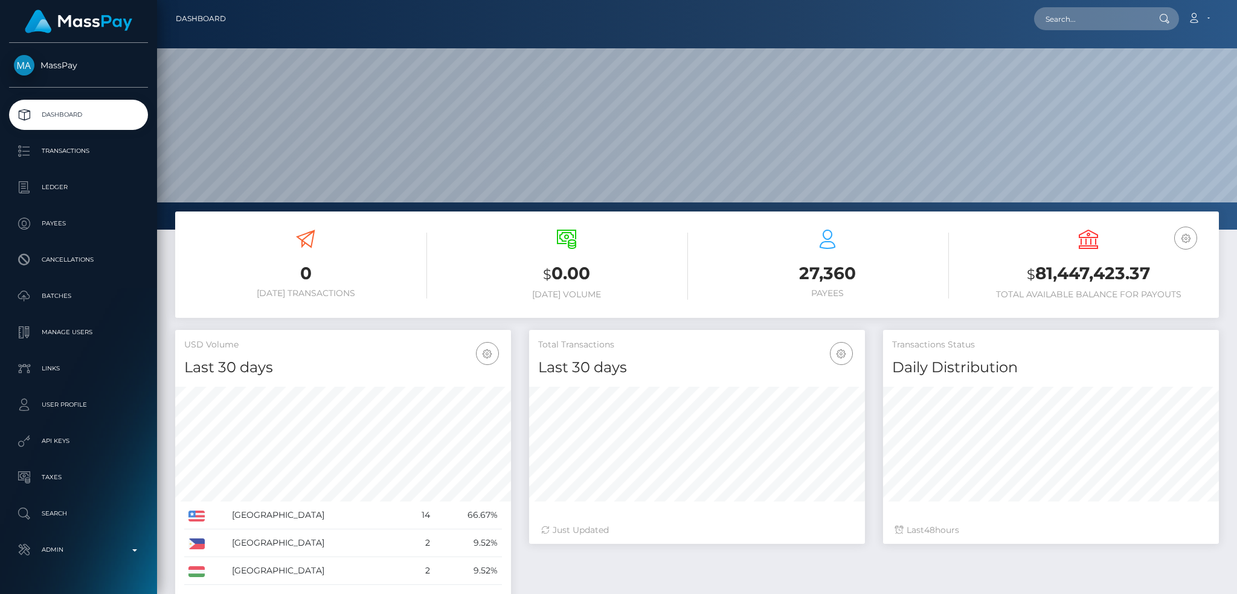
scroll to position [214, 335]
click at [1063, 24] on input "text" at bounding box center [1091, 18] width 114 height 23
paste input "[EMAIL_ADDRESS][DOMAIN_NAME]"
type input "[EMAIL_ADDRESS][DOMAIN_NAME]"
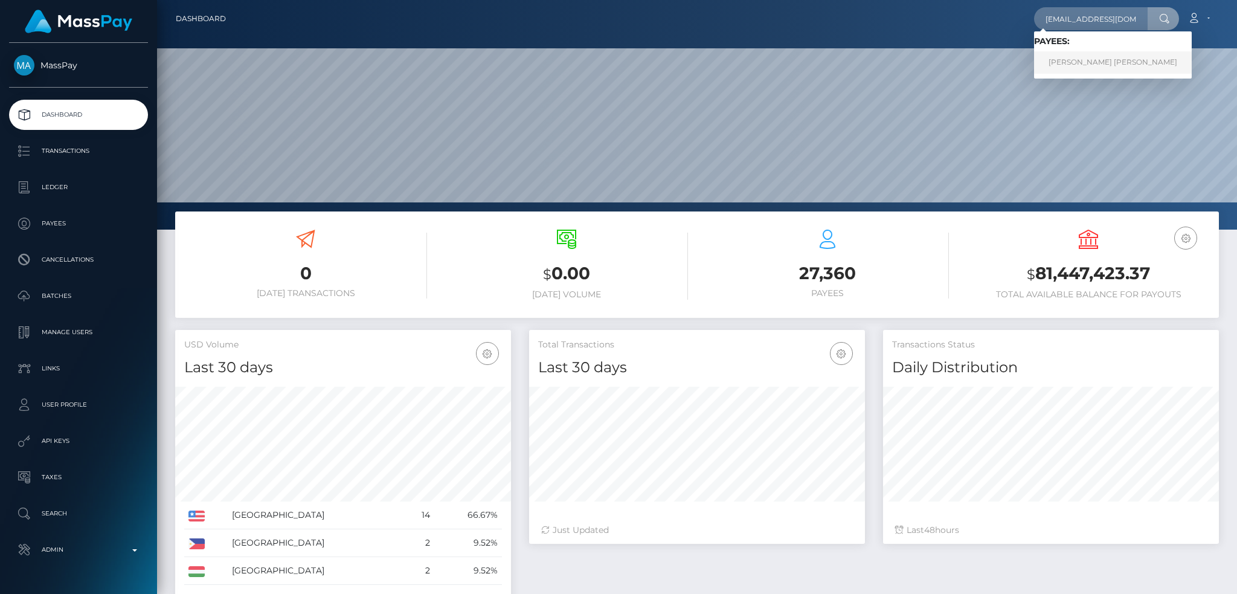
click at [1087, 62] on link "[PERSON_NAME] [PERSON_NAME]" at bounding box center [1113, 62] width 158 height 22
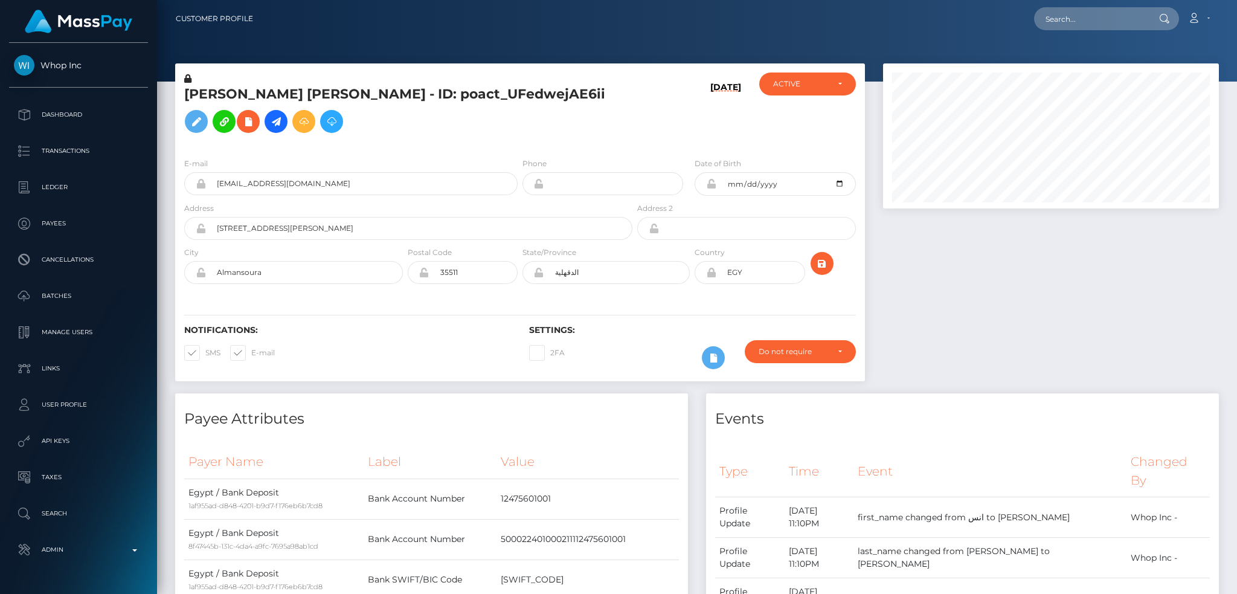
scroll to position [145, 335]
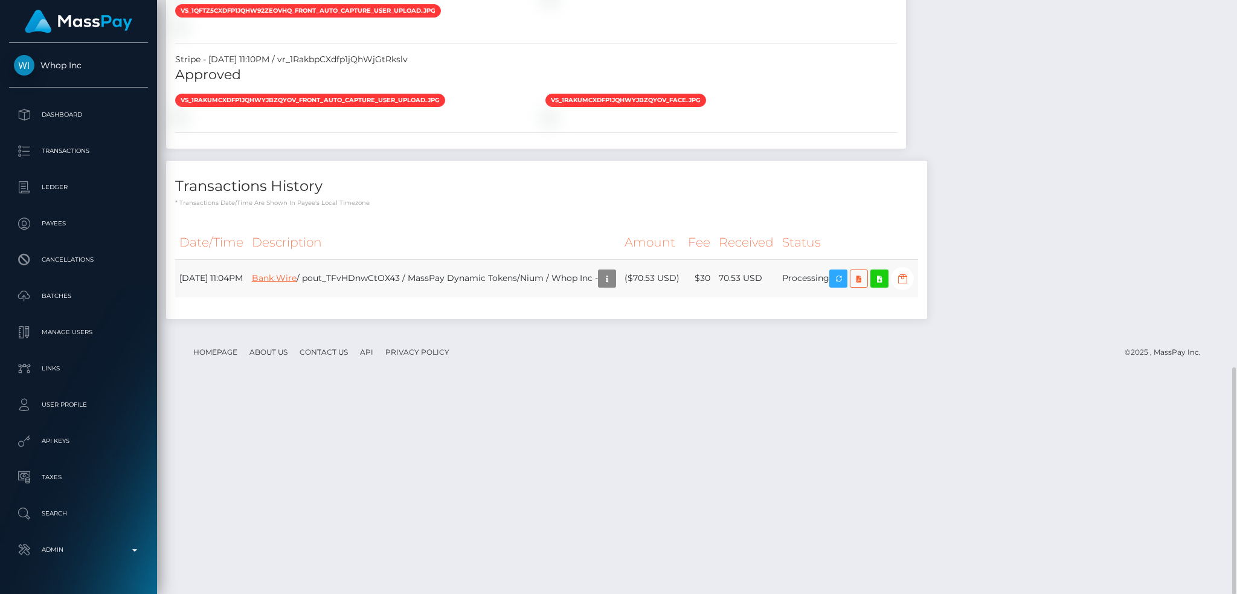
click at [296, 283] on link "Bank Wire" at bounding box center [274, 277] width 45 height 11
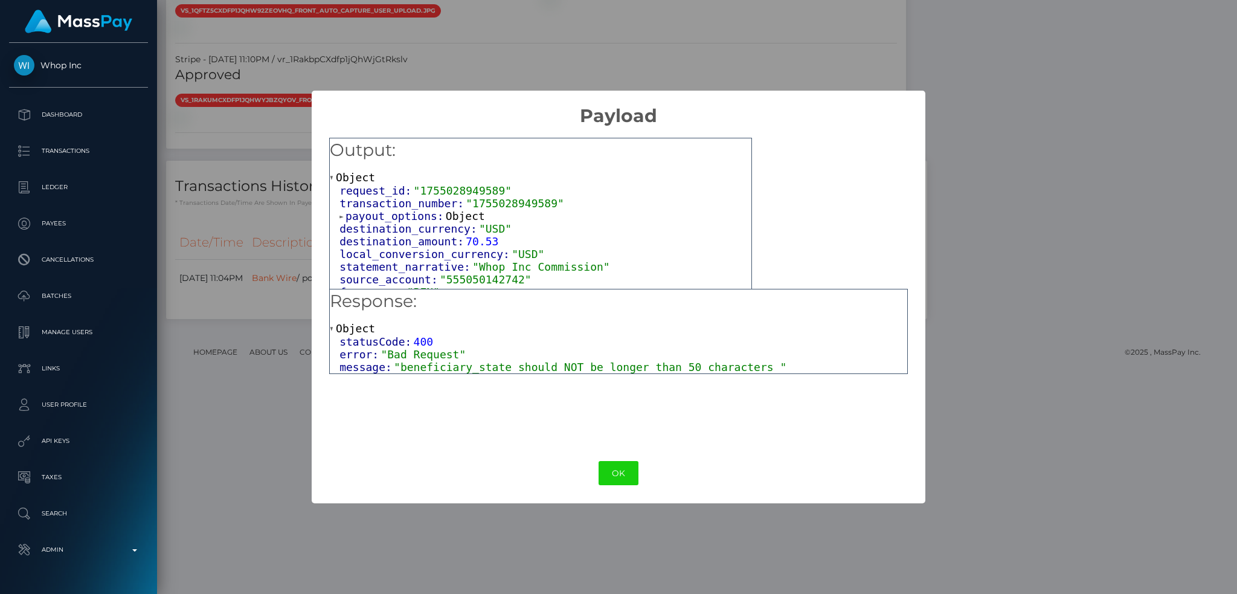
drag, startPoint x: 617, startPoint y: 466, endPoint x: 680, endPoint y: 386, distance: 101.9
click at [619, 466] on button "OK" at bounding box center [618, 473] width 40 height 25
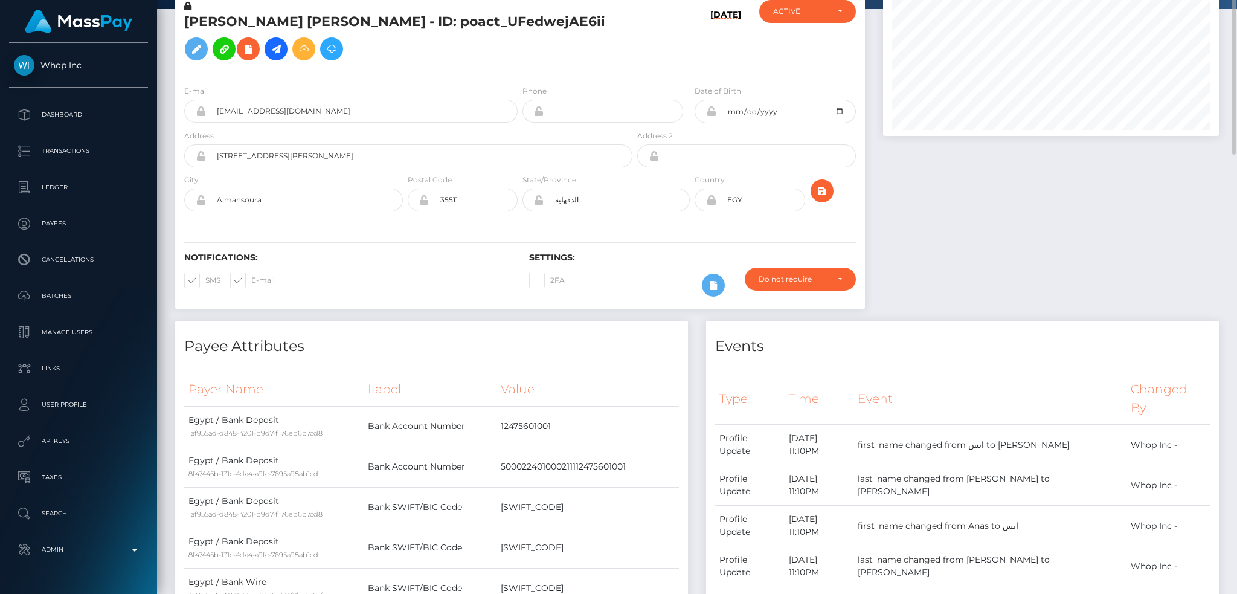
scroll to position [0, 0]
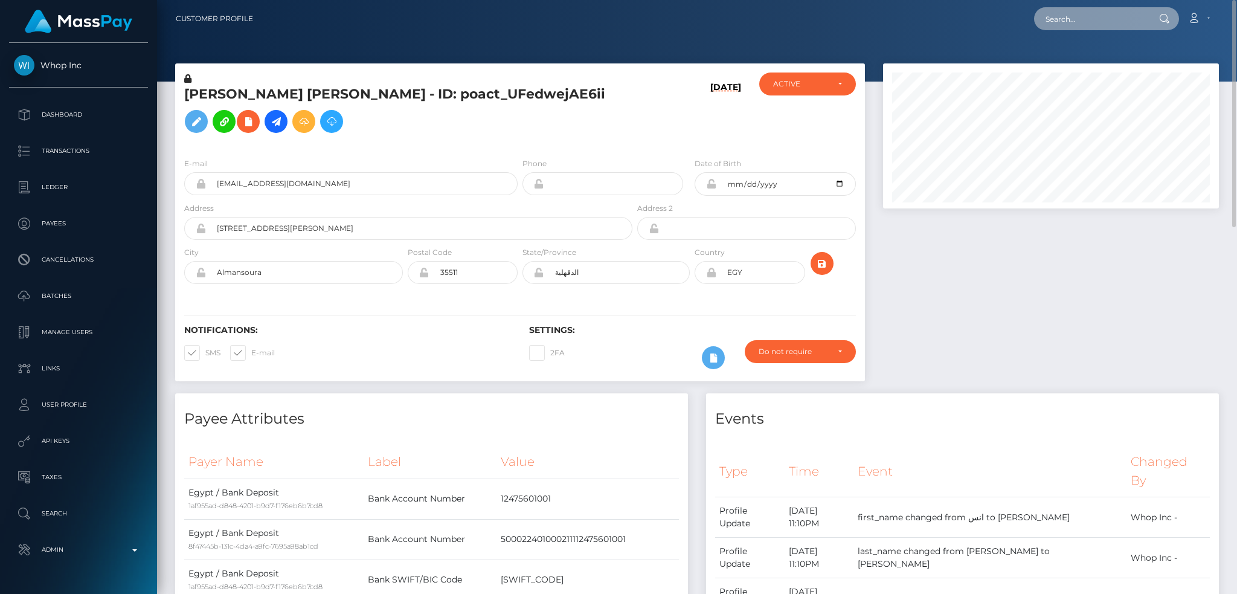
click at [1070, 19] on input "text" at bounding box center [1091, 18] width 114 height 23
paste input "poact_mzRllYqCblcl"
type input "poact_mzRllYqCblcl"
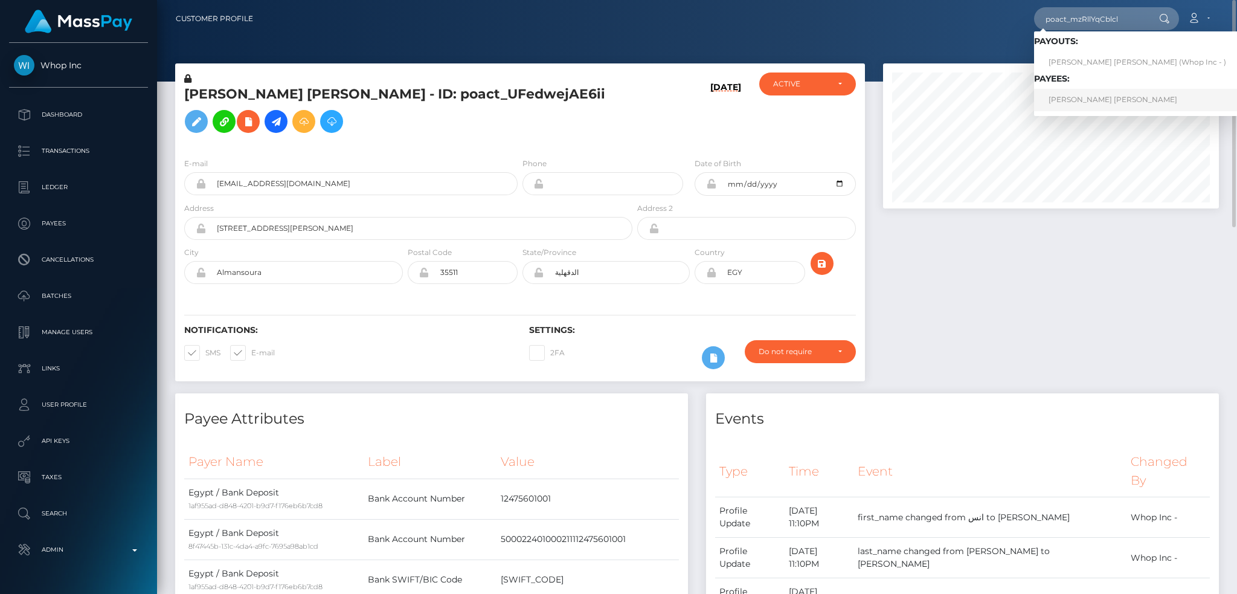
click at [1083, 99] on link "ISAAC AFEEZ OKEOWO" at bounding box center [1137, 100] width 206 height 22
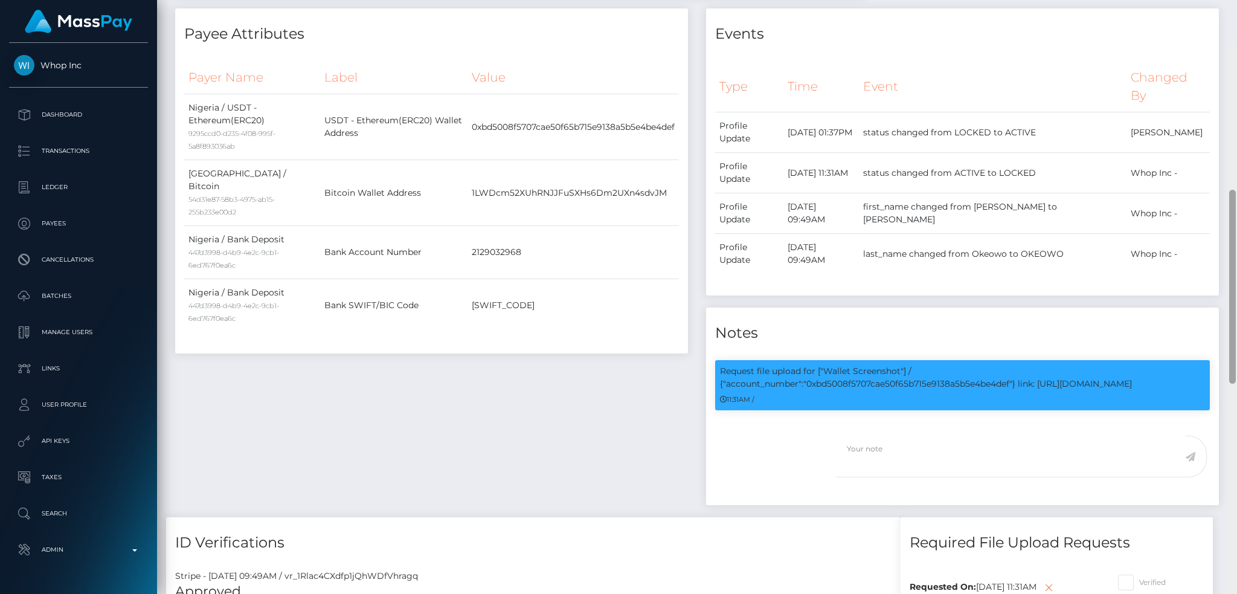
scroll to position [445, 0]
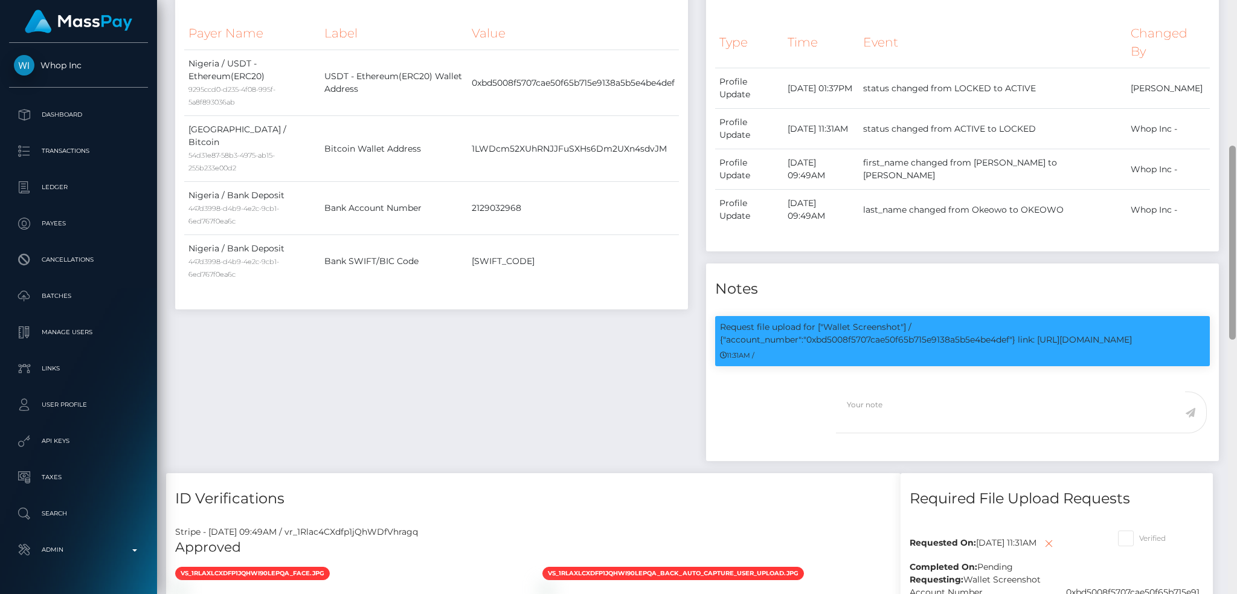
drag, startPoint x: 1230, startPoint y: 194, endPoint x: 1235, endPoint y: 292, distance: 97.4
click at [1235, 292] on div at bounding box center [1232, 297] width 9 height 594
drag, startPoint x: 807, startPoint y: 271, endPoint x: 1145, endPoint y: 271, distance: 338.7
click at [1145, 321] on p "Request file upload for ["Wallet Screenshot"] / {"account_number":"0xbd5008f570…" at bounding box center [962, 333] width 485 height 25
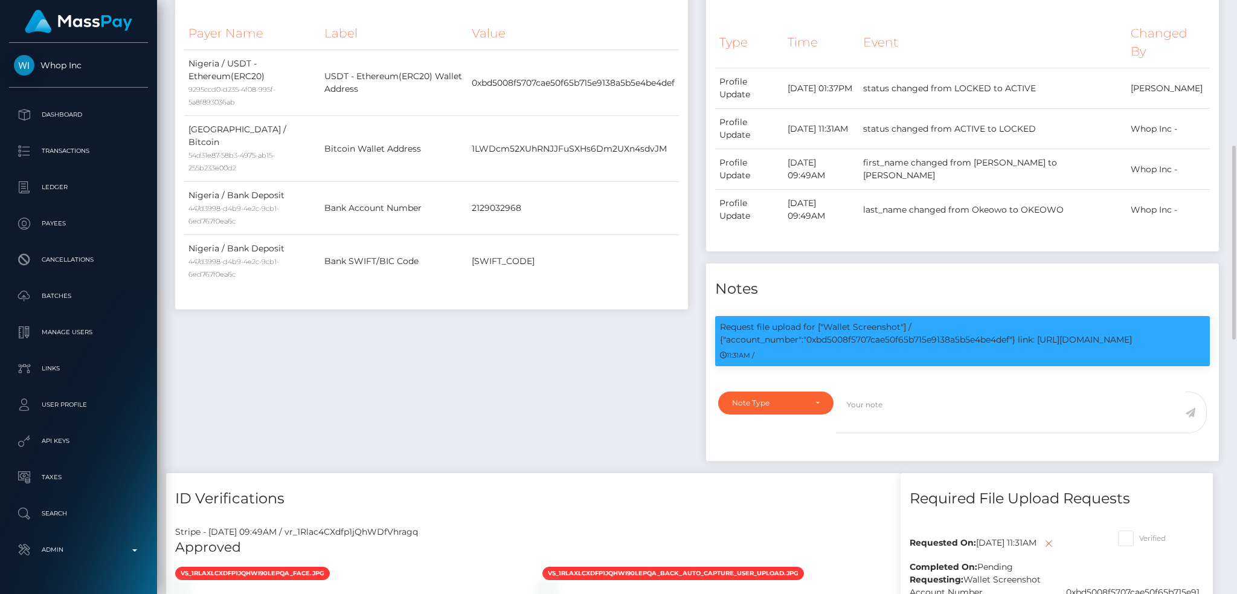
copy p "0xbd5008f5707cae50f65b715e9138a5b5e4be4def"} link: https://l.maspay.io/1gHi1"
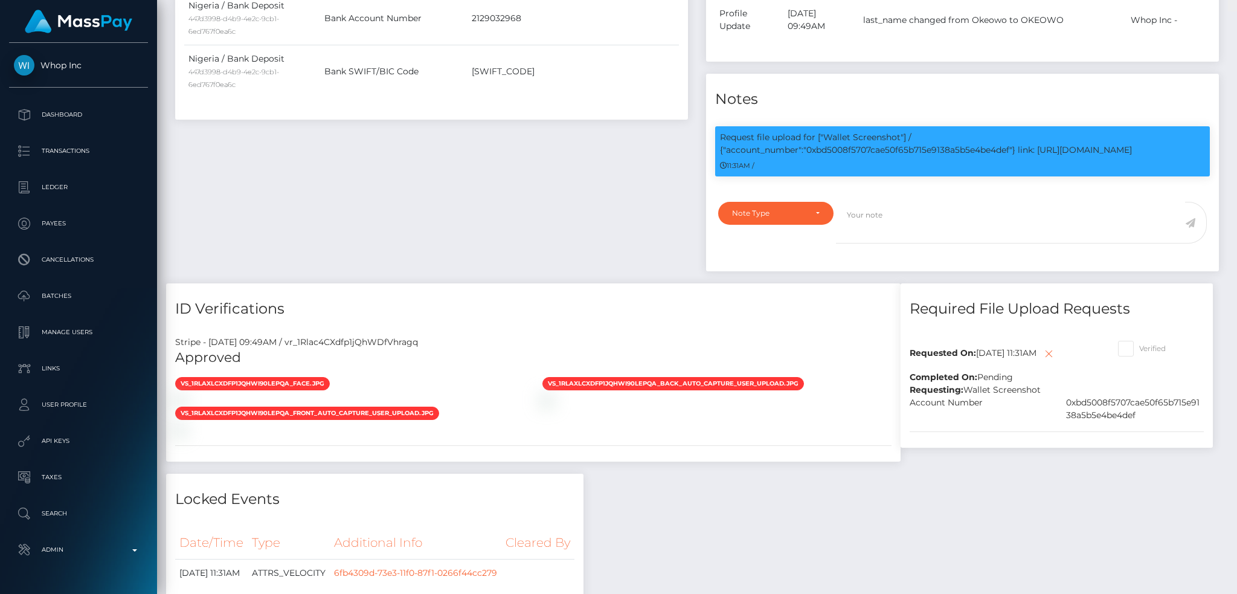
scroll to position [0, 0]
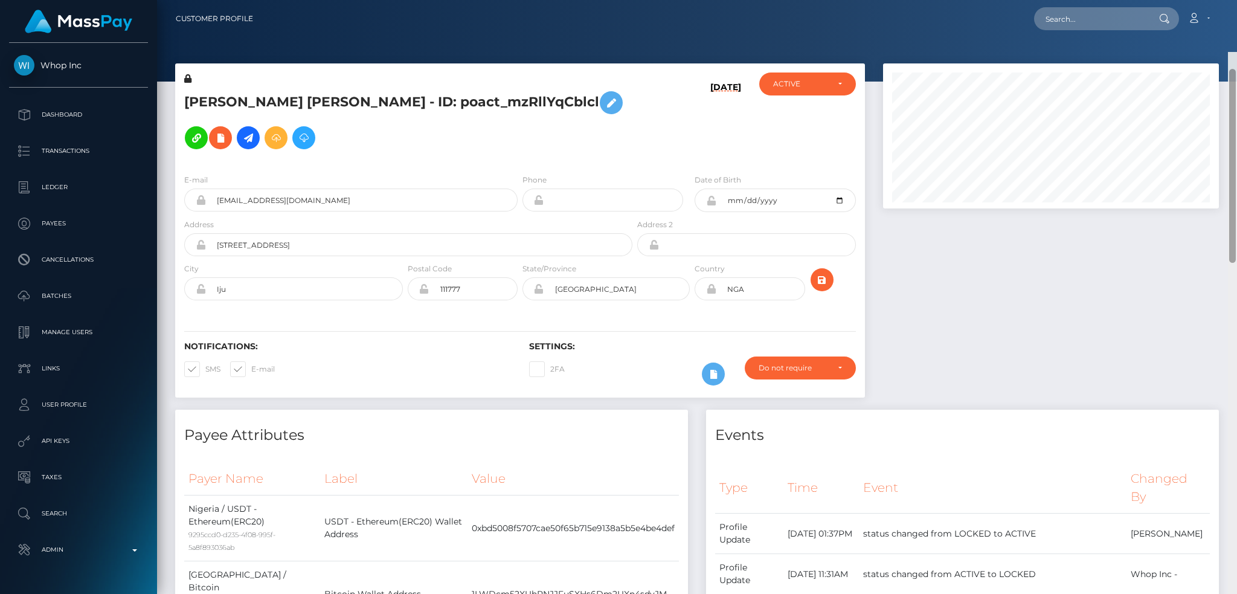
drag, startPoint x: 1231, startPoint y: 278, endPoint x: 973, endPoint y: 31, distance: 357.9
click at [1219, 33] on div "Customer Profile Loading... Loading..." at bounding box center [697, 297] width 1080 height 594
drag, startPoint x: 1049, startPoint y: 13, endPoint x: 1023, endPoint y: 13, distance: 26.6
click at [1050, 13] on input "text" at bounding box center [1091, 18] width 114 height 23
paste input "poact_EMnLpfPAOGLq"
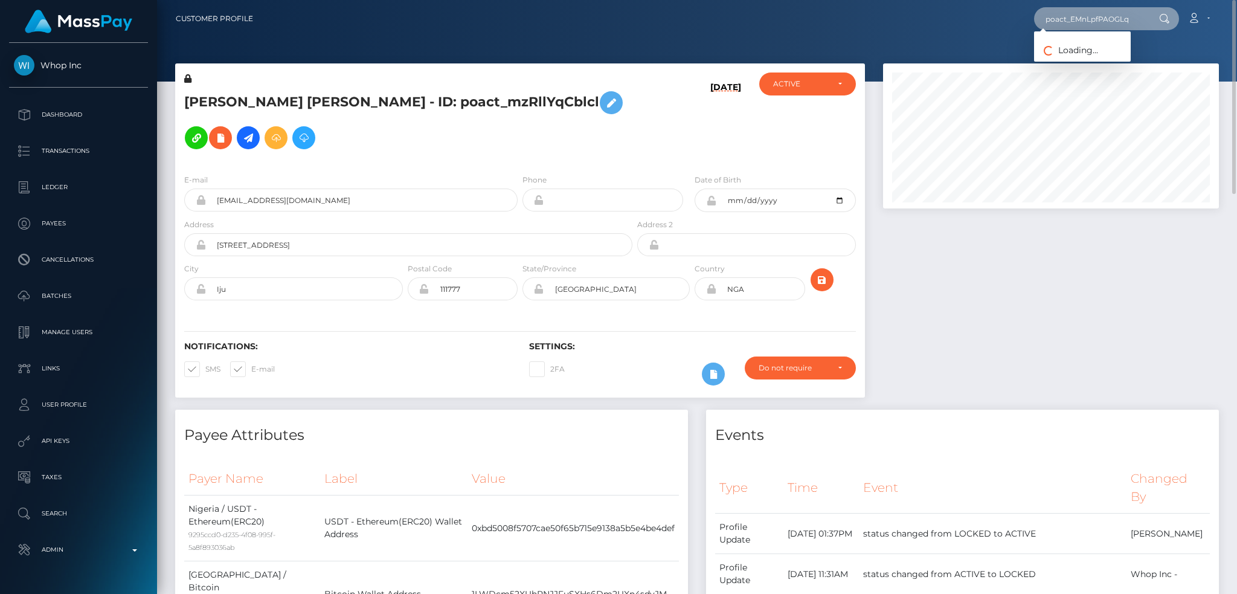
type input "poact_EMnLpfPAOGLq"
click at [1094, 56] on link "MUHAMMAD IQBAL" at bounding box center [1082, 62] width 97 height 22
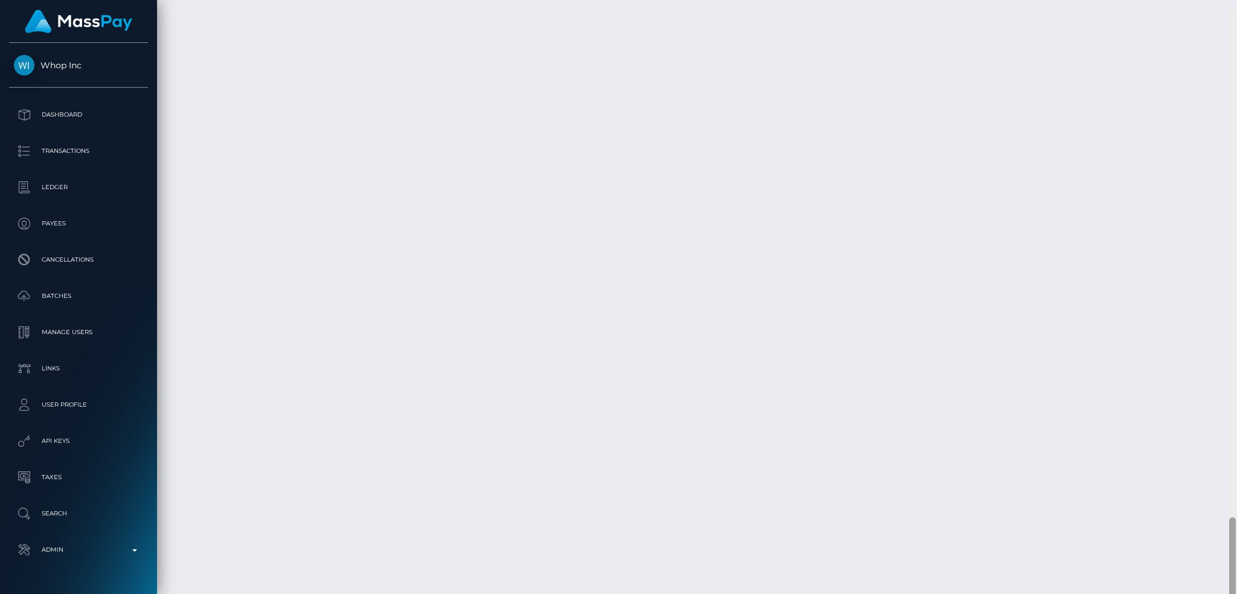
scroll to position [3608, 0]
drag, startPoint x: 1231, startPoint y: 237, endPoint x: 1235, endPoint y: 584, distance: 347.2
click at [1235, 584] on div at bounding box center [1232, 297] width 9 height 594
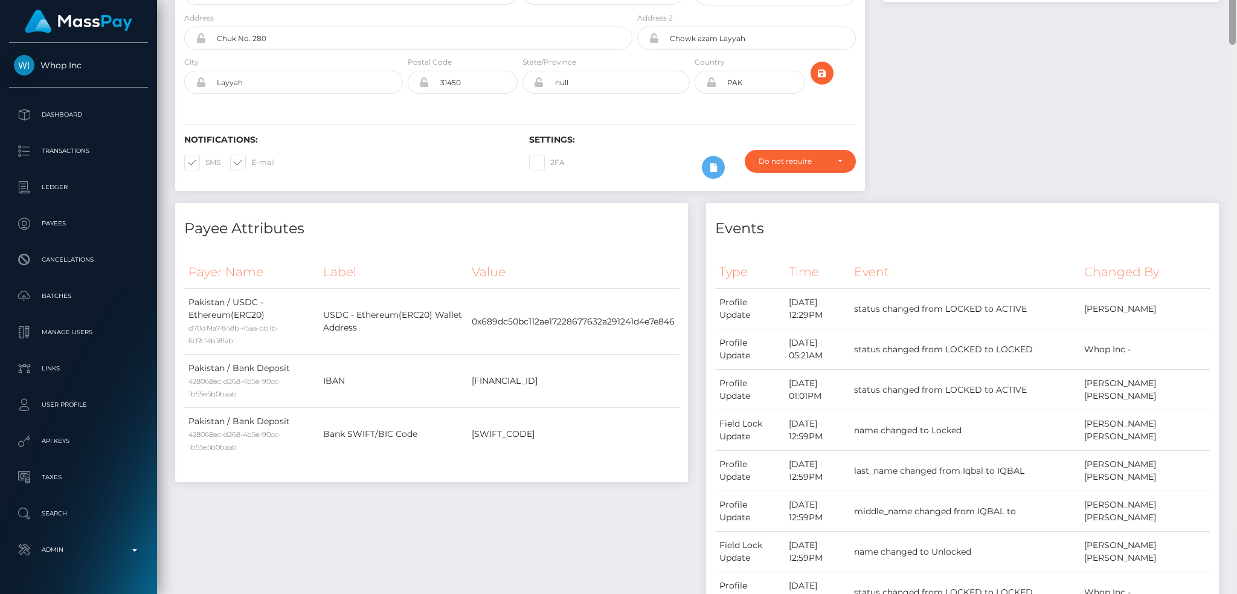
scroll to position [0, 0]
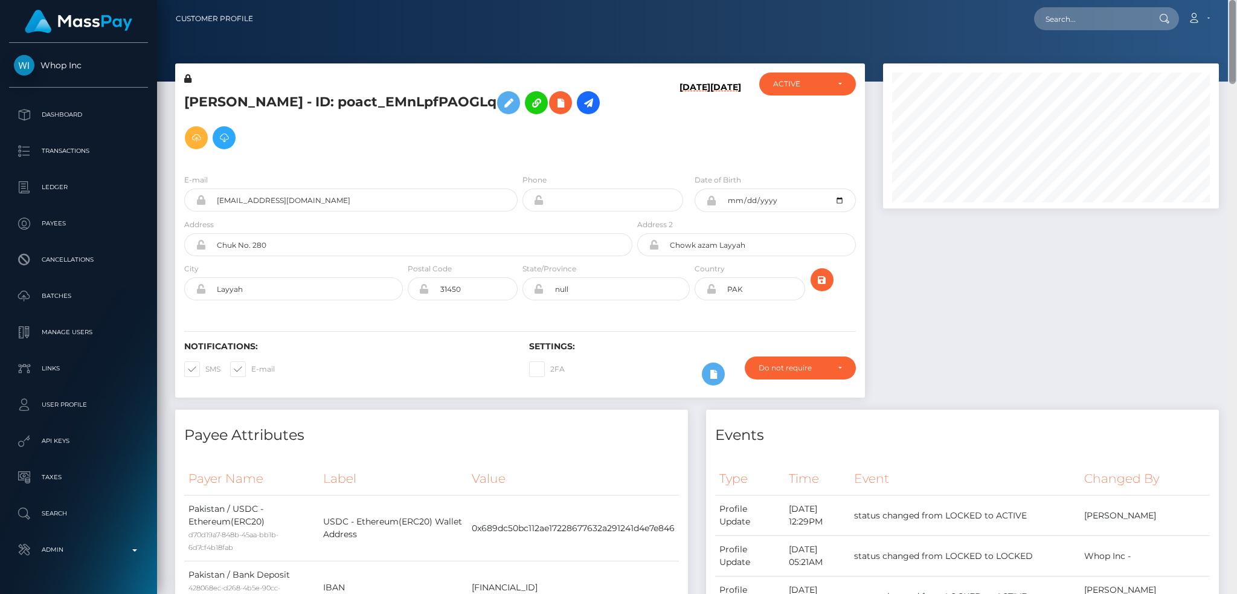
drag, startPoint x: 1231, startPoint y: 522, endPoint x: 1231, endPoint y: -36, distance: 557.9
click at [1231, 0] on html "Whop Inc Dashboard Transactions Ledger Payees Cancellations Links" at bounding box center [618, 297] width 1237 height 594
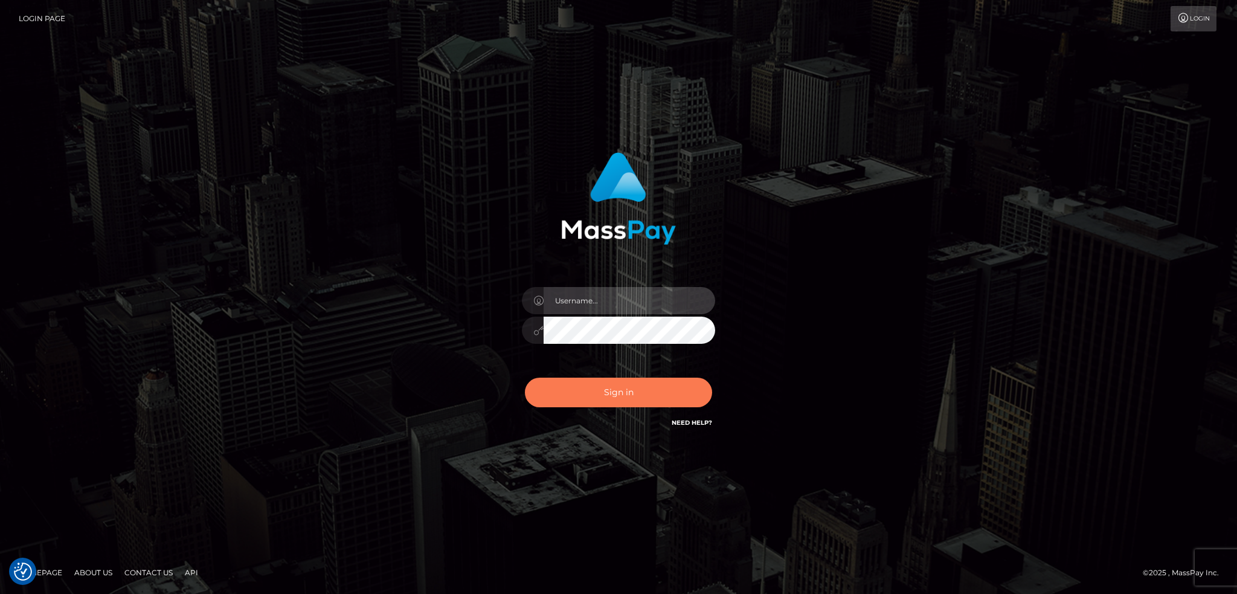
type input "alexstef"
click at [620, 386] on button "Sign in" at bounding box center [618, 392] width 187 height 30
type input "alexstef"
click at [620, 386] on button "Sign in" at bounding box center [618, 392] width 187 height 30
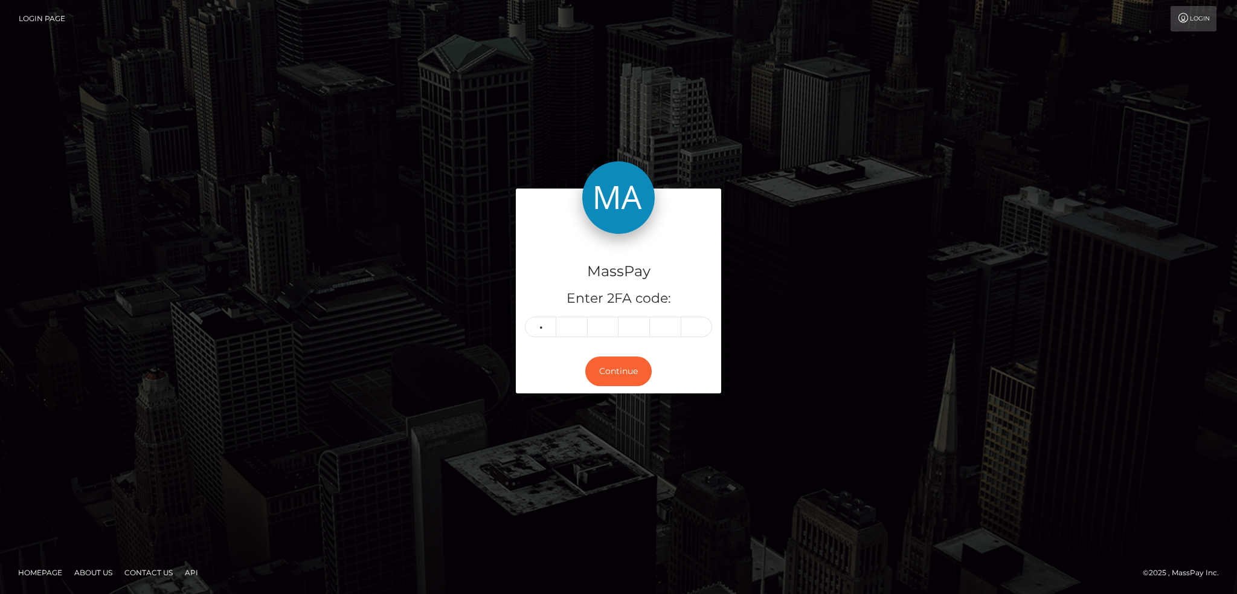
type input "6"
type input "0"
type input "3"
type input "6"
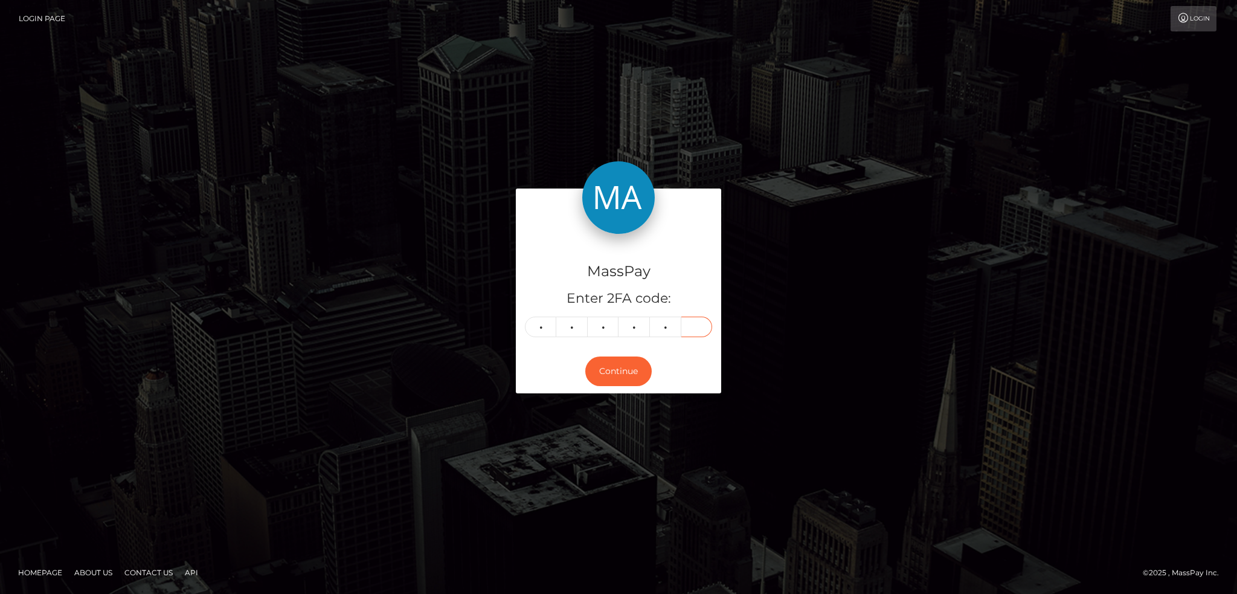
type input "3"
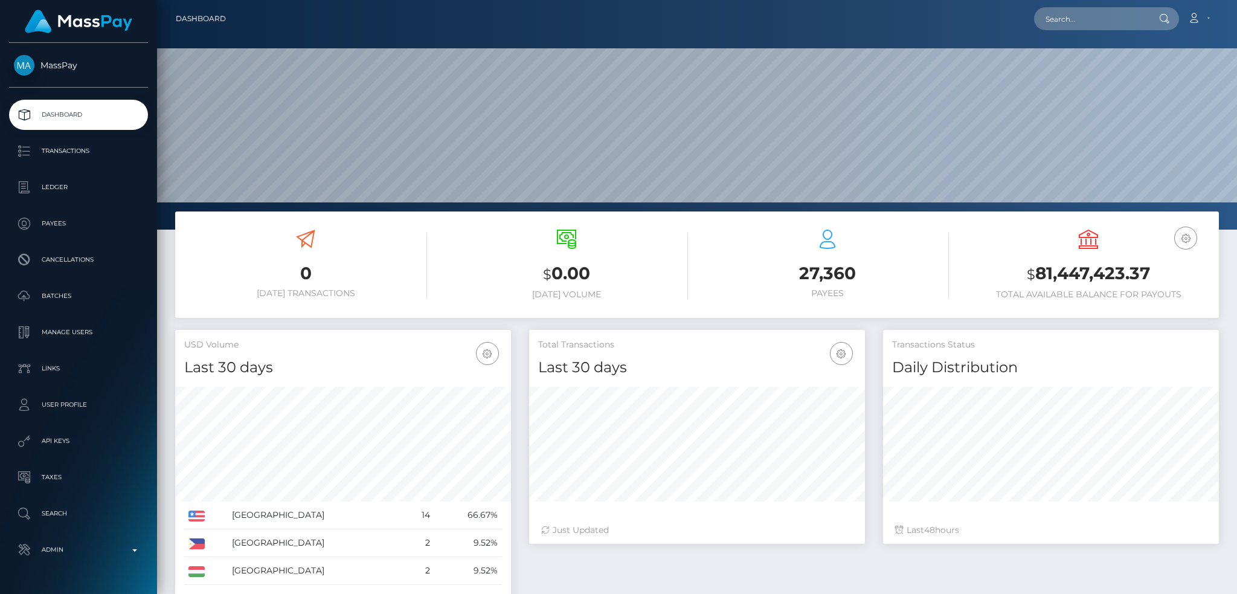
scroll to position [214, 335]
click at [1074, 28] on input "text" at bounding box center [1091, 18] width 114 height 23
paste input "[EMAIL_ADDRESS][DOMAIN_NAME]"
type input "[EMAIL_ADDRESS][DOMAIN_NAME]"
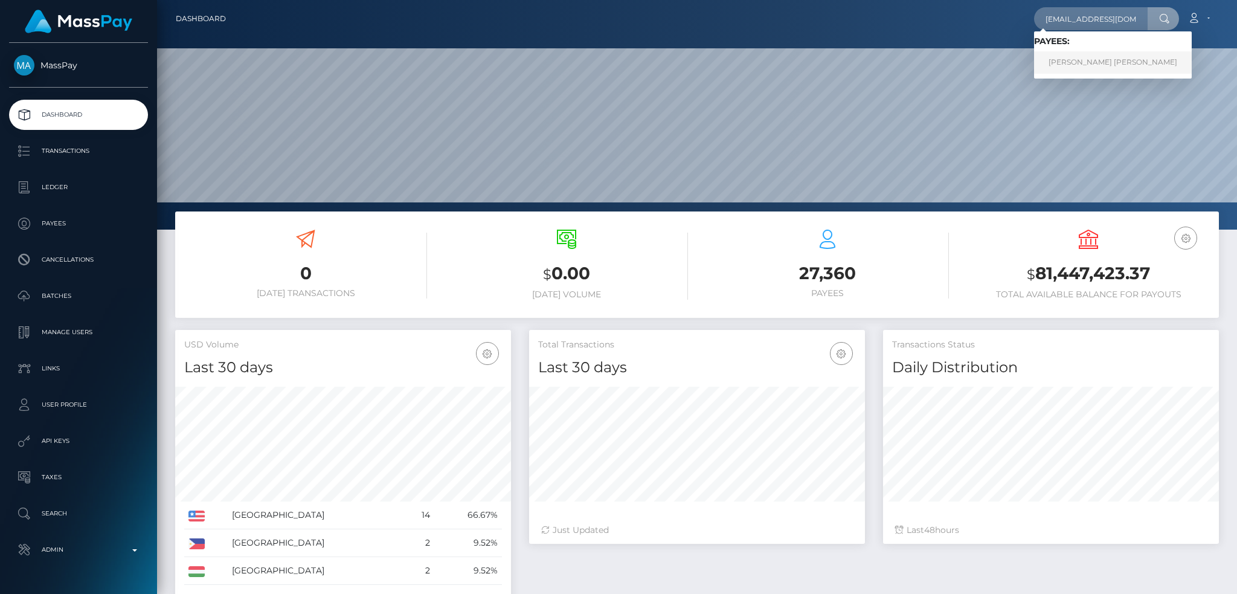
click at [1097, 60] on link "[PERSON_NAME] [PERSON_NAME]" at bounding box center [1113, 62] width 158 height 22
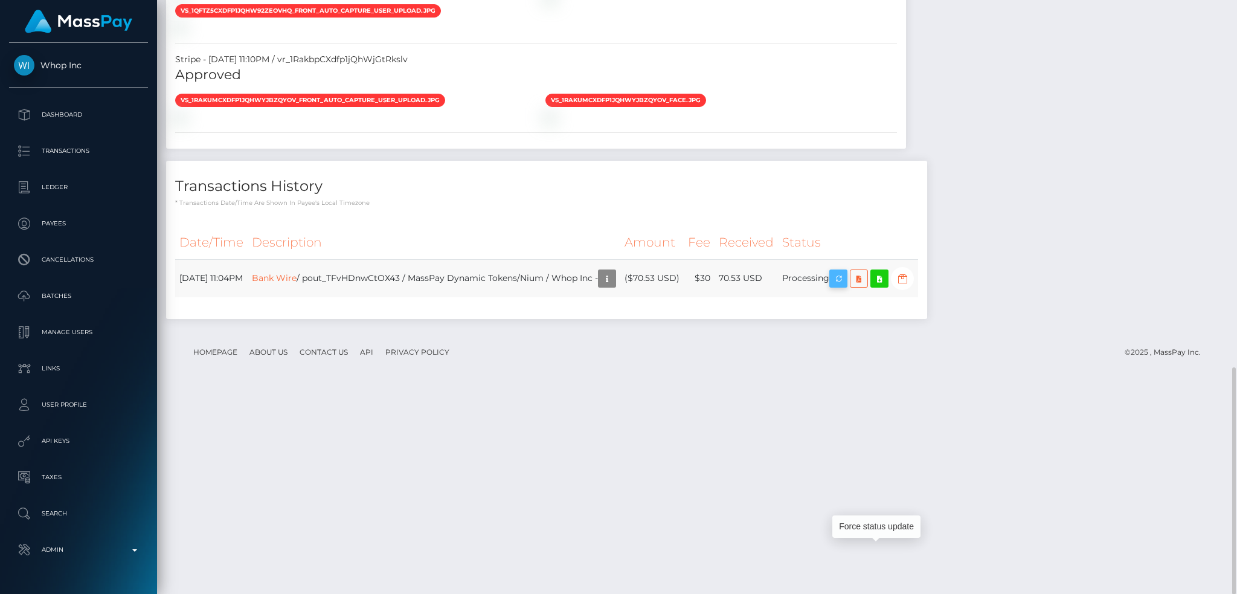
scroll to position [145, 335]
click at [845, 286] on icon "button" at bounding box center [838, 278] width 14 height 15
click at [401, 297] on td "Bank Wire / pout_TFvHDnwCtOX43 / MassPay Dynamic Tokens/Nium / Whop Inc -" at bounding box center [434, 278] width 373 height 38
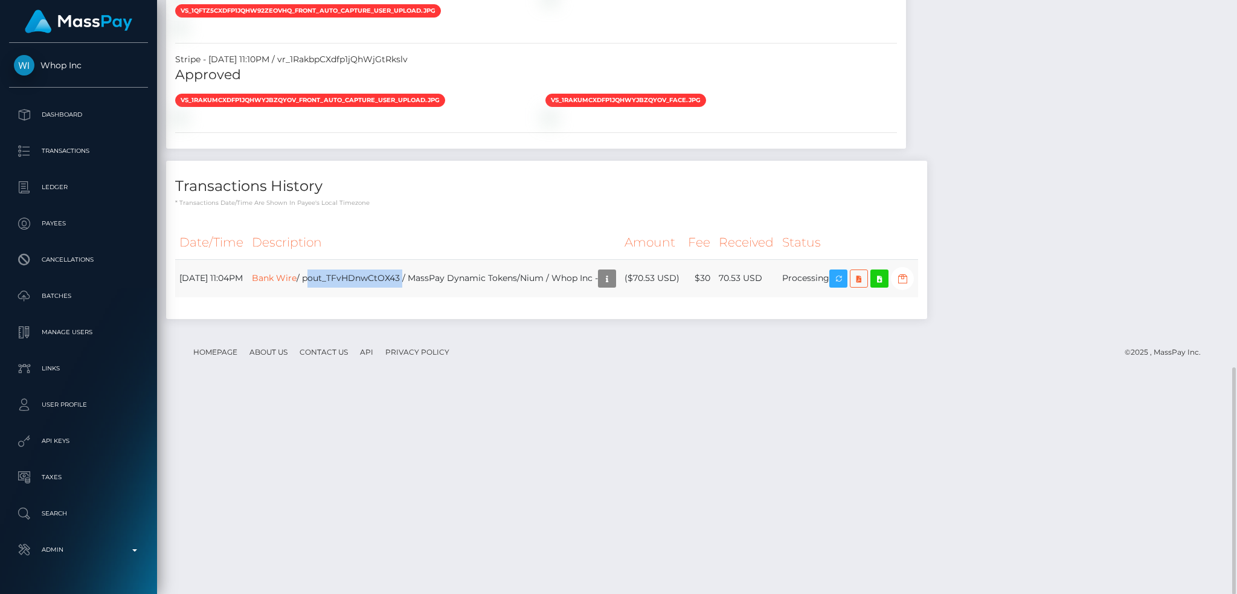
copy td "Bank Wire / pout_TFvHDnwCtOX43 / MassPay Dynamic Tokens/Nium / Whop Inc -"
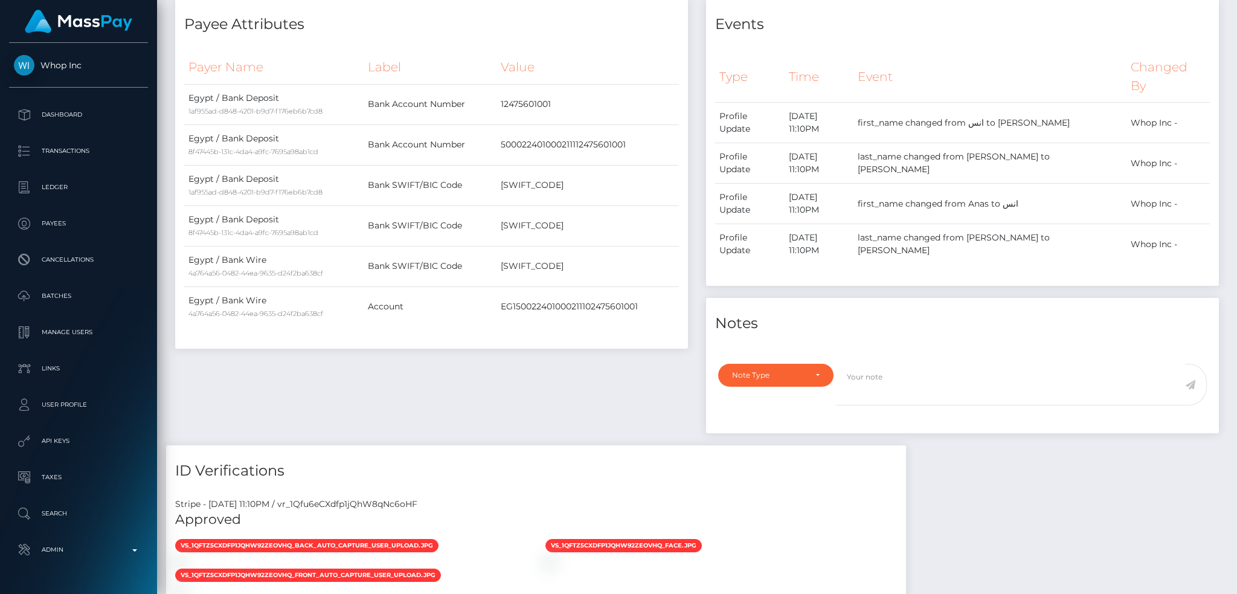
scroll to position [0, 0]
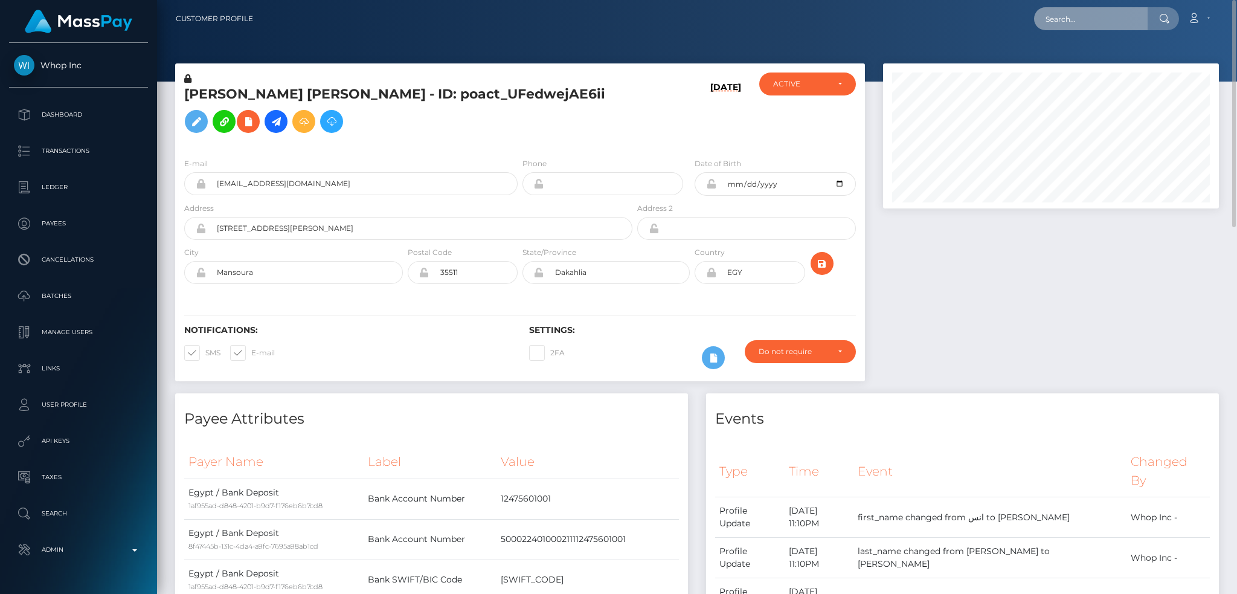
click at [1050, 22] on input "text" at bounding box center [1091, 18] width 114 height 23
paste input "gleiiimaciel@icloud.com"
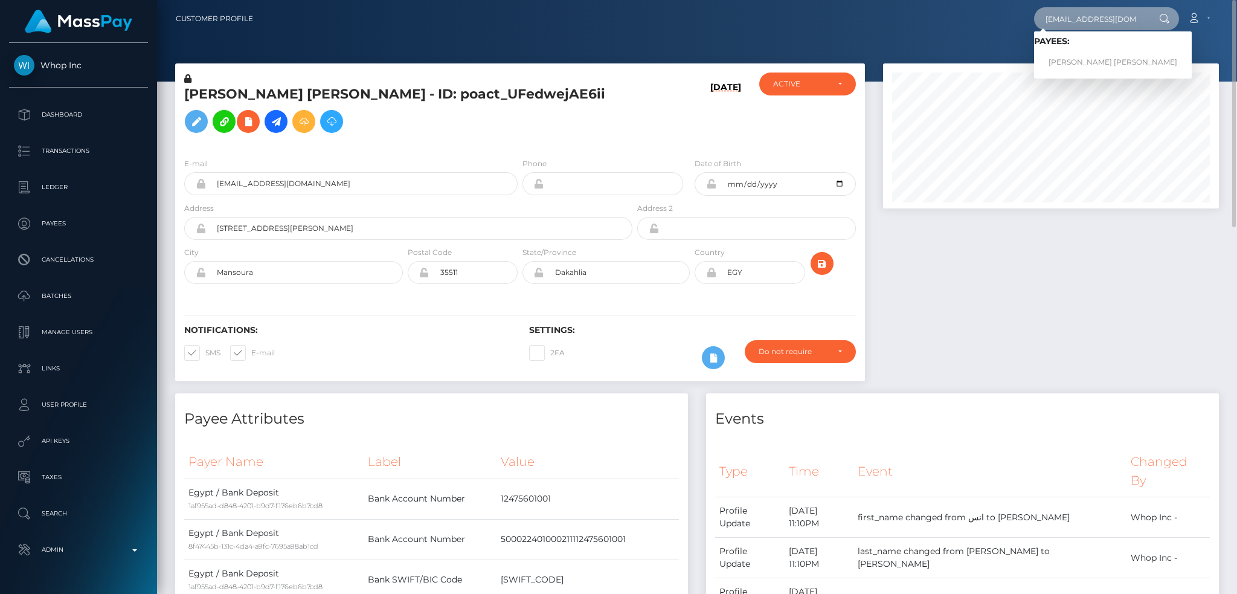
type input "gleiiimaciel@icloud.com"
click at [1084, 62] on link "Gleise rodrigues maciel da silva" at bounding box center [1113, 62] width 158 height 22
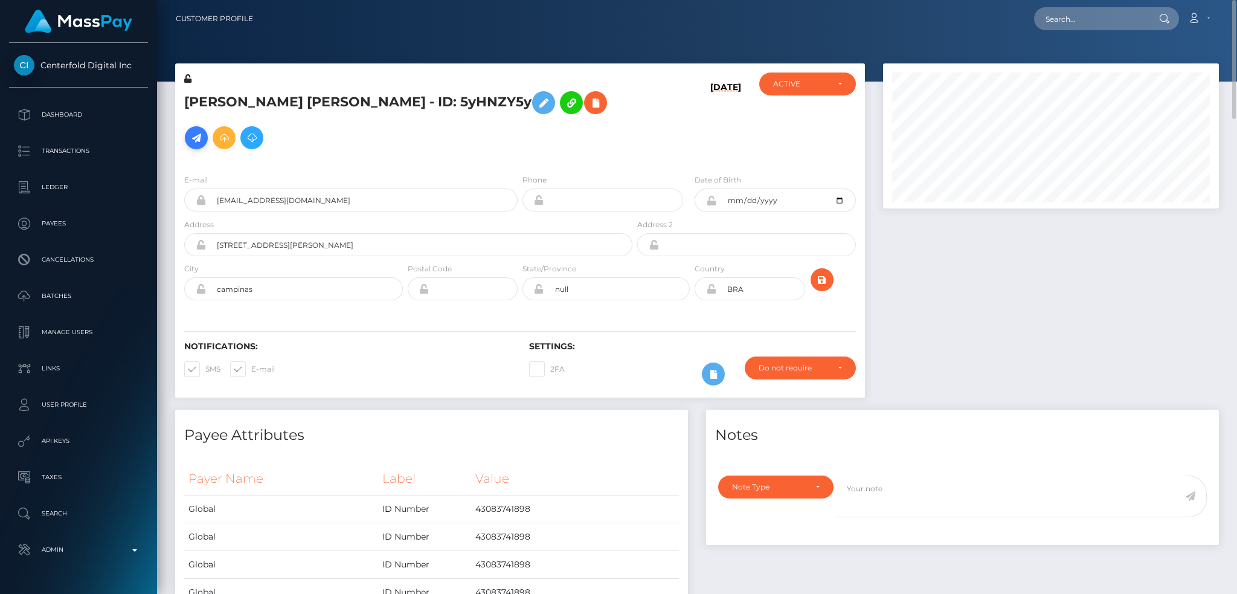
click at [203, 130] on icon at bounding box center [196, 137] width 14 height 15
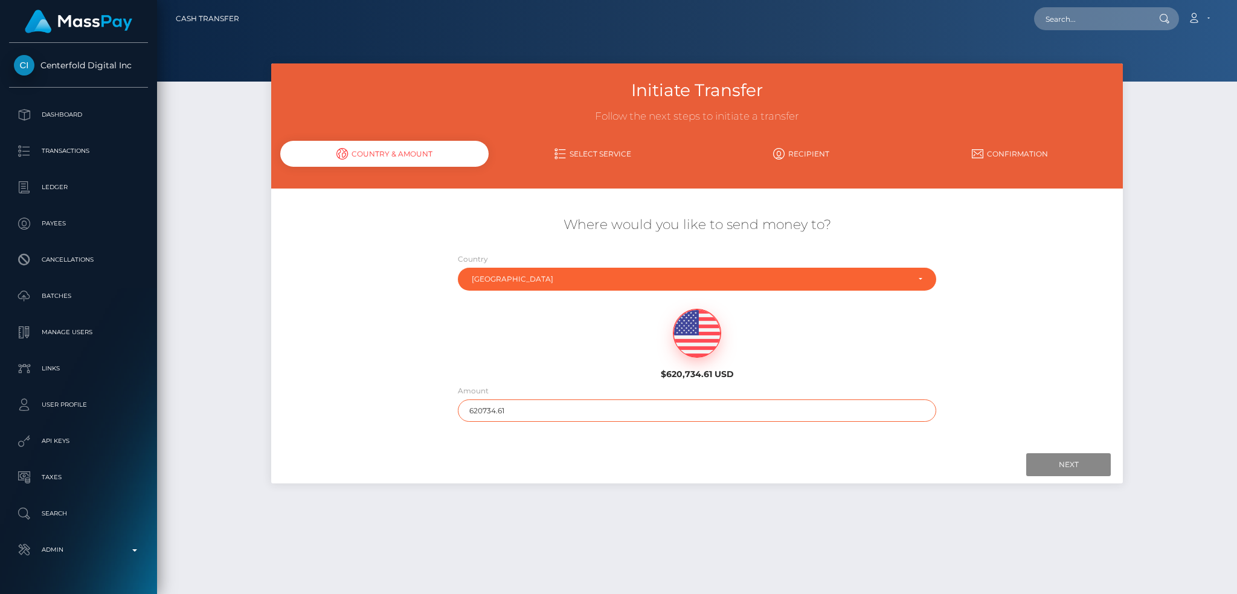
click at [537, 406] on input "620734.61" at bounding box center [697, 410] width 479 height 22
type input "200"
click at [1061, 463] on input "Next" at bounding box center [1068, 464] width 85 height 23
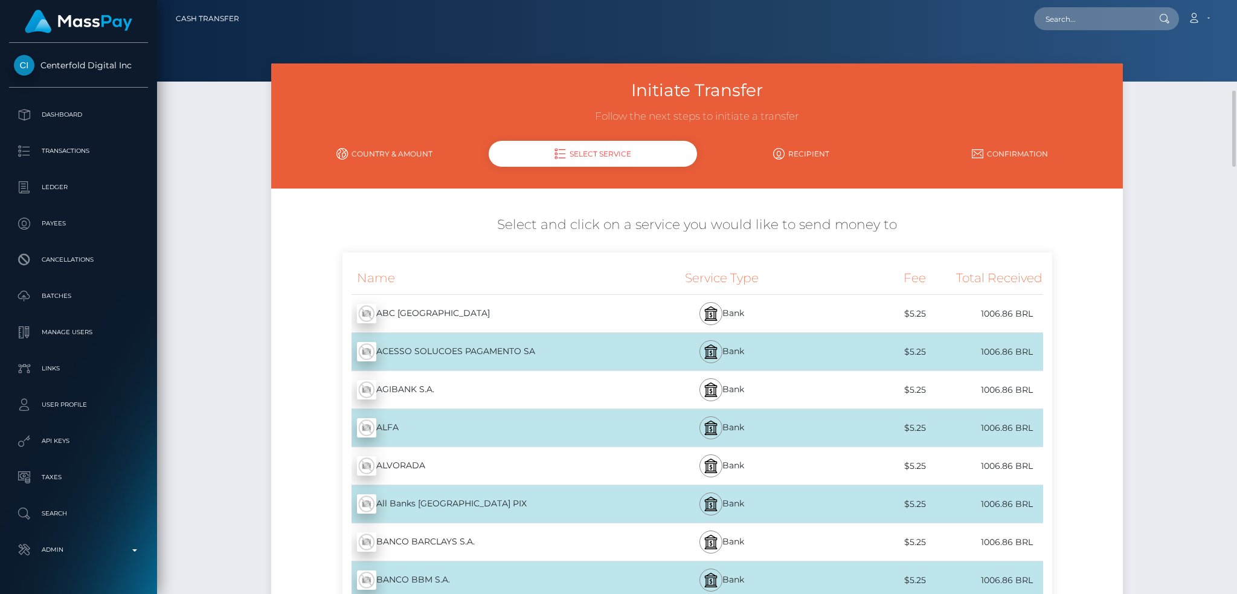
scroll to position [161, 0]
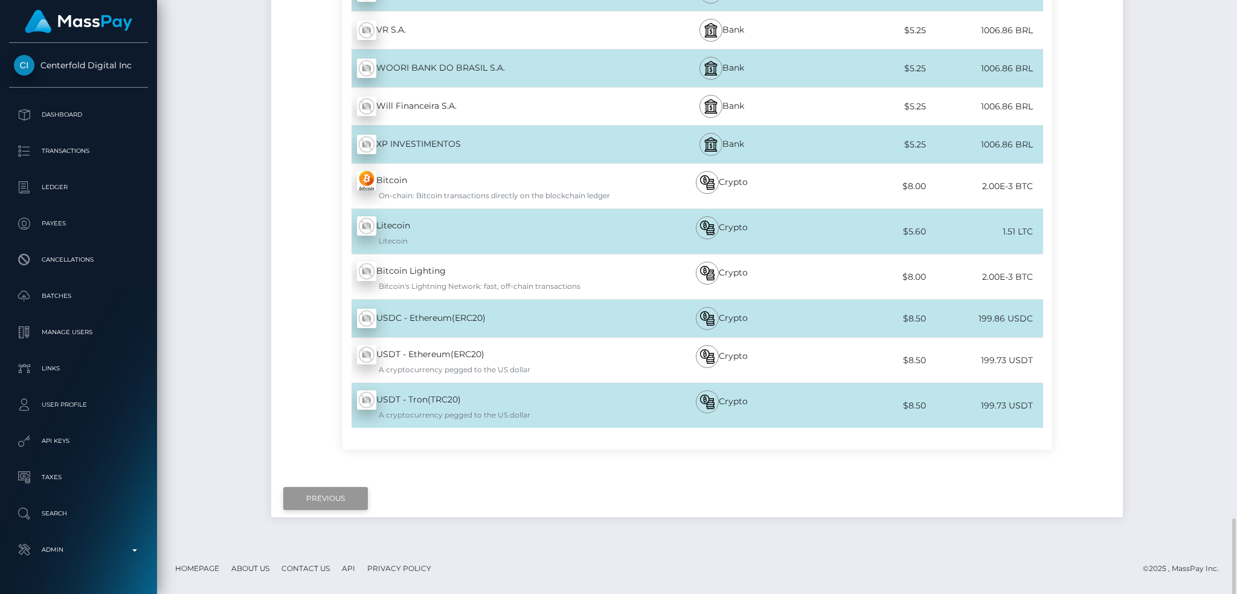
click at [318, 496] on input "Previous" at bounding box center [325, 498] width 85 height 23
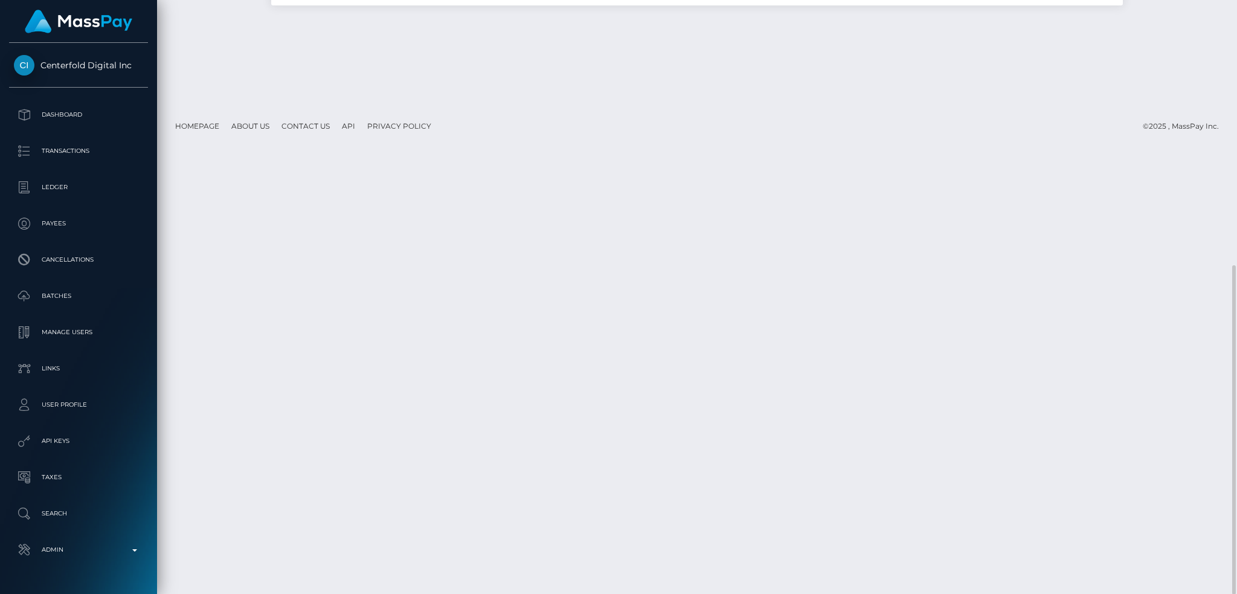
scroll to position [0, 0]
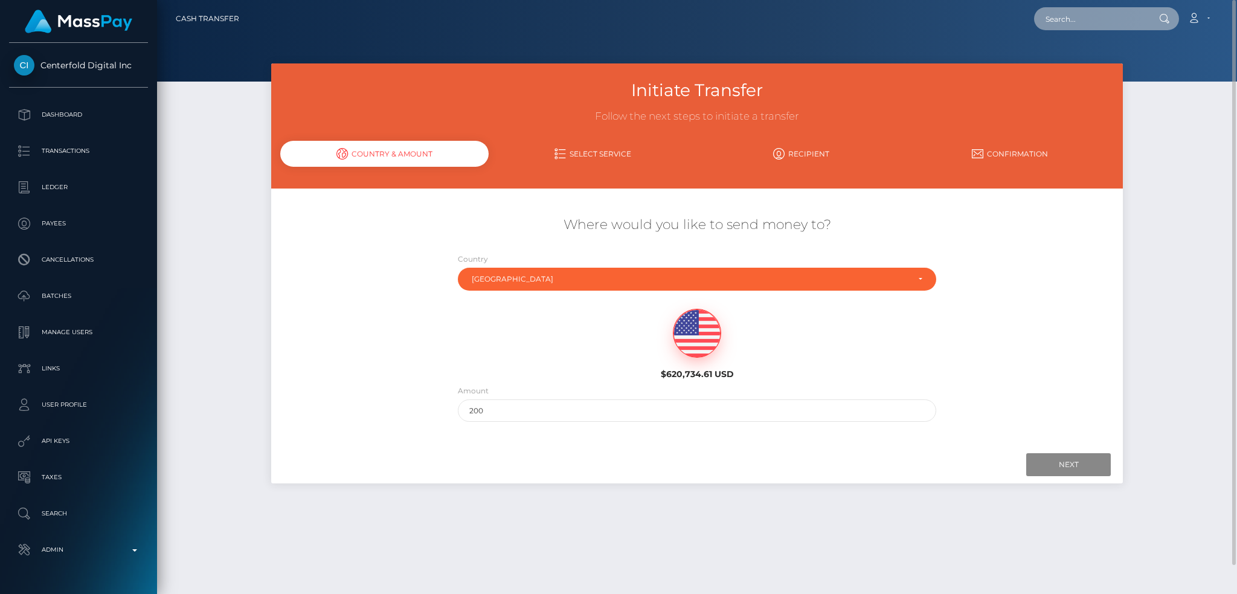
click at [1075, 19] on input "text" at bounding box center [1091, 18] width 114 height 23
paste input "poact_9vl9SOXpu0nh"
type input "poact_9vl9SOXpu0nh"
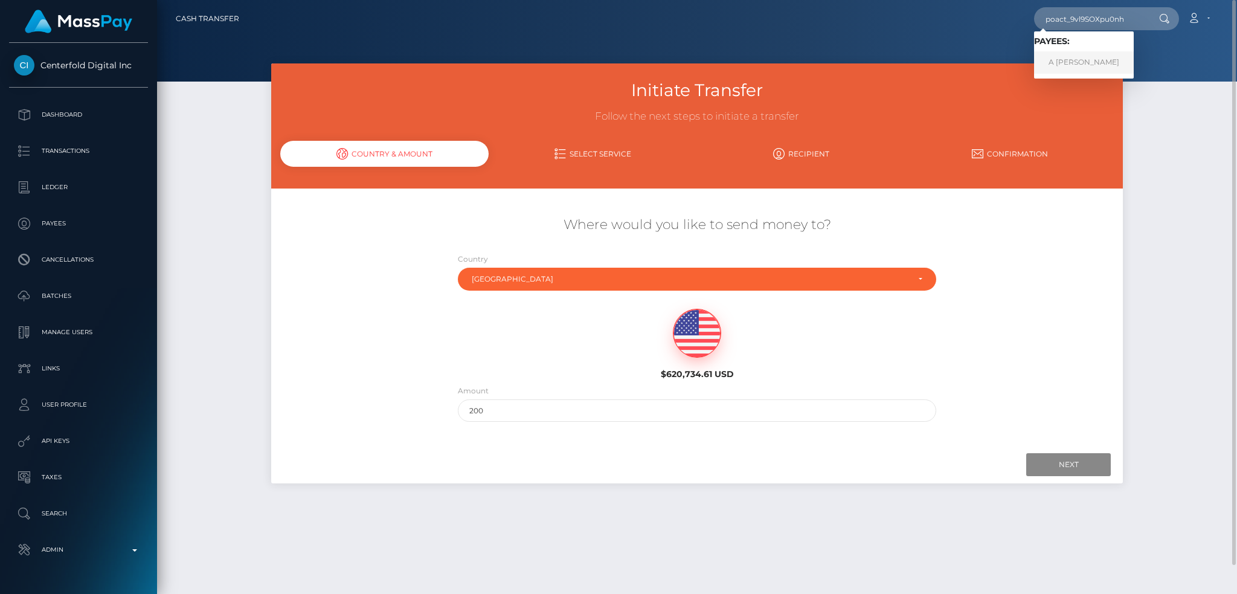
click at [1075, 62] on link "A MOHAMED Mohamed" at bounding box center [1084, 62] width 100 height 22
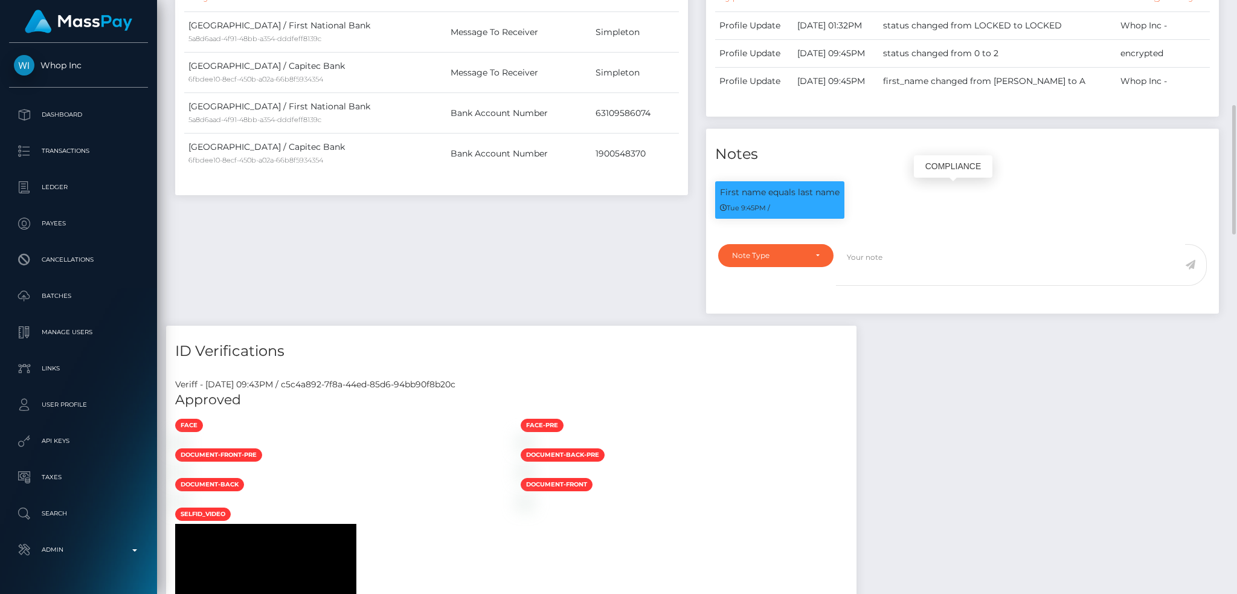
scroll to position [145, 335]
click at [526, 281] on div "Payee Attributes Payer Name Label Value South Africa / First National Bank 5a8d…" at bounding box center [431, 125] width 531 height 399
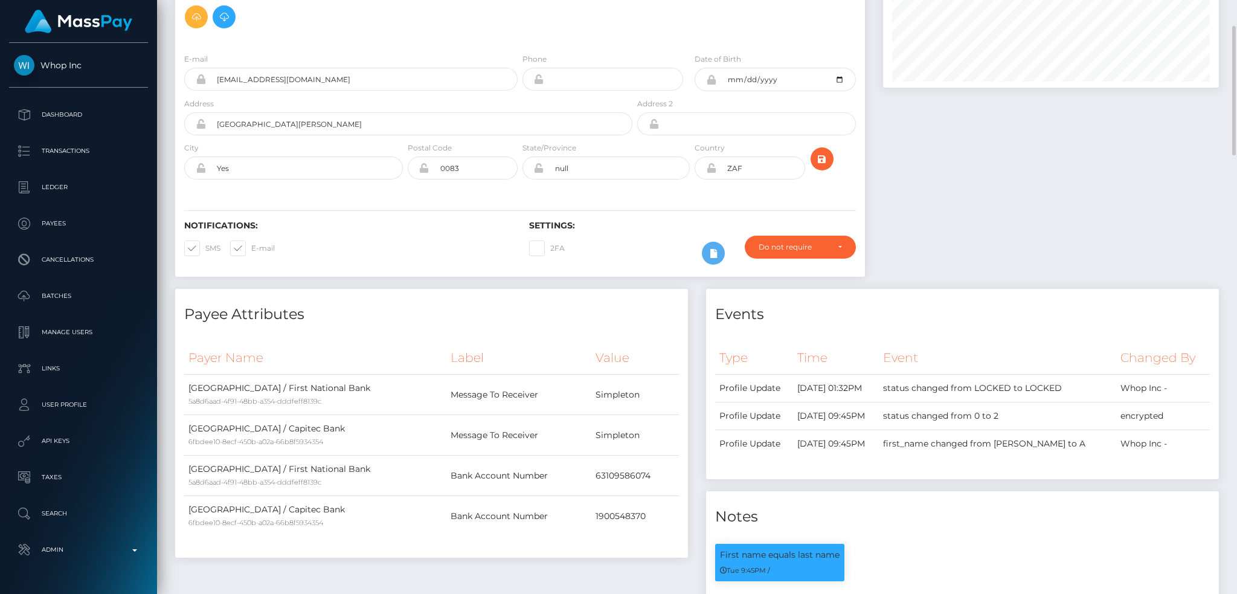
scroll to position [0, 0]
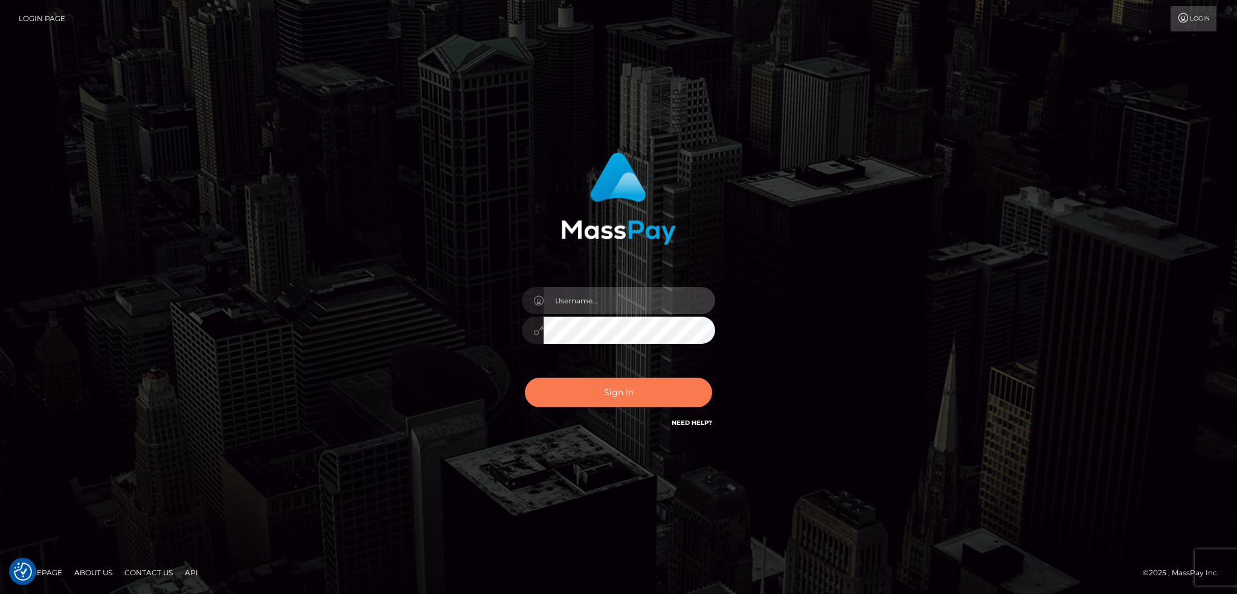
type input "alexstef"
click at [621, 389] on button "Sign in" at bounding box center [618, 392] width 187 height 30
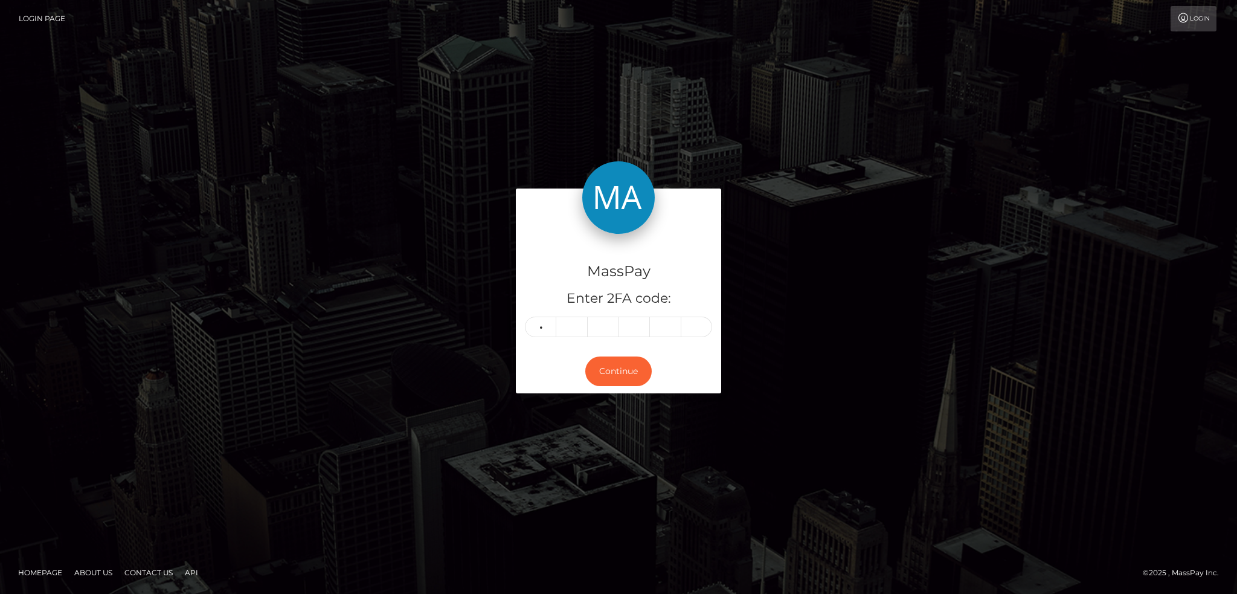
type input "4"
type input "0"
type input "3"
type input "4"
type input "7"
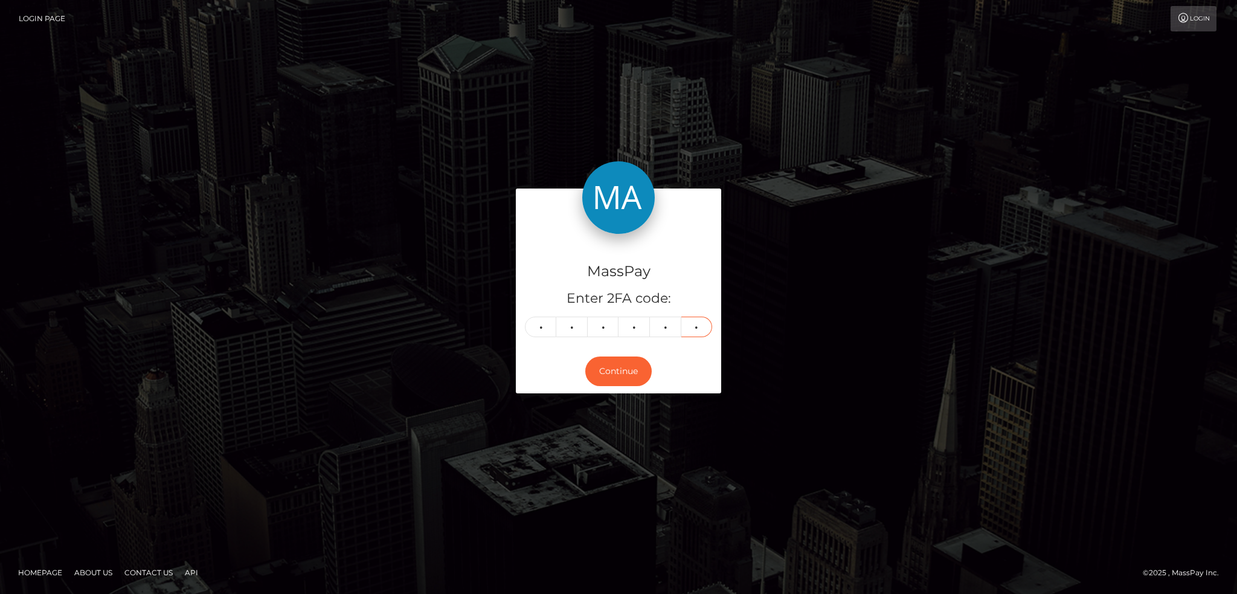
type input "8"
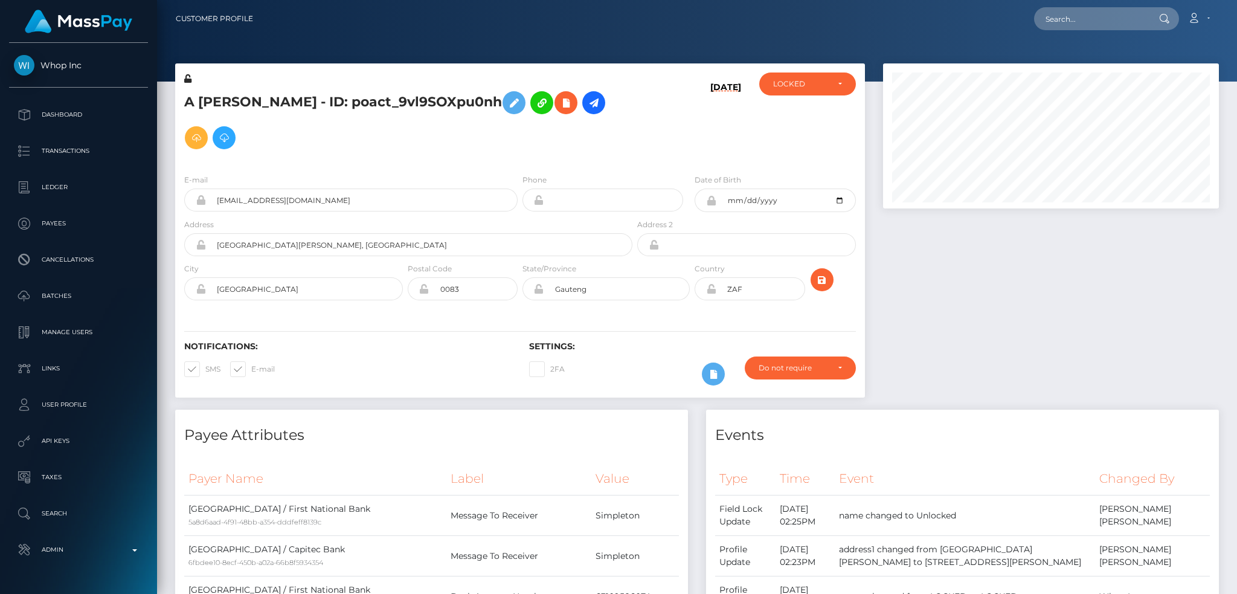
scroll to position [145, 335]
click at [1064, 11] on input "text" at bounding box center [1091, 18] width 114 height 23
paste input "dollyskailes@gmail.com"
type input "dollyskailes@gmail.com"
click at [1094, 57] on link "GERALDINE PATRICIA SKAILES" at bounding box center [1082, 62] width 97 height 22
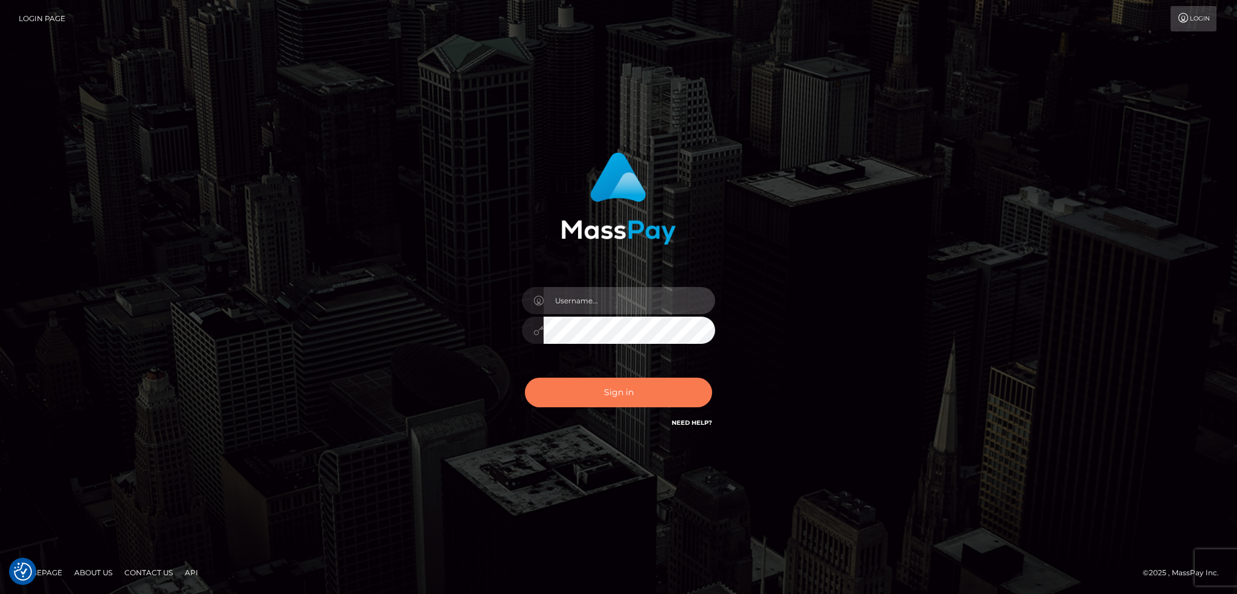
type input "alexstef"
click at [632, 386] on button "Sign in" at bounding box center [618, 392] width 187 height 30
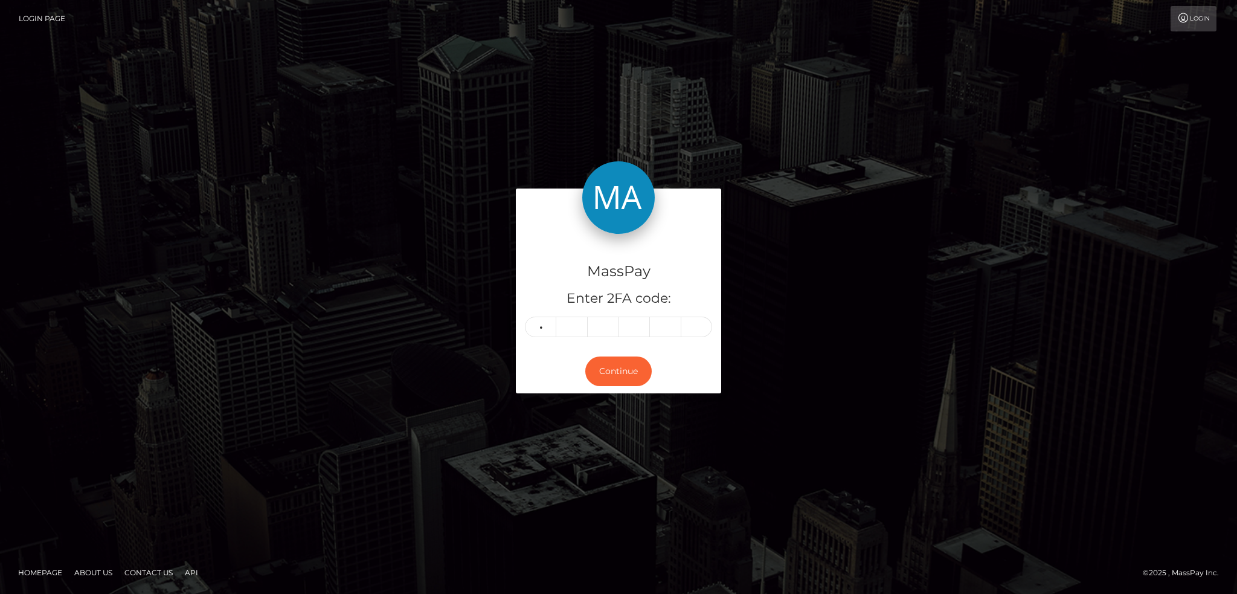
type input "7"
type input "1"
type input "7"
type input "6"
type input "3"
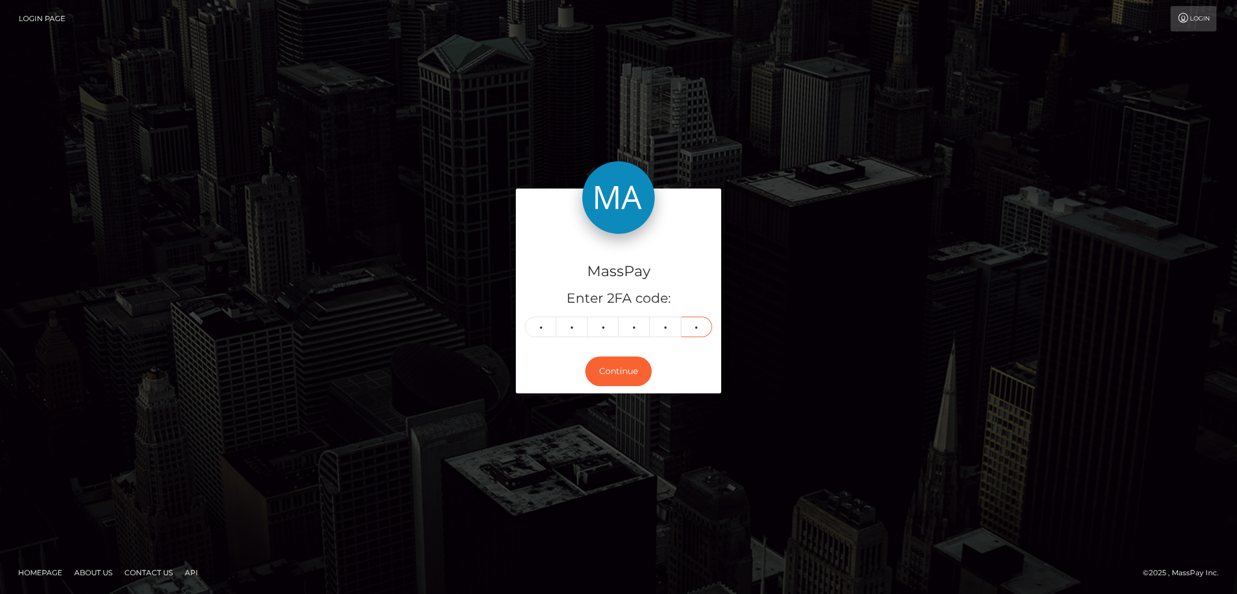
type input "6"
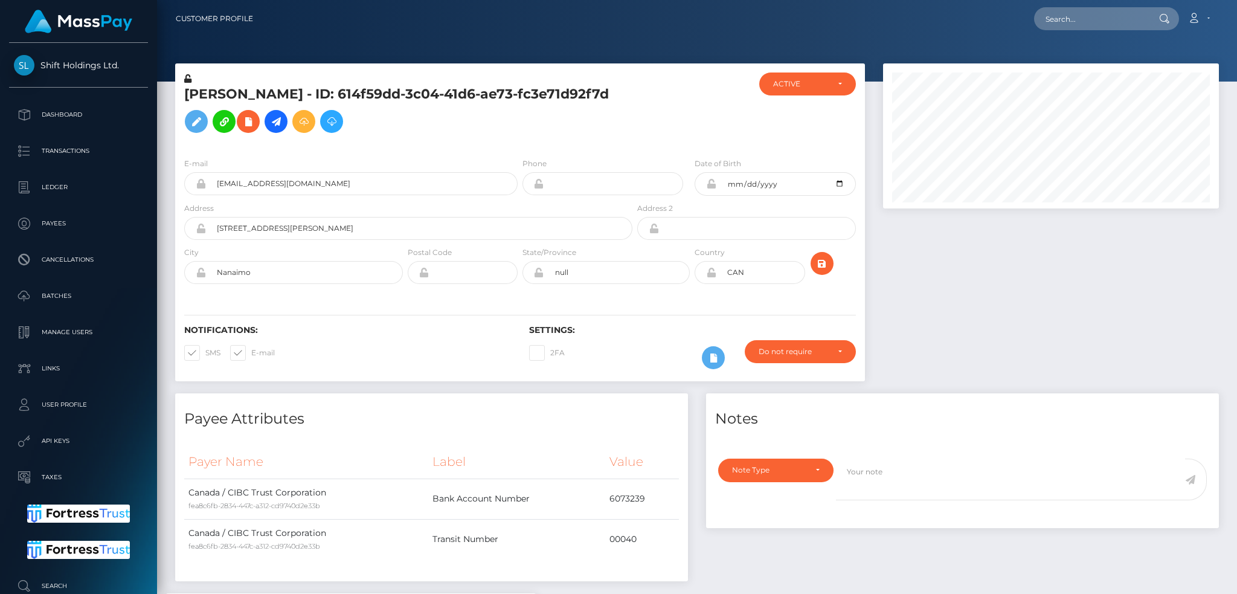
scroll to position [145, 335]
click at [1093, 27] on input "text" at bounding box center [1091, 18] width 114 height 23
click at [1086, 18] on input "text" at bounding box center [1091, 18] width 114 height 23
paste input "poact_qs8C8HfEQSHV"
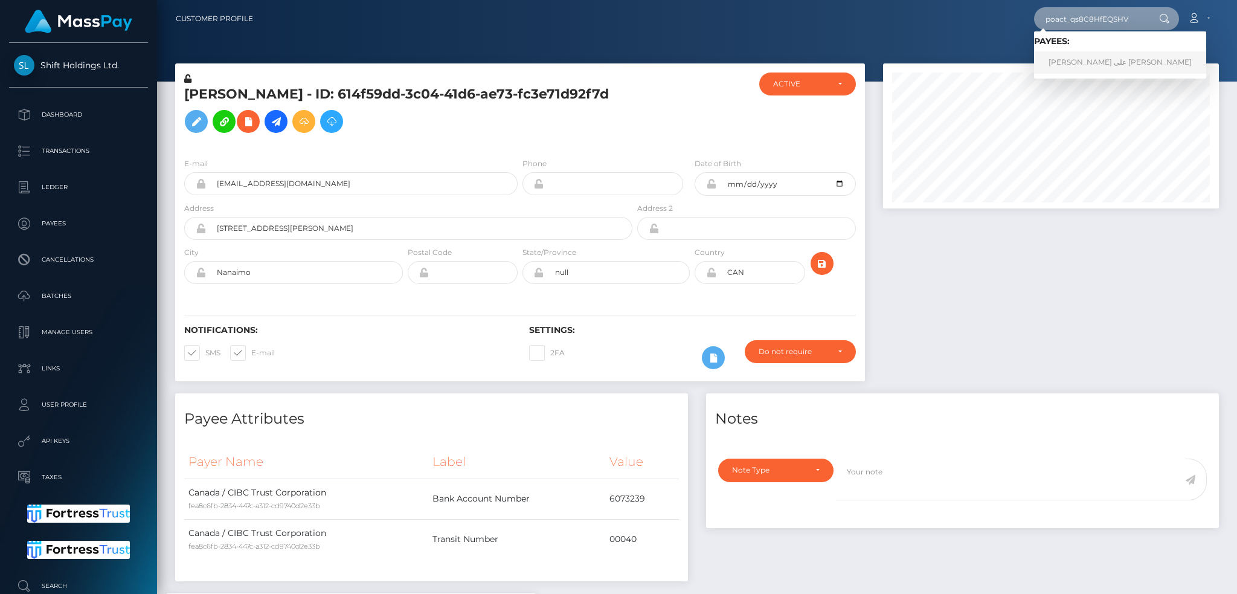
type input "poact_qs8C8HfEQSHV"
click at [1077, 64] on link "فاتن مصطفى على عبد المعطي" at bounding box center [1120, 62] width 172 height 22
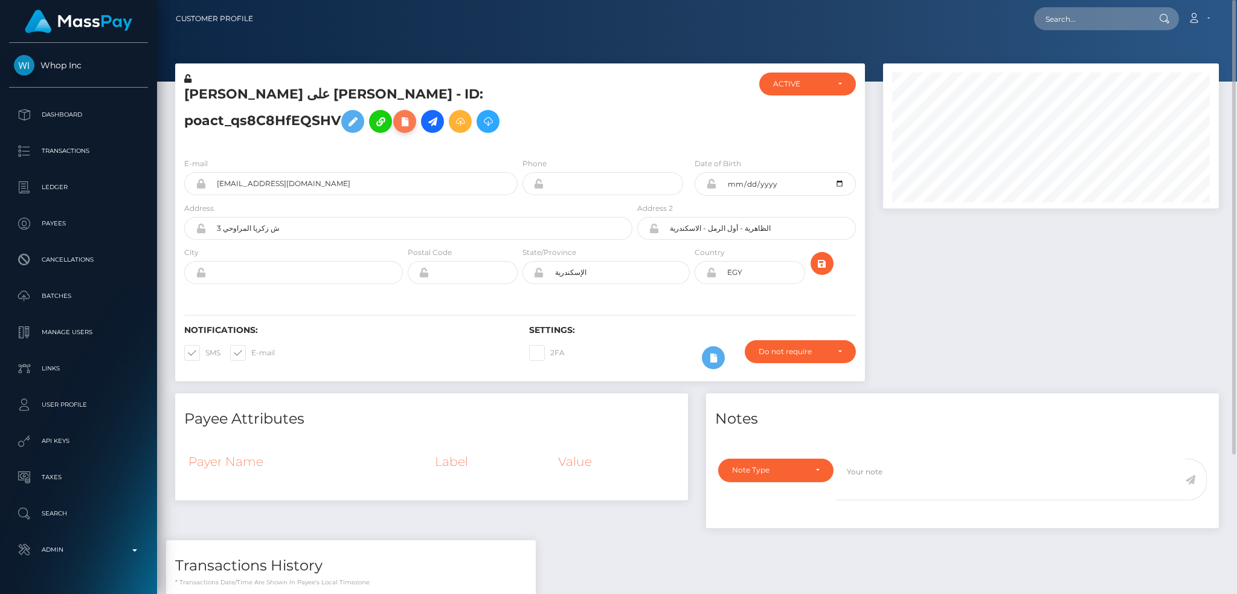
click at [416, 110] on button at bounding box center [404, 121] width 23 height 23
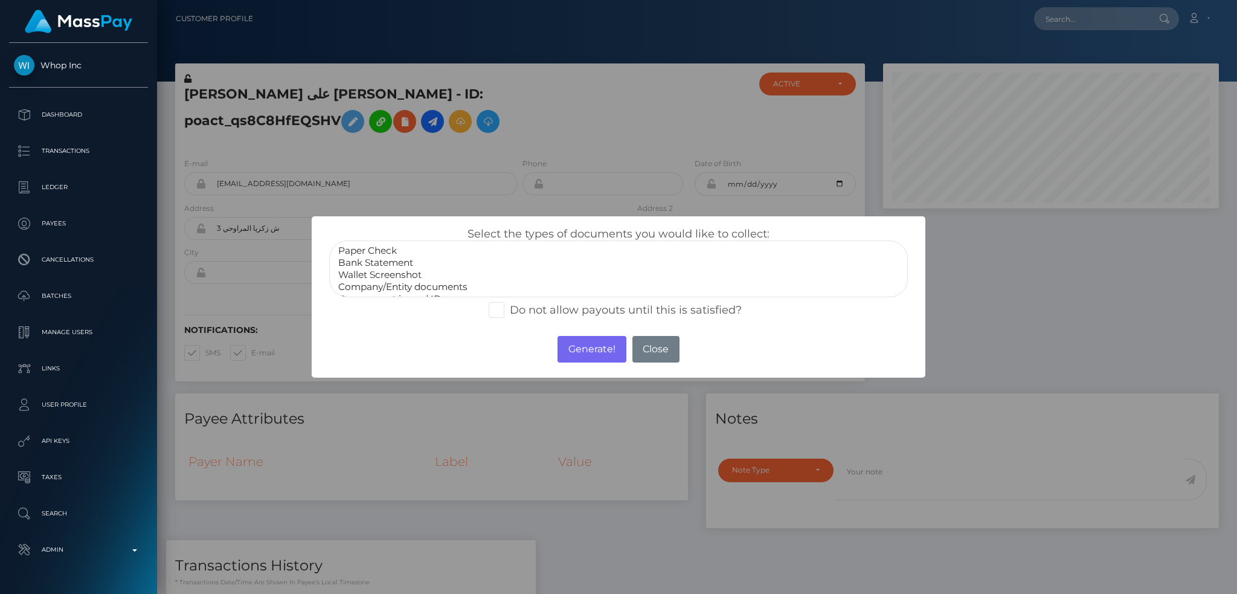
scroll to position [24, 0]
select select "Government issued ID"
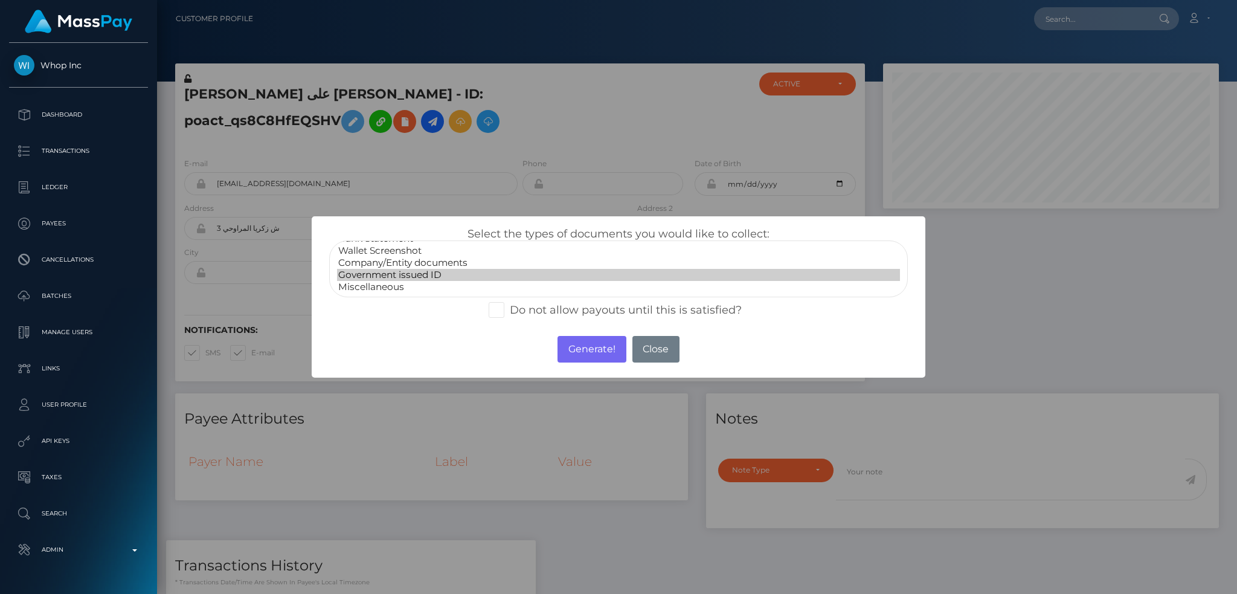
click at [422, 274] on option "Government issued ID" at bounding box center [618, 275] width 563 height 12
click at [568, 344] on button "Generate!" at bounding box center [591, 349] width 68 height 27
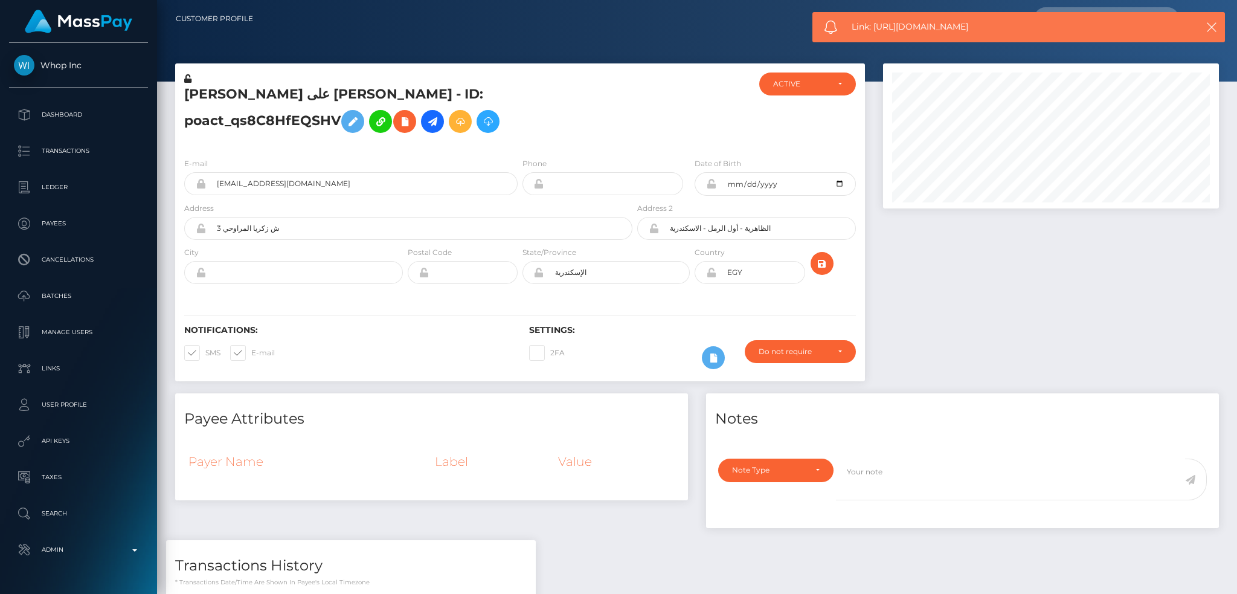
click at [914, 22] on span "Link: https://l.maspay.io/ngH2j" at bounding box center [1011, 27] width 321 height 13
copy span "Link: https://l.maspay.io/ngH2j"
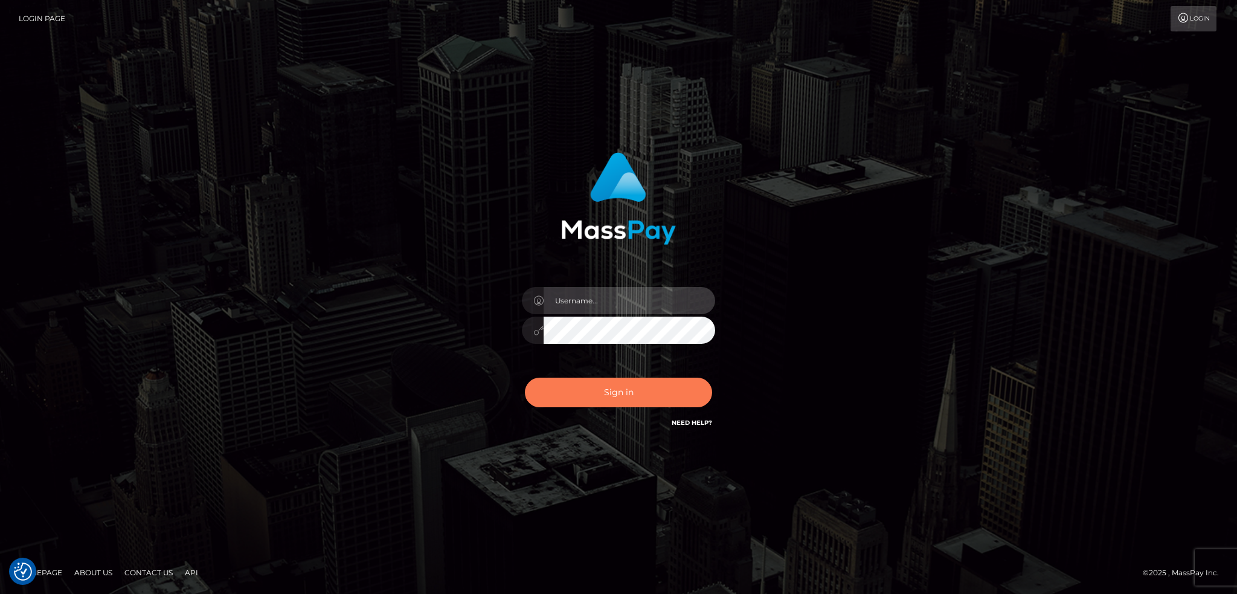
type input "alexstef"
click at [601, 382] on button "Sign in" at bounding box center [618, 392] width 187 height 30
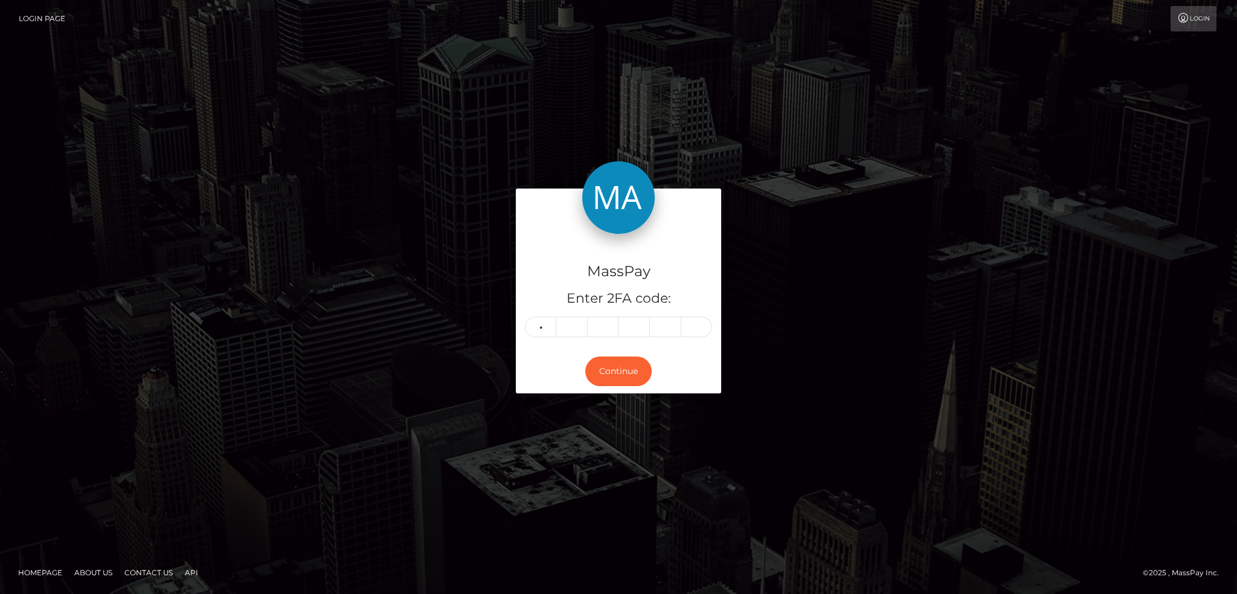
type input "1"
type input "2"
type input "4"
type input "0"
type input "5"
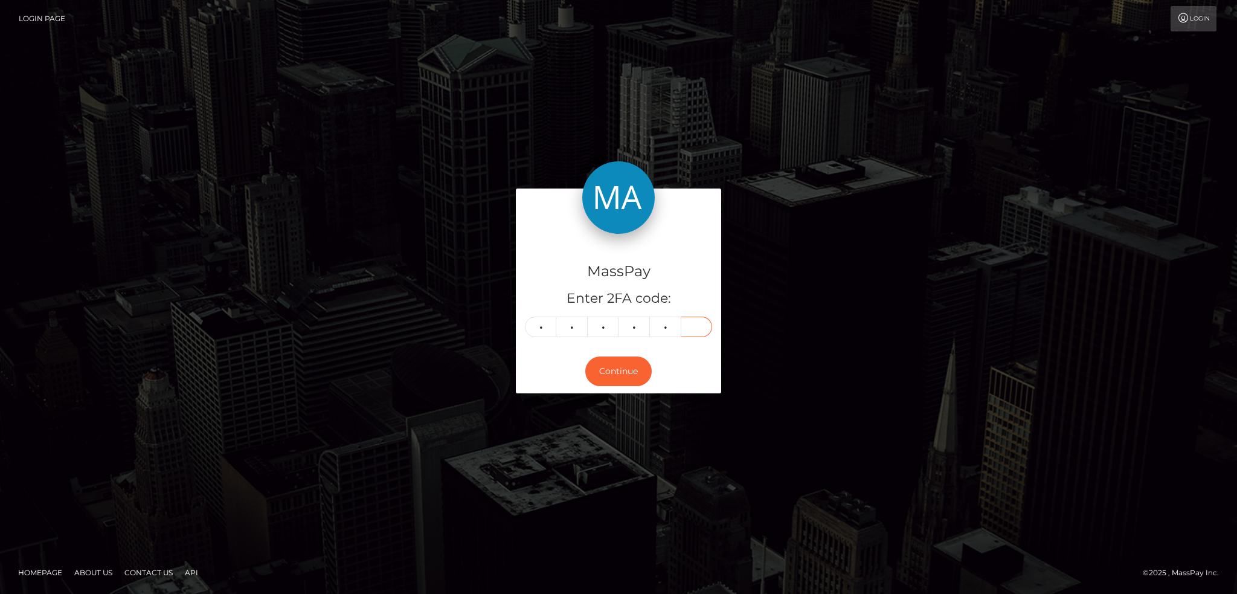
type input "2"
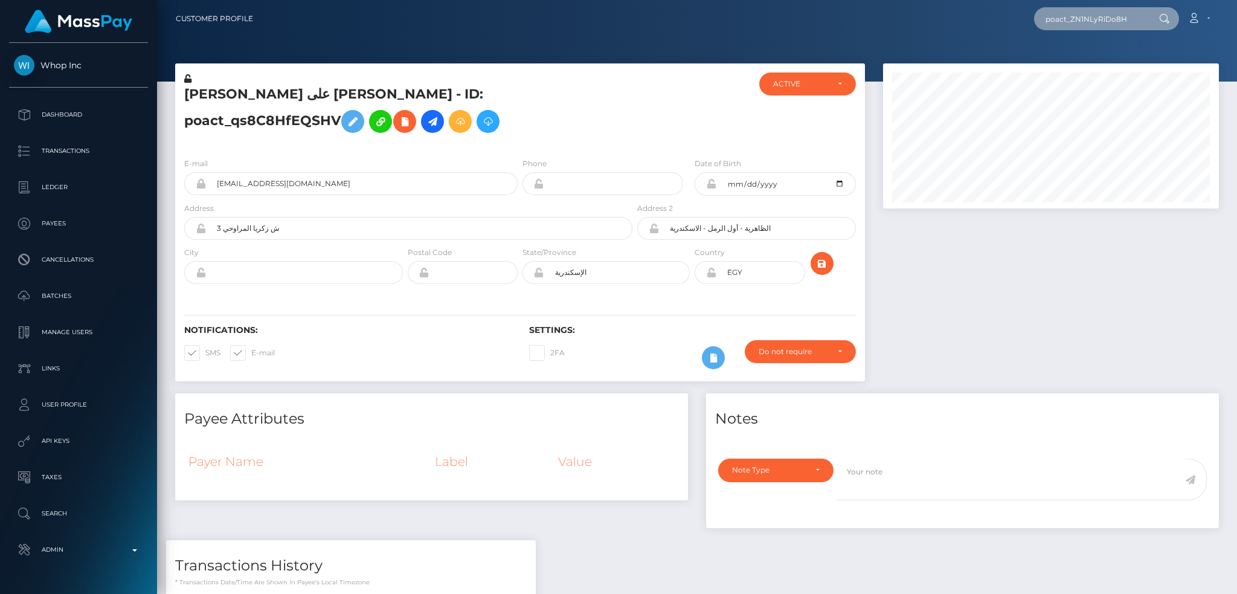
scroll to position [145, 335]
click at [1068, 59] on link "Fadi Alsaloum" at bounding box center [1082, 62] width 97 height 22
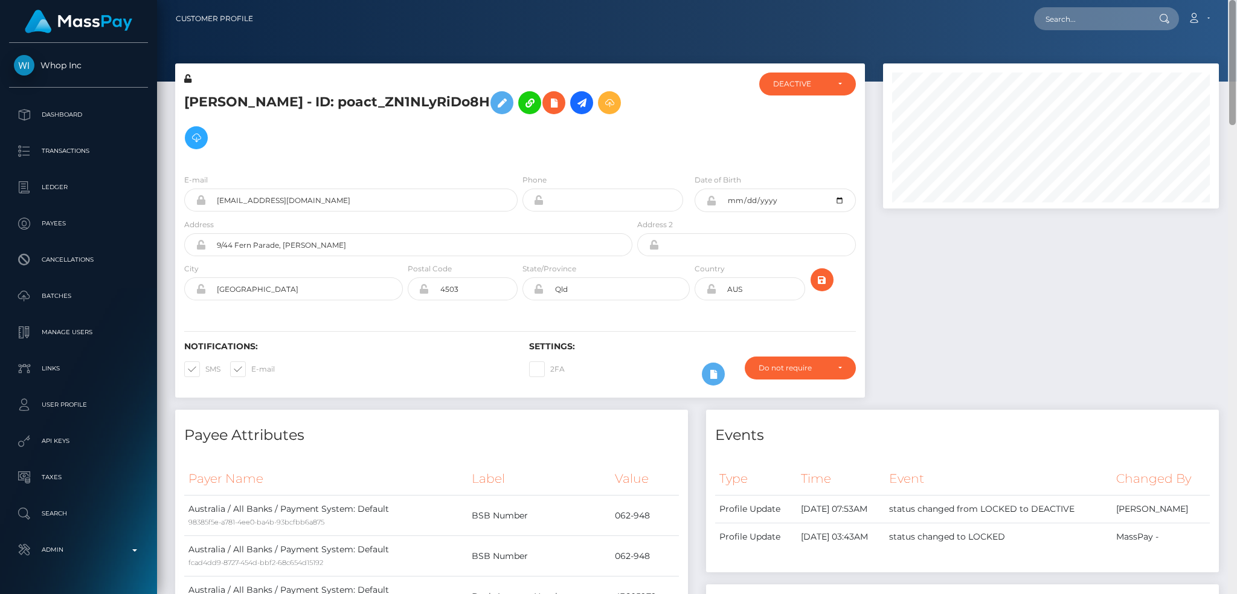
drag, startPoint x: 1235, startPoint y: 140, endPoint x: 1204, endPoint y: 47, distance: 98.1
click at [1204, 47] on div "Customer Profile Loading... Loading..." at bounding box center [697, 297] width 1080 height 594
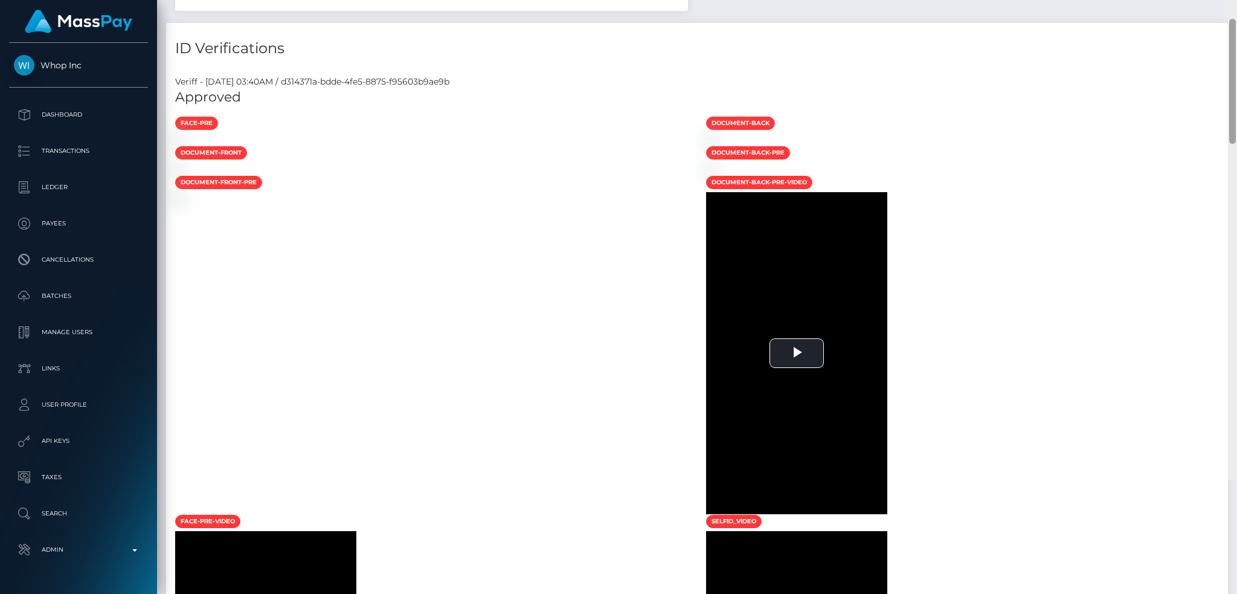
scroll to position [780, 0]
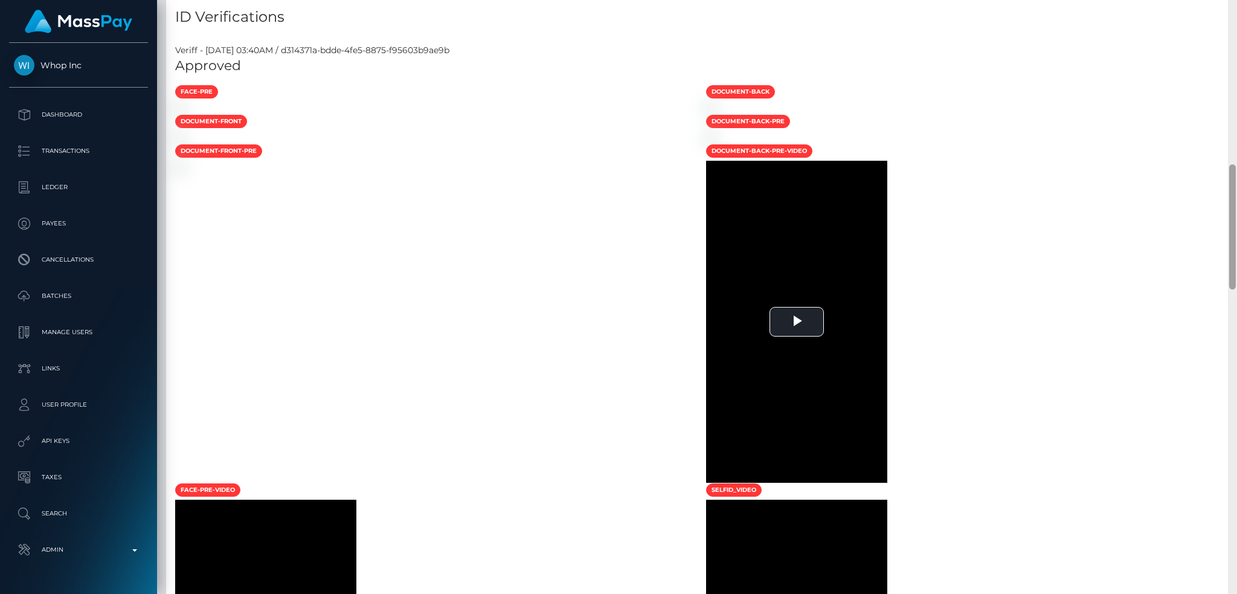
drag, startPoint x: 1233, startPoint y: 119, endPoint x: 1235, endPoint y: 199, distance: 79.7
click at [1235, 199] on div at bounding box center [1232, 226] width 7 height 125
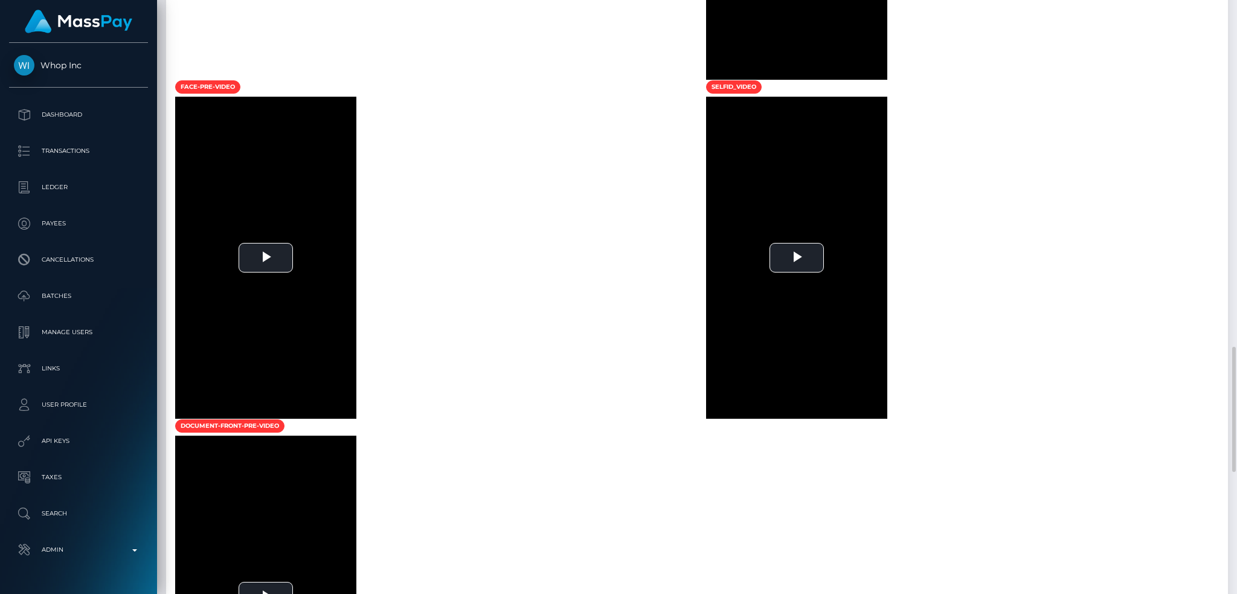
scroll to position [1263, 0]
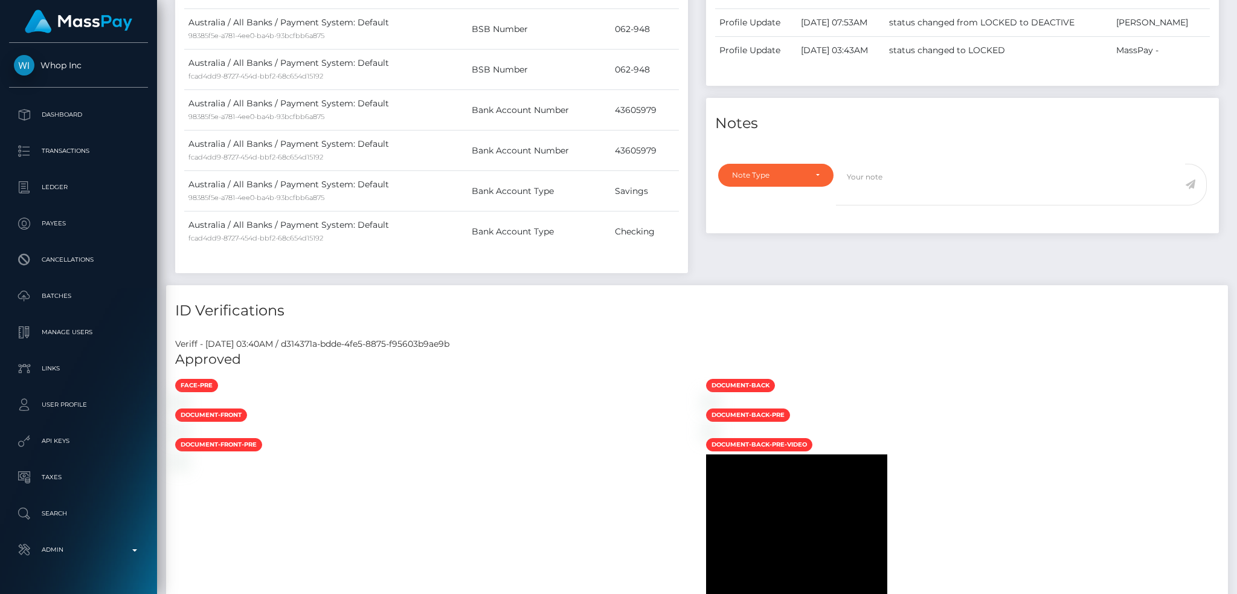
scroll to position [0, 0]
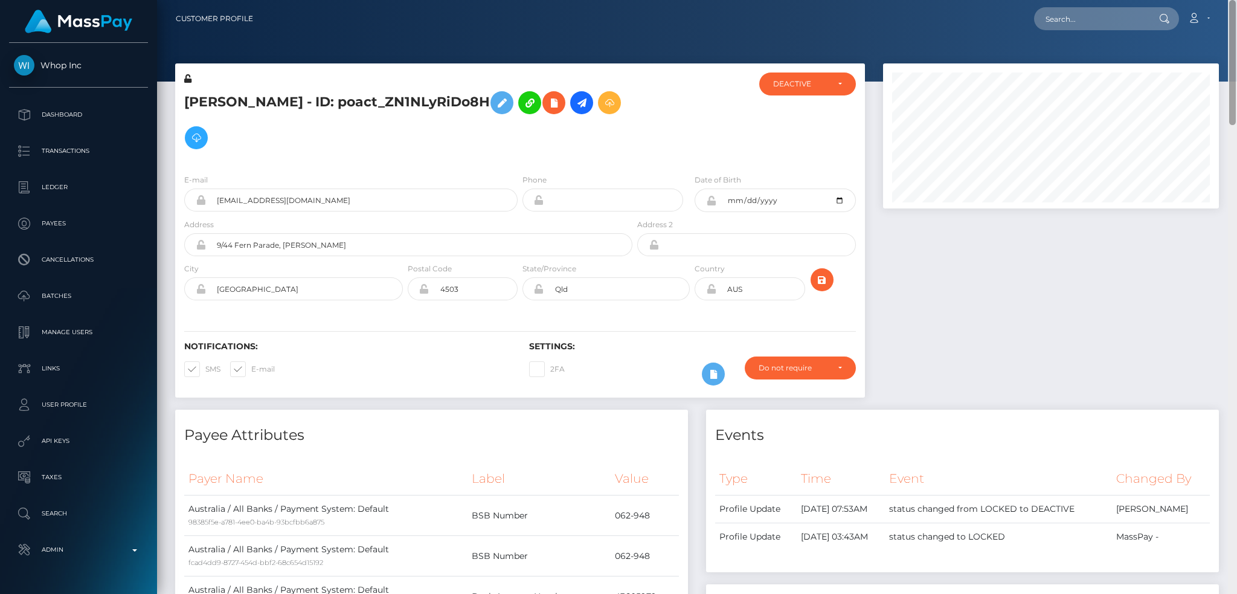
drag, startPoint x: 1230, startPoint y: 373, endPoint x: 1140, endPoint y: 11, distance: 372.7
click at [1235, 0] on html "Whop Inc Dashboard Transactions Ledger Payees Cancellations Links" at bounding box center [618, 297] width 1237 height 594
click at [962, 241] on div at bounding box center [1051, 236] width 354 height 346
click at [1064, 18] on input "text" at bounding box center [1091, 18] width 114 height 23
paste input "[EMAIL_ADDRESS][DOMAIN_NAME]"
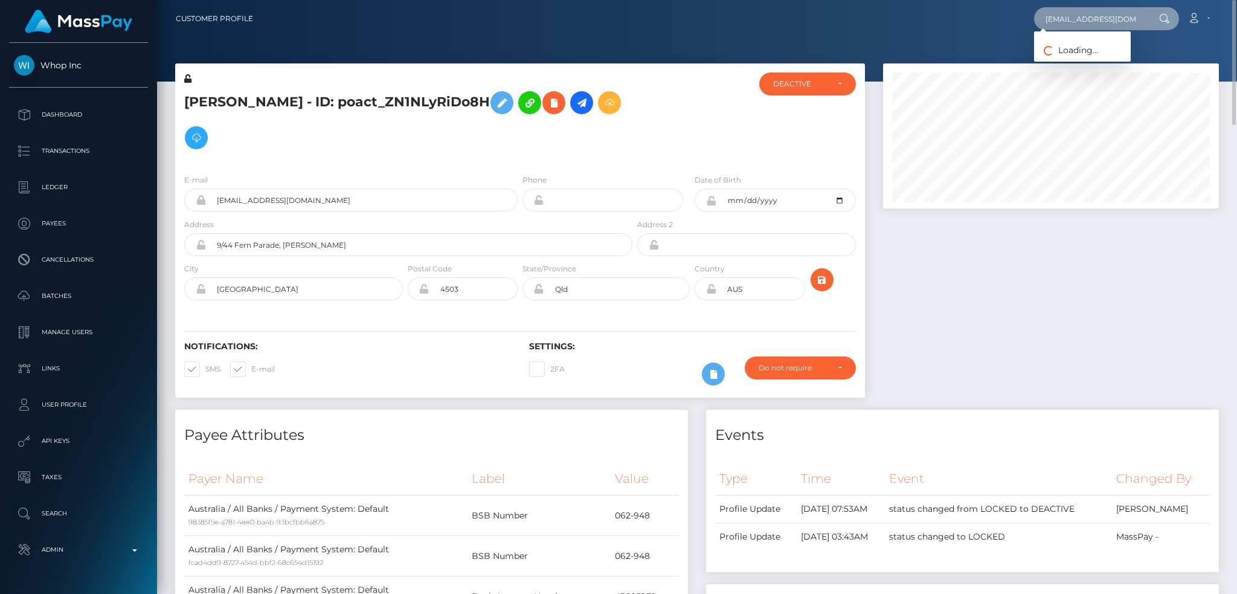
type input "[EMAIL_ADDRESS][DOMAIN_NAME]"
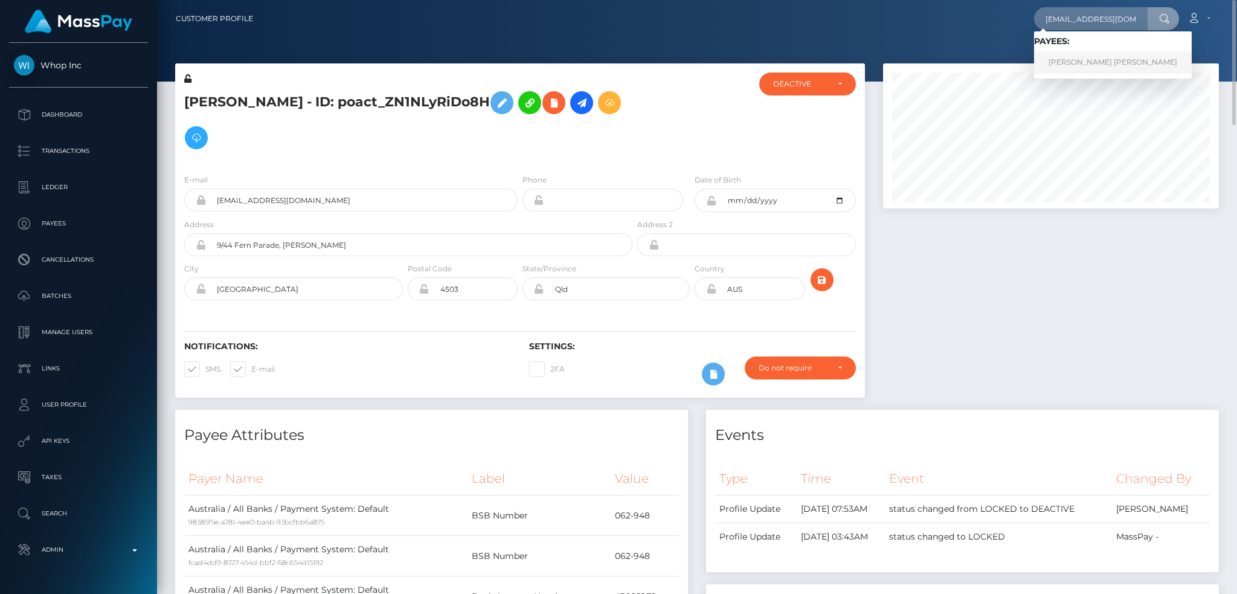
click at [1094, 62] on link "Gleise rodrigues maciel da silva" at bounding box center [1113, 62] width 158 height 22
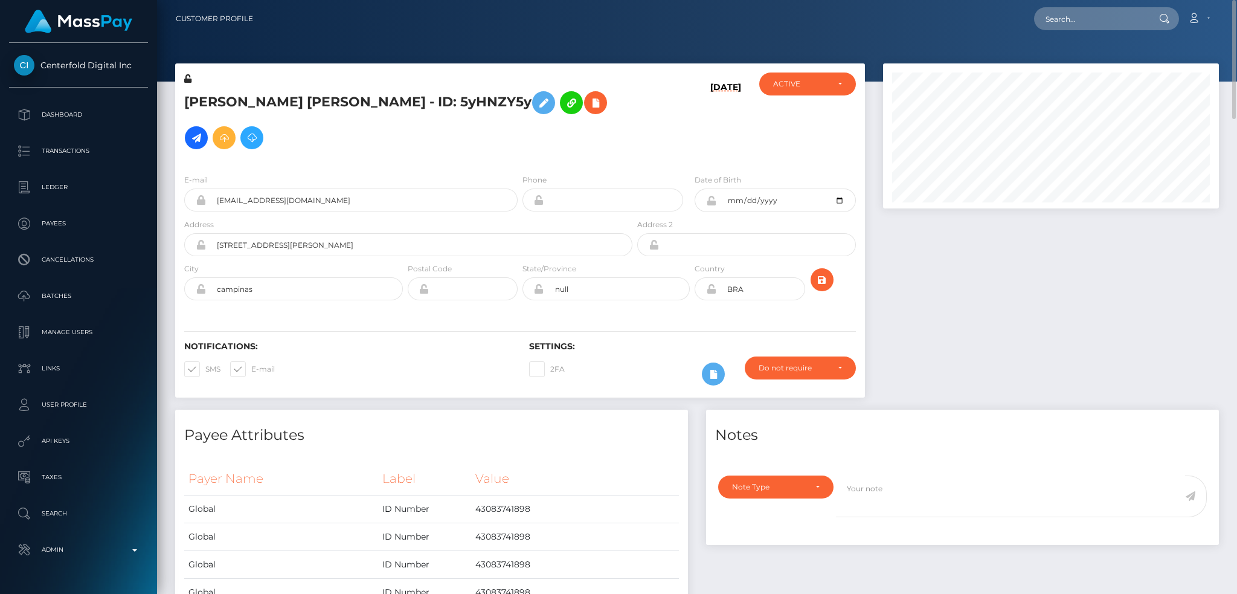
click at [467, 104] on h5 "[PERSON_NAME] [PERSON_NAME] - ID: 5yHNZY5y" at bounding box center [404, 120] width 441 height 70
copy h5 "5yHNZY5y"
click at [347, 203] on input "[EMAIL_ADDRESS][DOMAIN_NAME]" at bounding box center [362, 199] width 312 height 23
click at [865, 279] on div "[PERSON_NAME] [PERSON_NAME] - ID: 5yHNZY5y [DATE]" at bounding box center [520, 236] width 708 height 346
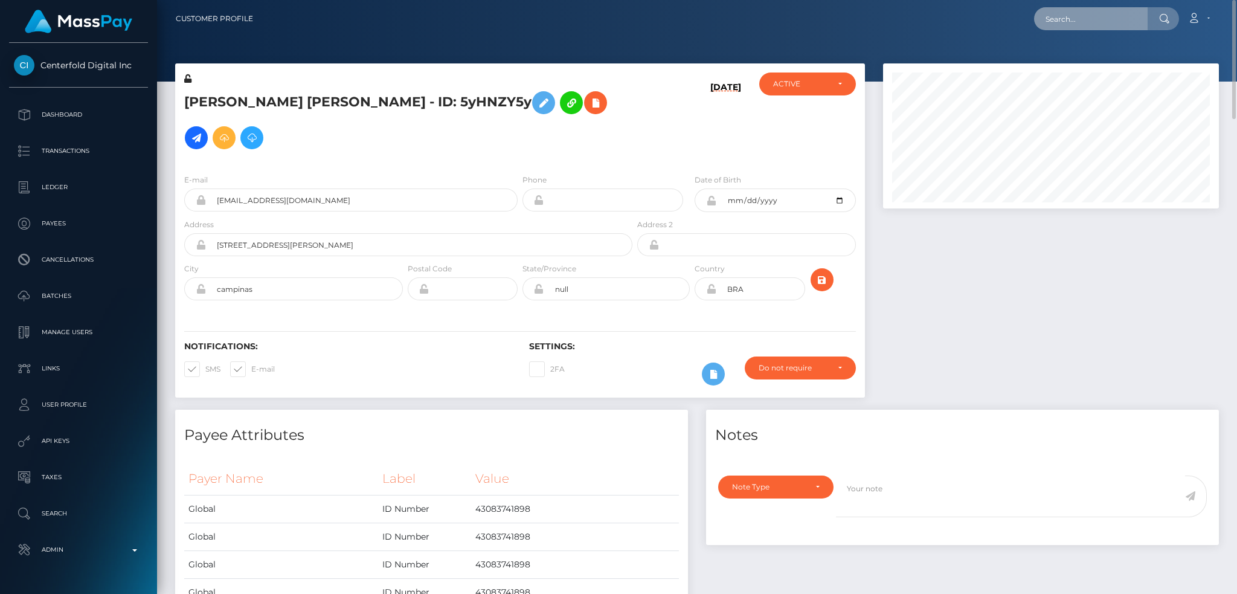
click at [1093, 28] on input "text" at bounding box center [1091, 18] width 114 height 23
paste input "fb7c2b7c-787d-11f0-9703-0266f44cc279"
type input "fb7c2b7c-787d-11f0-9703-0266f44cc279"
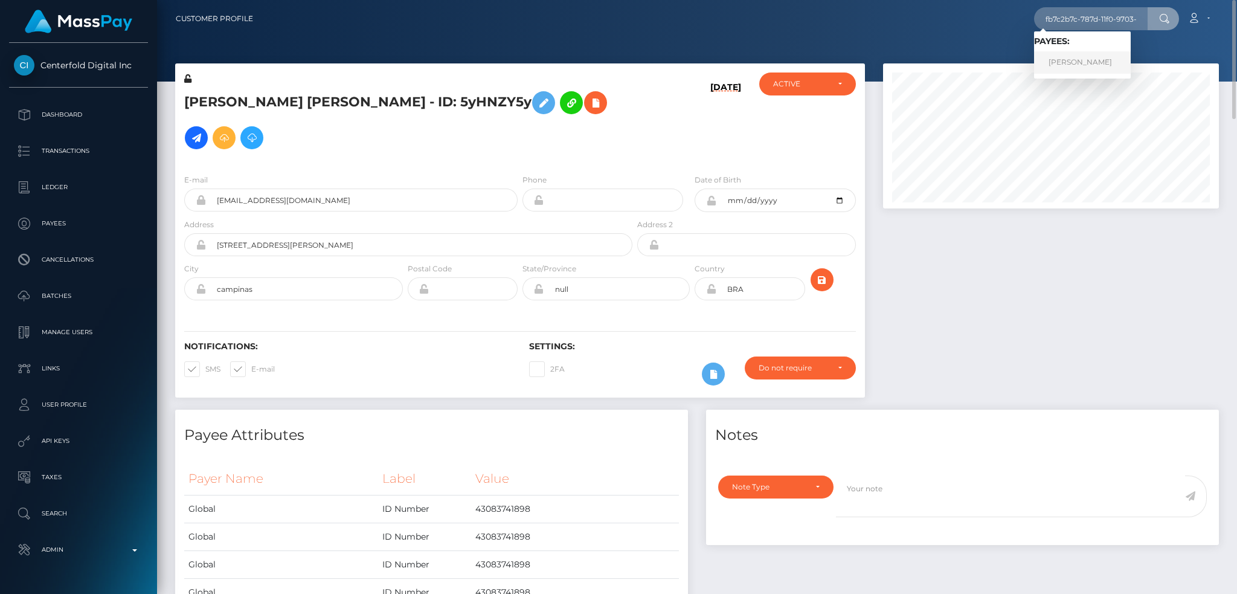
click at [1082, 57] on link "[PERSON_NAME]" at bounding box center [1082, 62] width 97 height 22
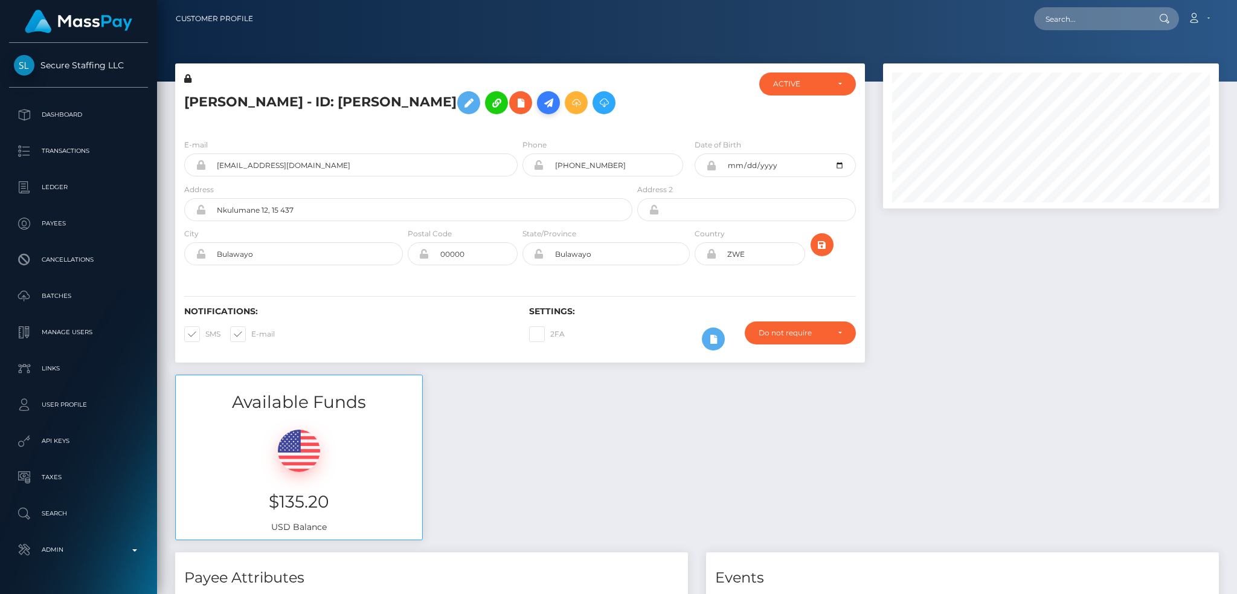
scroll to position [145, 335]
click at [541, 110] on icon at bounding box center [548, 102] width 14 height 15
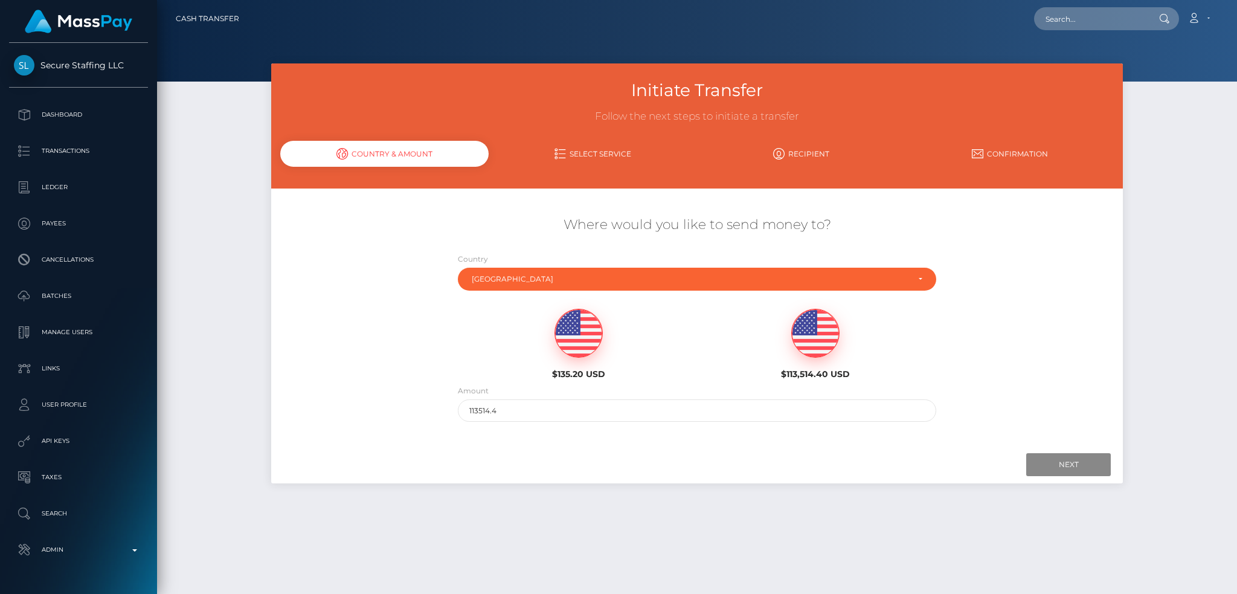
click at [591, 337] on img at bounding box center [578, 333] width 47 height 48
type input "135.2"
click at [1040, 464] on input "Next" at bounding box center [1068, 464] width 85 height 23
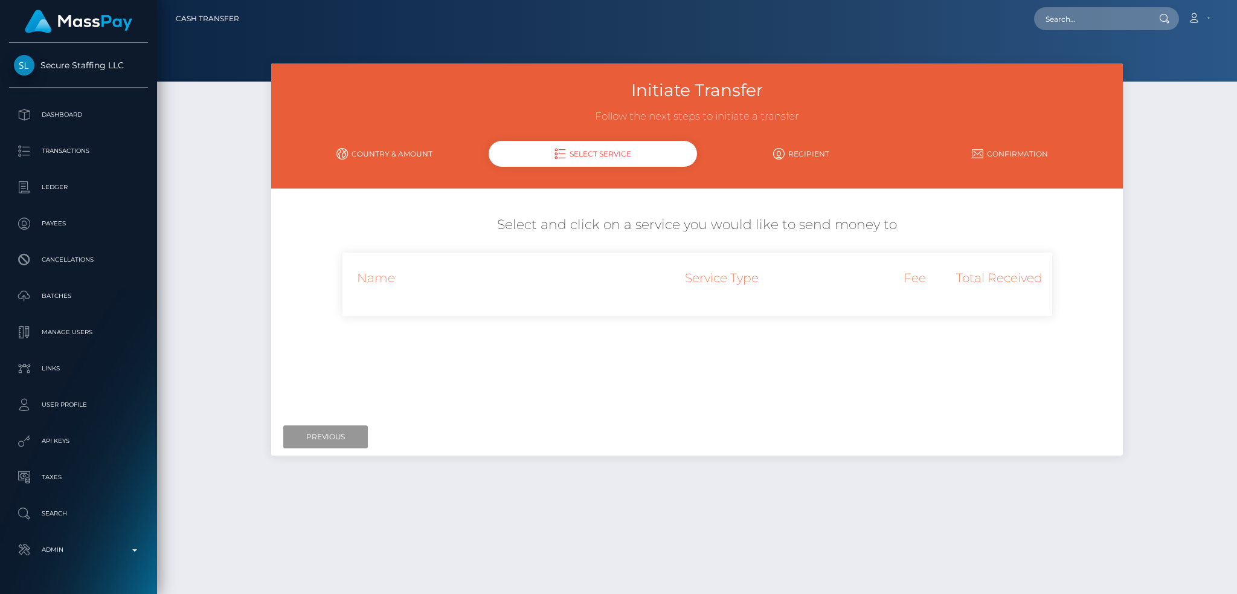
click at [356, 426] on input "Previous" at bounding box center [325, 436] width 85 height 23
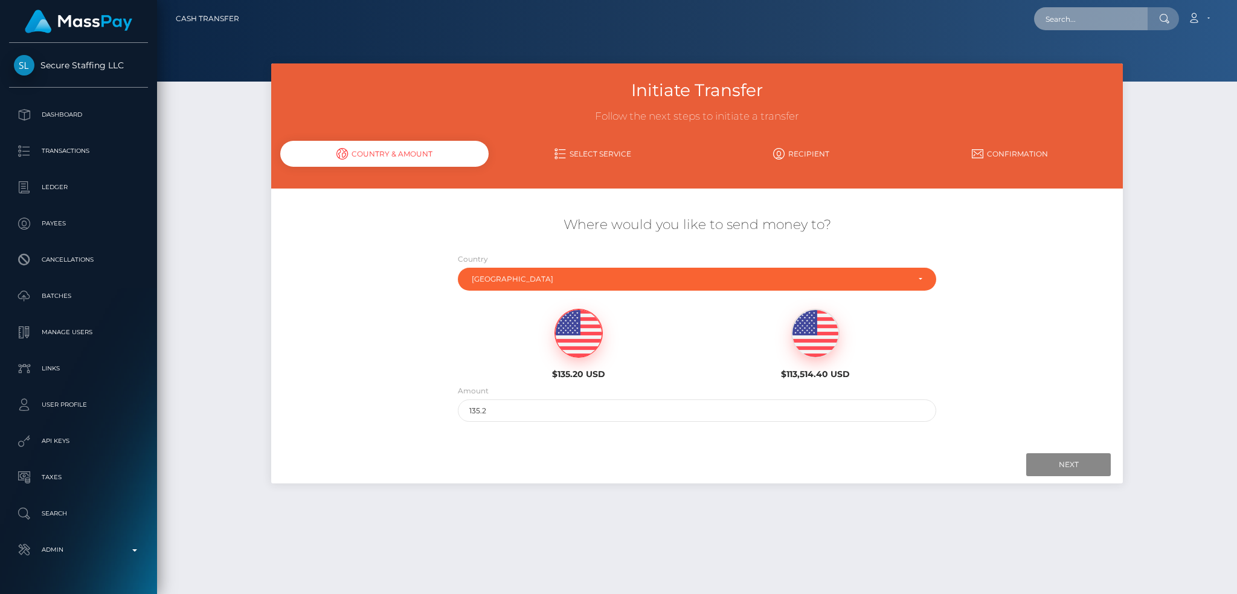
click at [1088, 25] on input "text" at bounding box center [1091, 18] width 114 height 23
paste input "ldecker@bergametna.com"
drag, startPoint x: 1119, startPoint y: 15, endPoint x: 1108, endPoint y: 19, distance: 11.5
click at [1119, 18] on input "ldecker@bergametna.com" at bounding box center [1091, 18] width 114 height 23
paste input "contact@whitneyjohns"
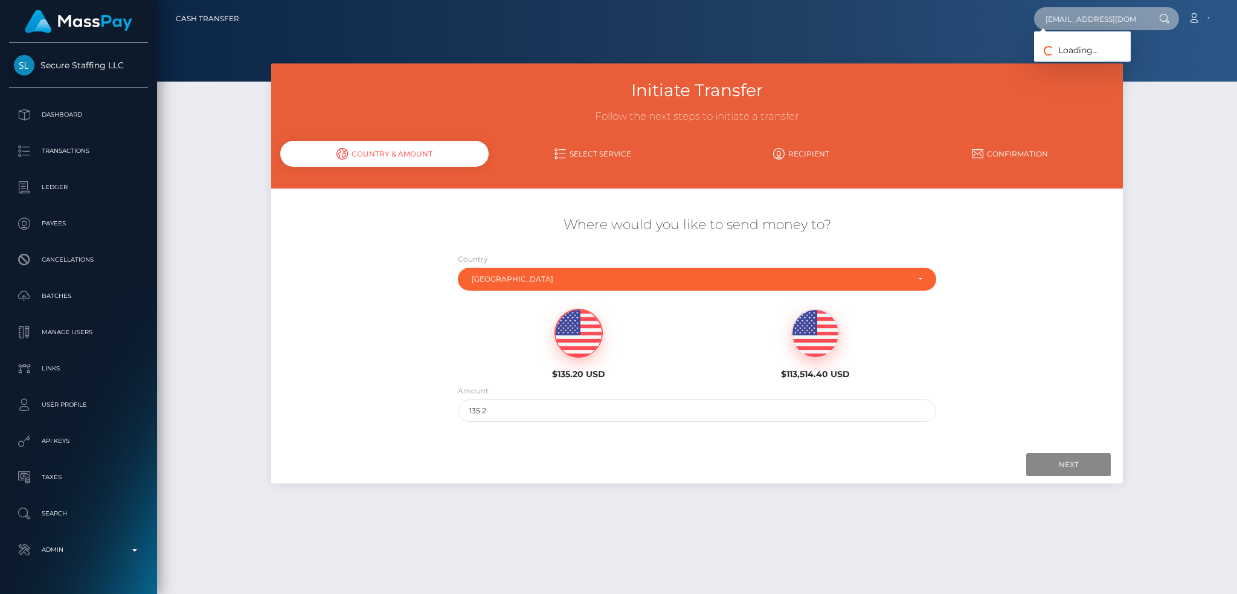
scroll to position [0, 13]
type input "contact@whitneyjohns.com"
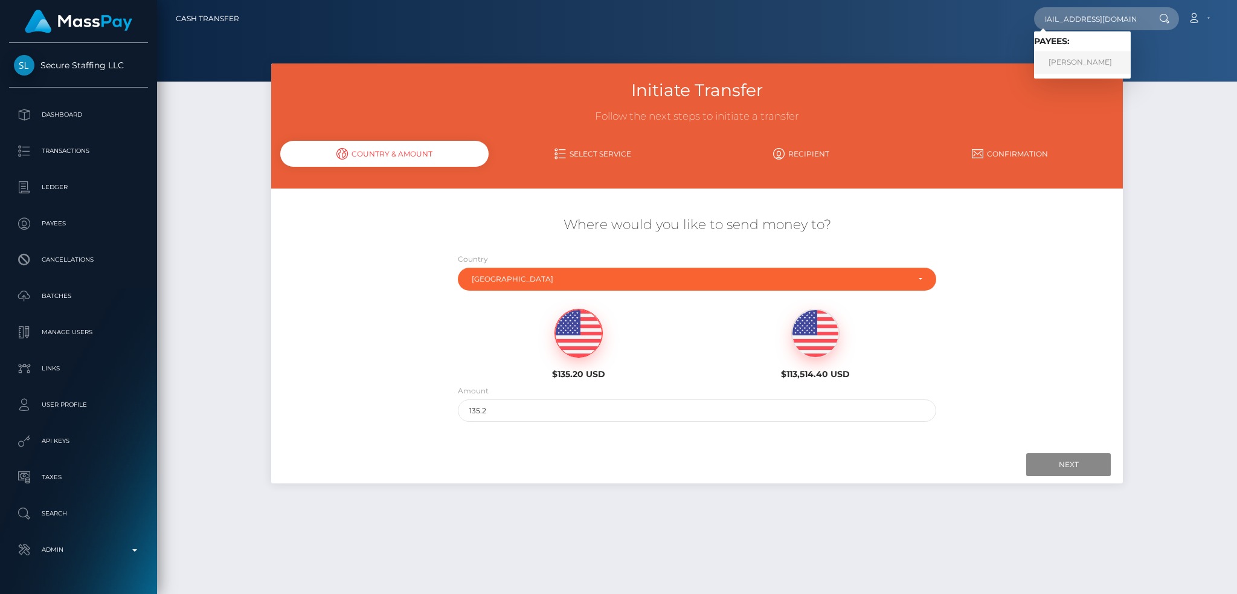
click at [1087, 62] on link "Whitney Johns" at bounding box center [1082, 62] width 97 height 22
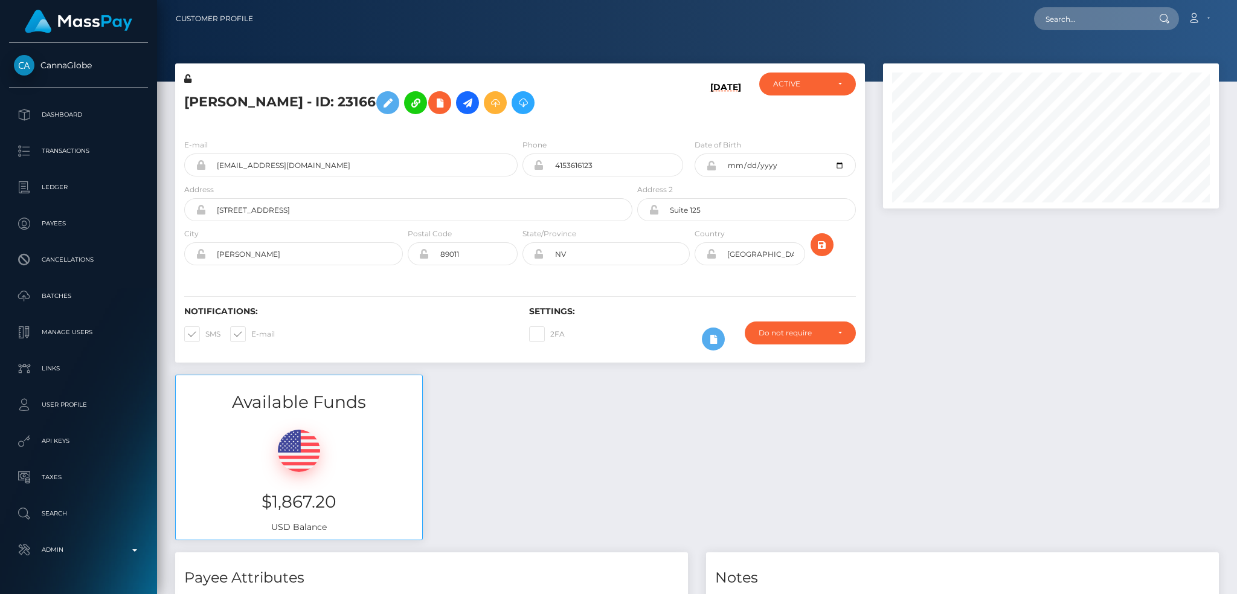
scroll to position [145, 335]
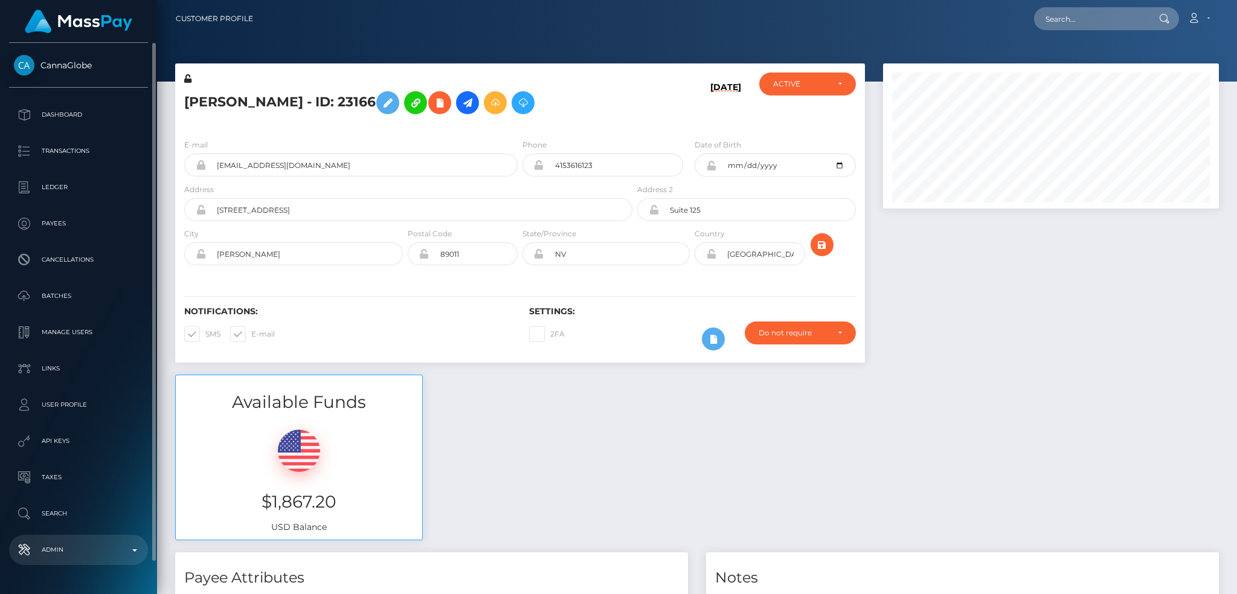
click at [78, 545] on p "Admin" at bounding box center [78, 549] width 129 height 18
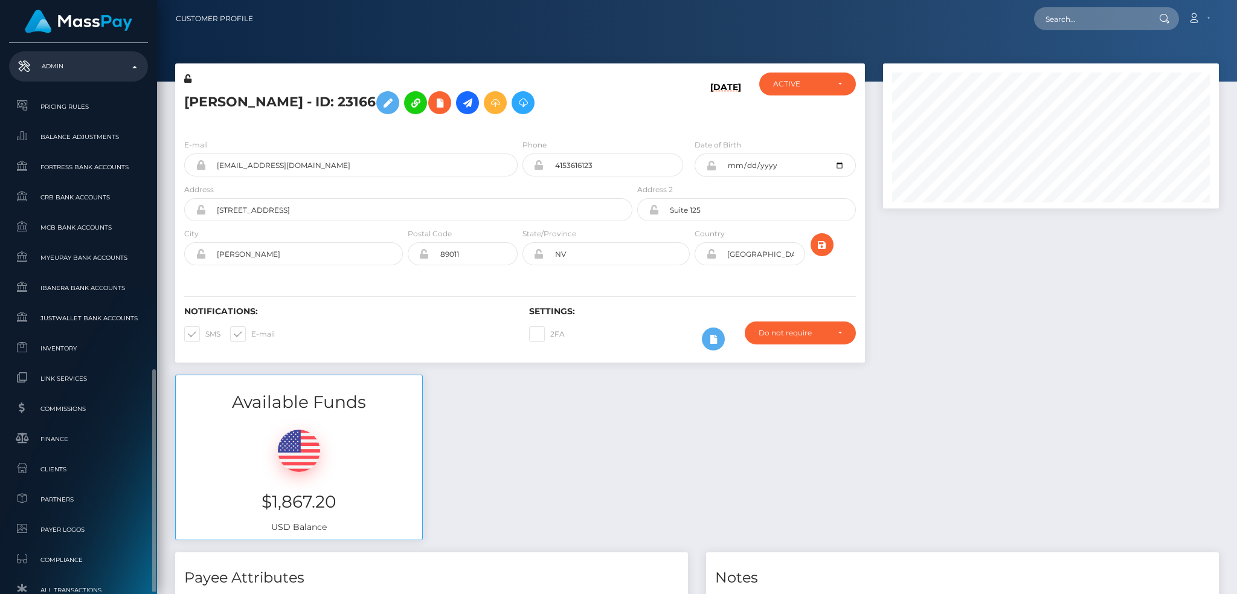
scroll to position [708, 0]
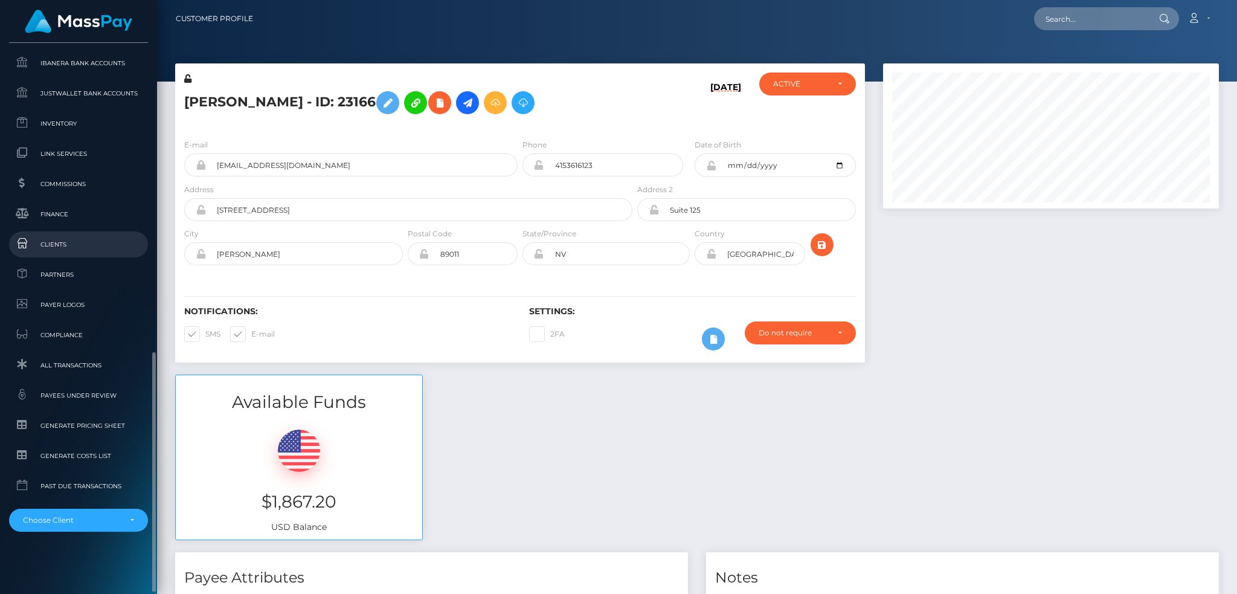
click at [101, 240] on span "Clients" at bounding box center [78, 244] width 129 height 14
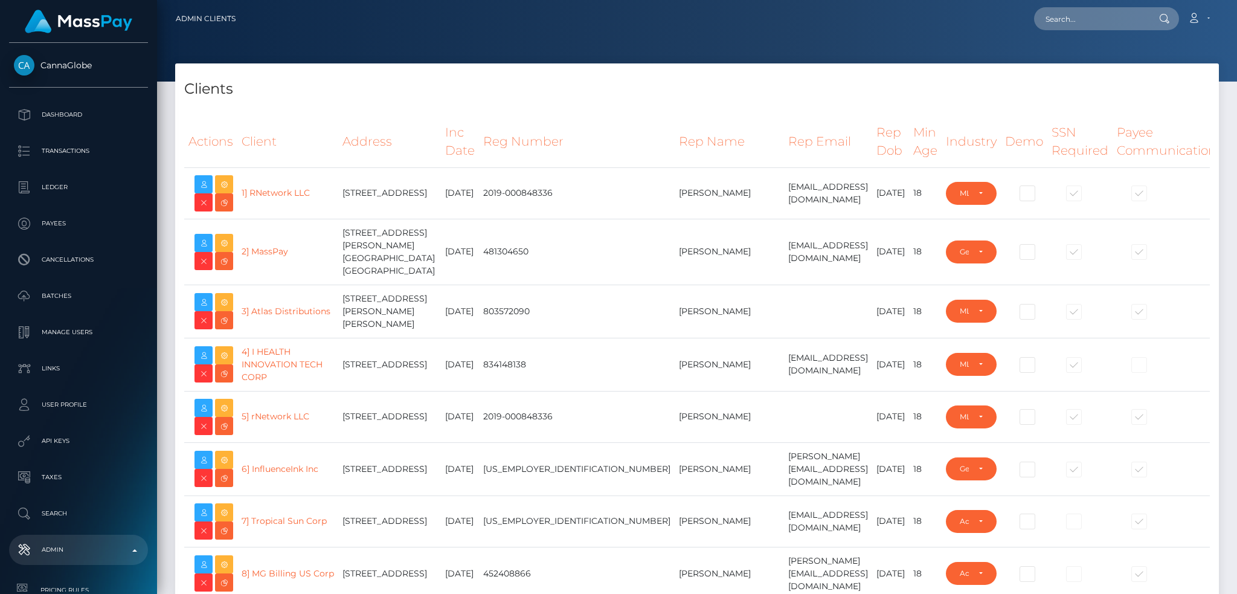
select select "223"
click at [1104, 24] on input "text" at bounding box center [1091, 18] width 114 height 23
paste input "6890d165e9b87"
type input "6890d165e9b87"
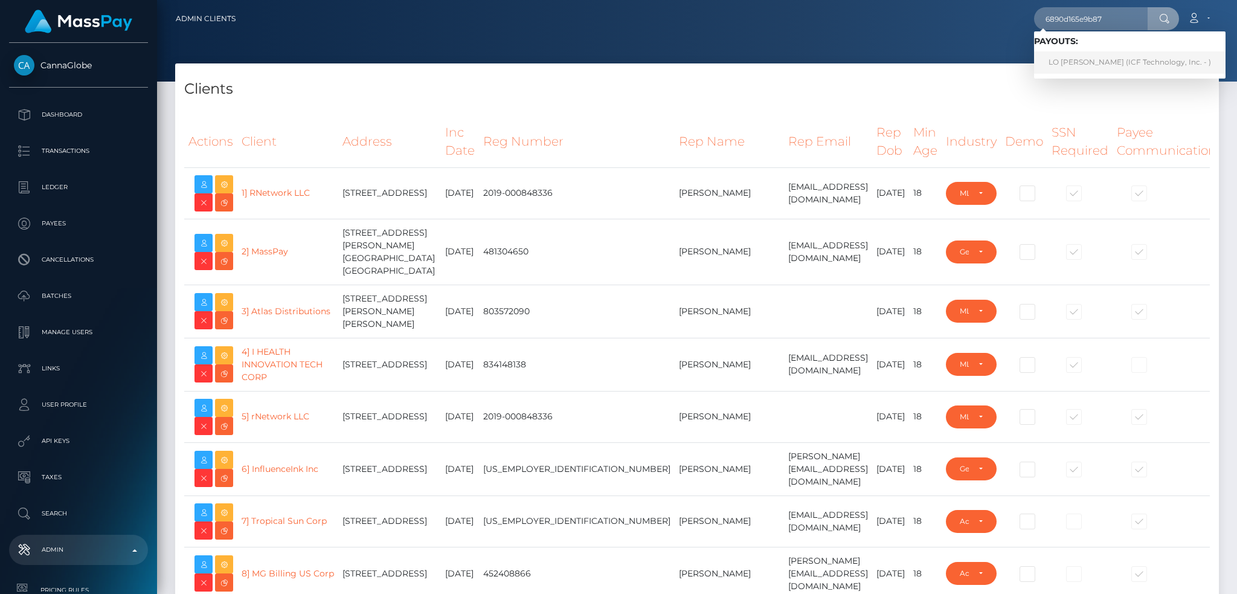
click at [1069, 63] on link "LO THI THOI (ICF Technology, Inc. - )" at bounding box center [1129, 62] width 191 height 22
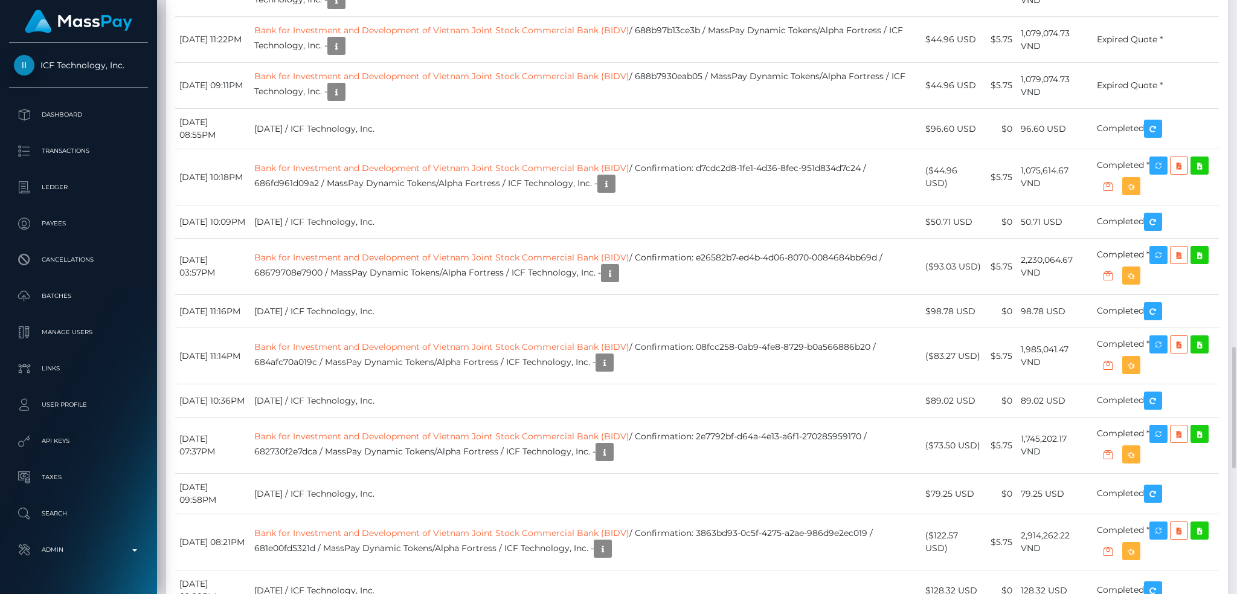
scroll to position [145, 335]
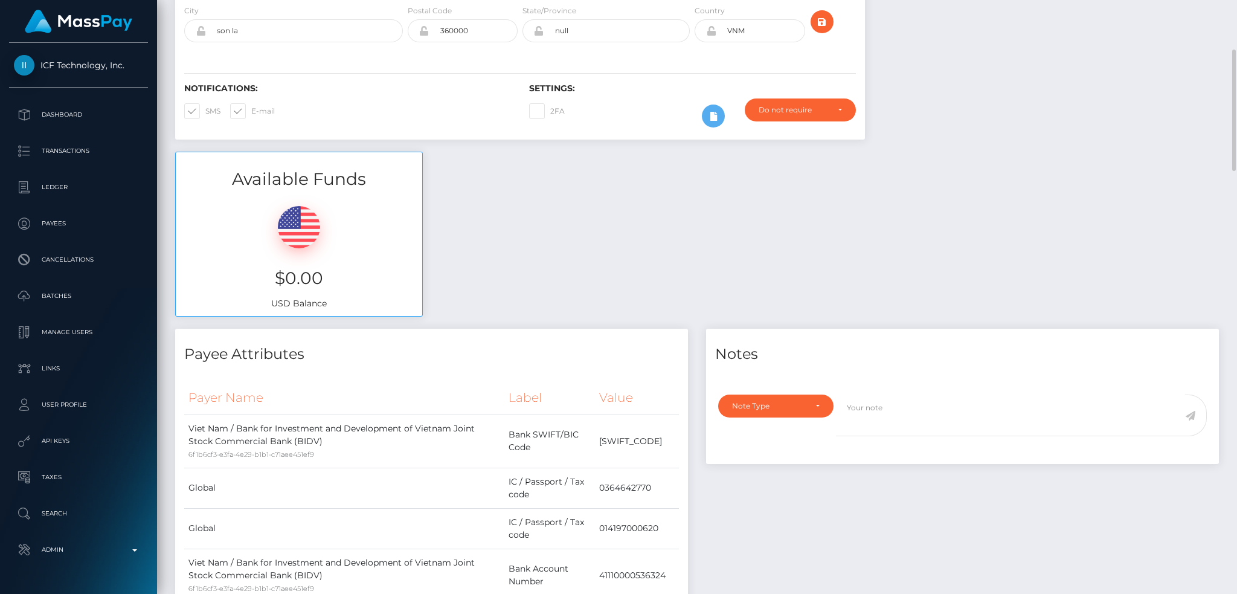
scroll to position [0, 0]
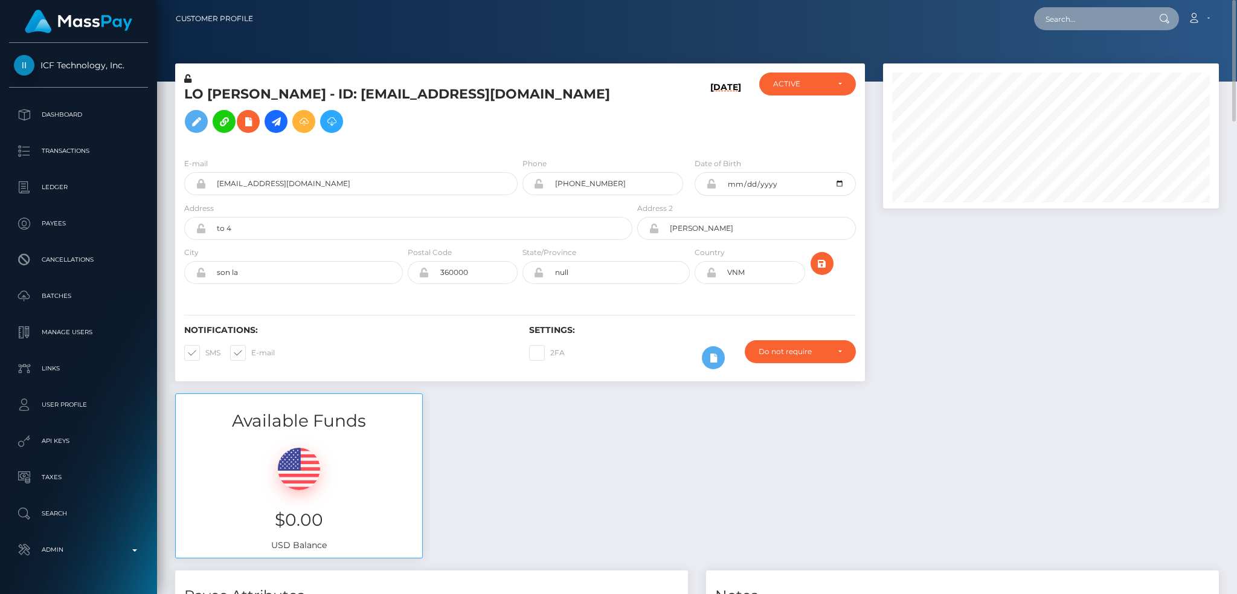
click at [1086, 28] on input "text" at bounding box center [1091, 18] width 114 height 23
paste input "[EMAIL_ADDRESS][DOMAIN_NAME]"
type input "[EMAIL_ADDRESS][DOMAIN_NAME]"
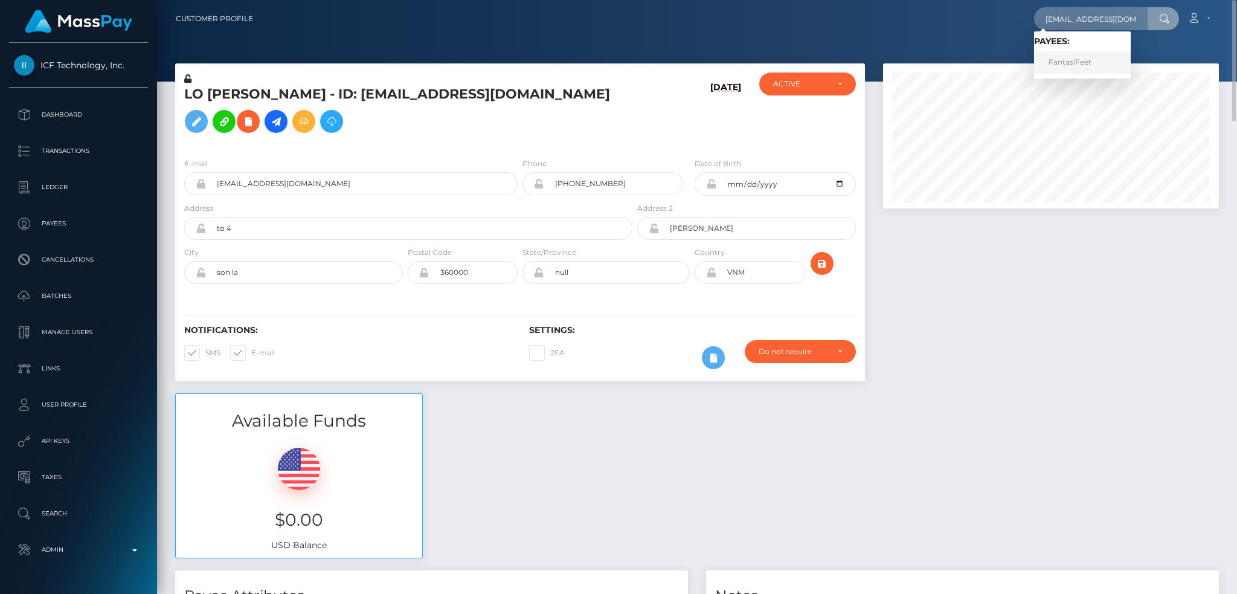
click at [1070, 62] on link "FantasiFeet" at bounding box center [1082, 62] width 97 height 22
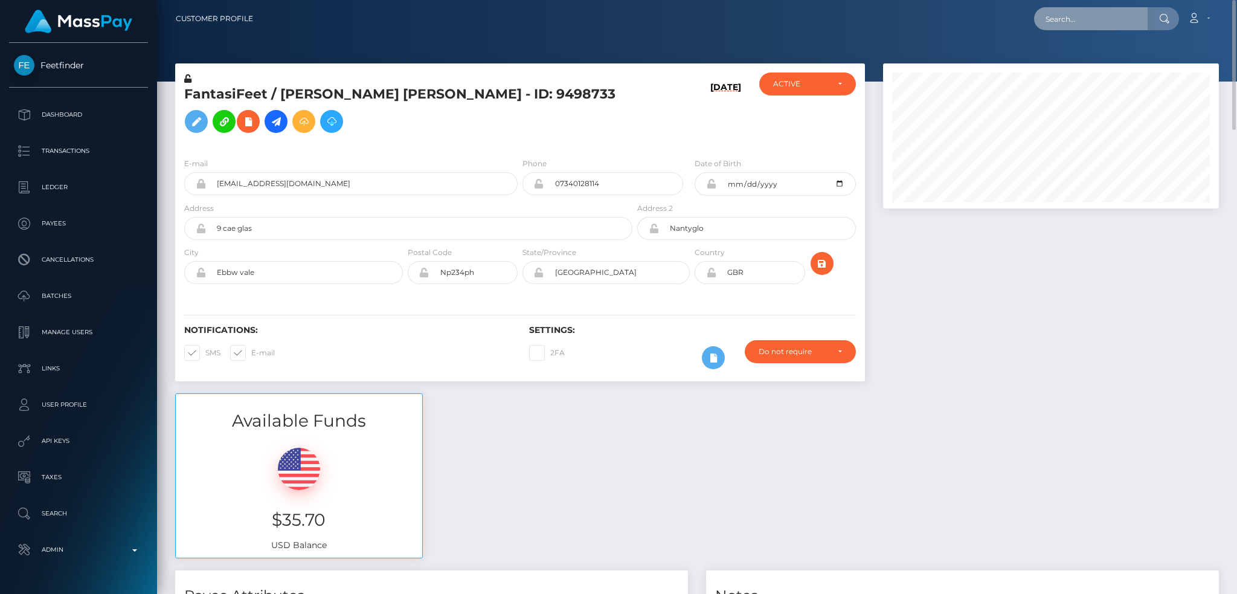
drag, startPoint x: 1139, startPoint y: 17, endPoint x: 1126, endPoint y: 16, distance: 12.7
click at [1138, 17] on input "text" at bounding box center [1091, 18] width 114 height 23
paste input "[EMAIL_ADDRESS][DOMAIN_NAME]"
type input "[EMAIL_ADDRESS][DOMAIN_NAME]"
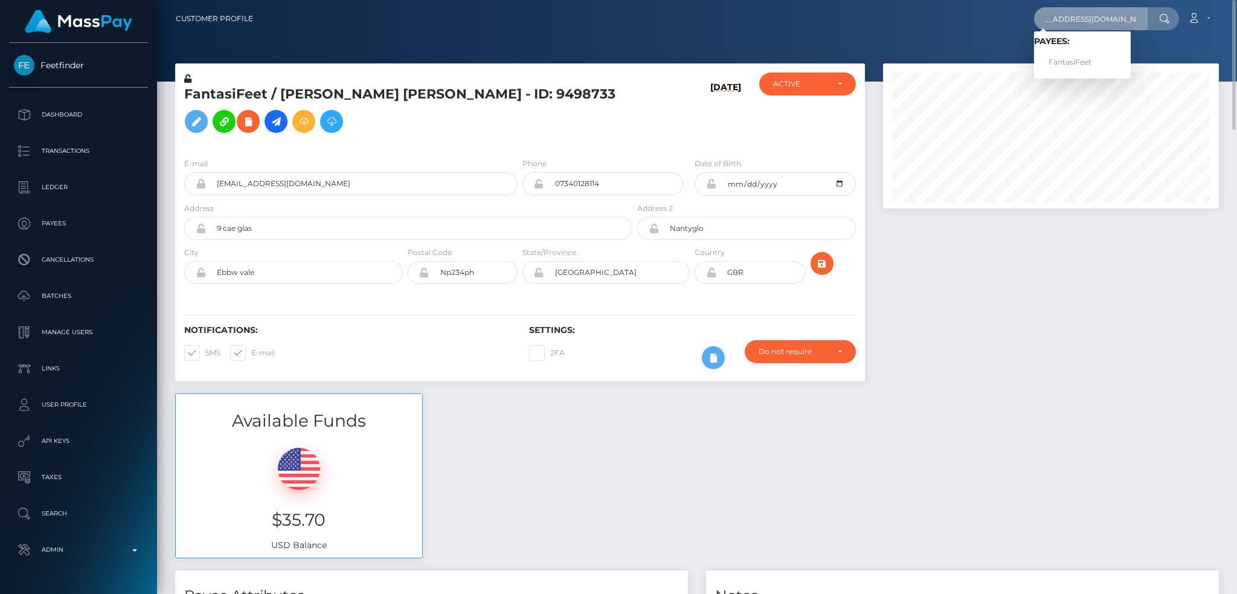
scroll to position [0, 0]
click at [283, 531] on h3 "$35.70" at bounding box center [299, 520] width 228 height 24
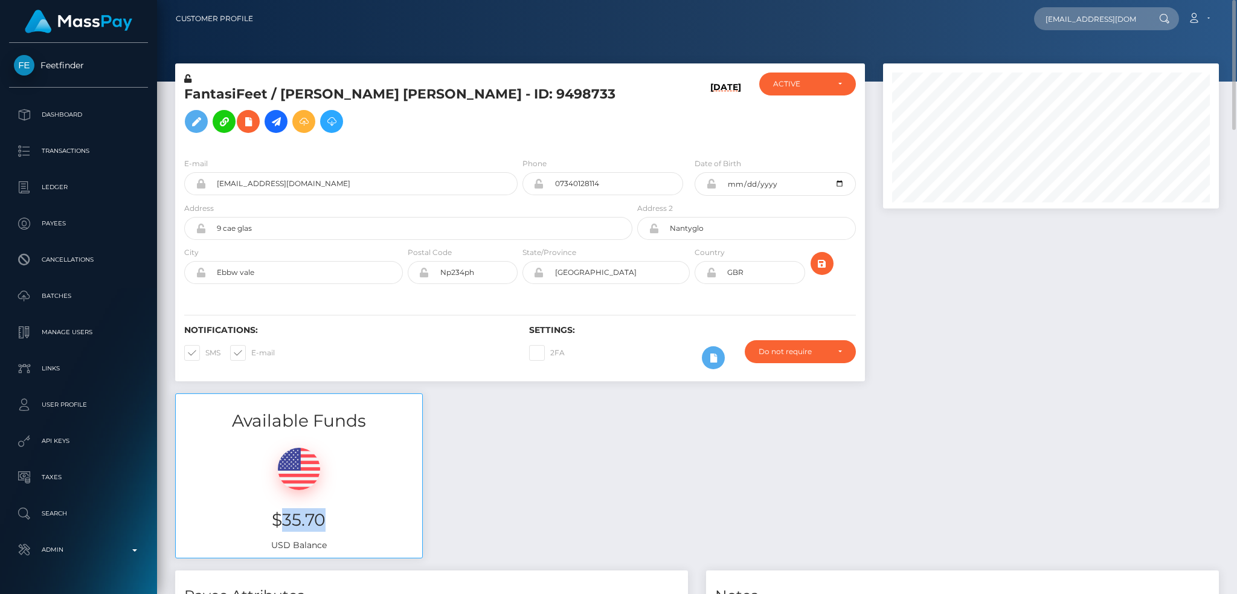
click at [283, 531] on h3 "$35.70" at bounding box center [299, 520] width 228 height 24
click at [280, 531] on h3 "$35.70" at bounding box center [299, 520] width 228 height 24
click at [284, 531] on h3 "$35.70" at bounding box center [299, 520] width 228 height 24
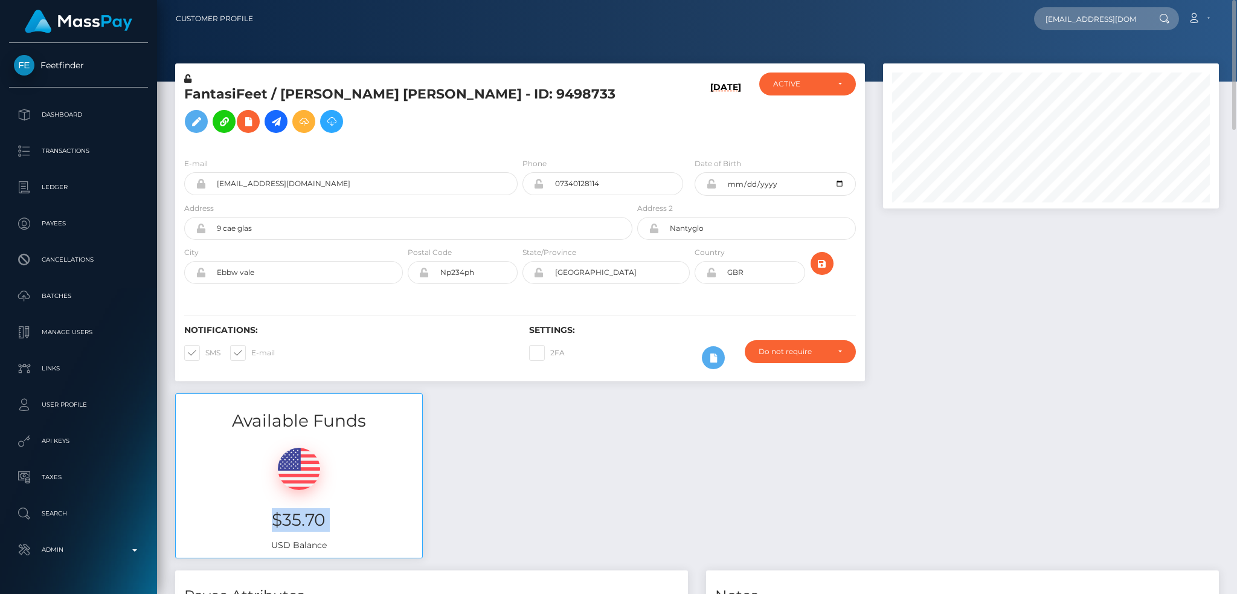
copy h3 "$35.70"
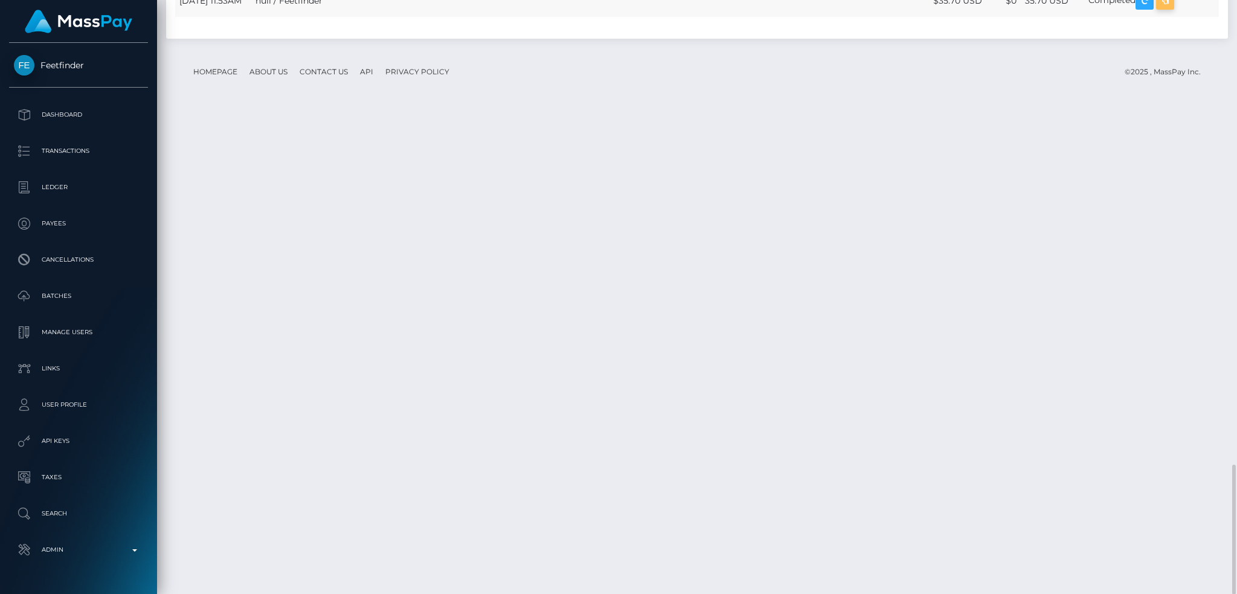
scroll to position [145, 335]
click at [1172, 8] on icon "button" at bounding box center [1164, 0] width 14 height 15
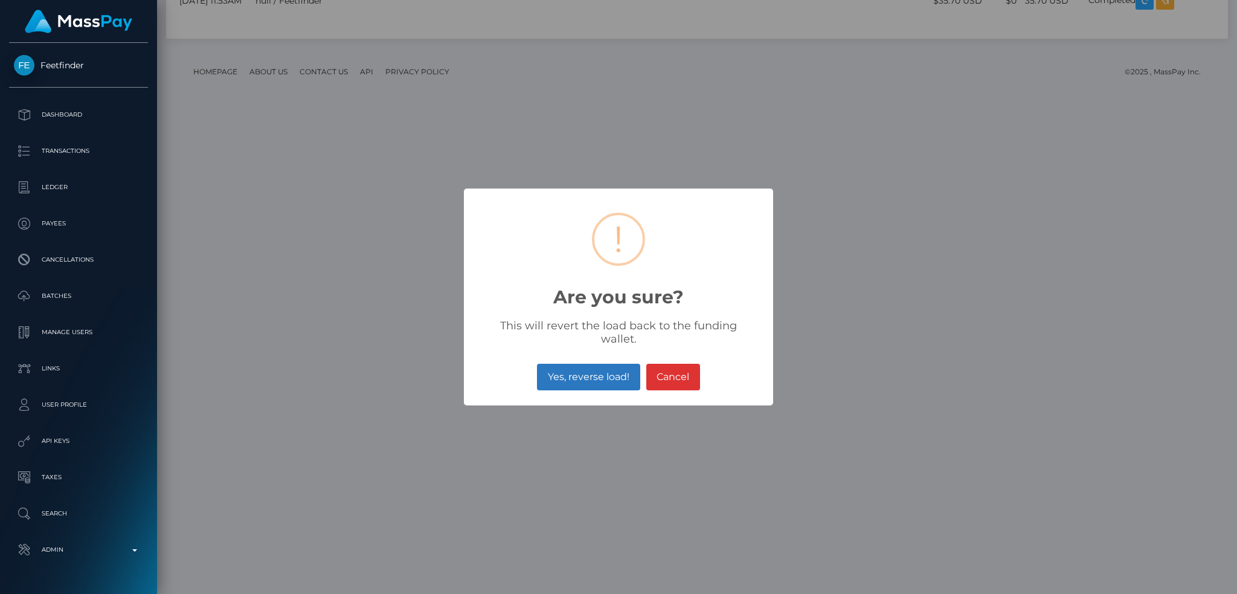
click at [591, 368] on button "Yes, reverse load!" at bounding box center [588, 376] width 103 height 27
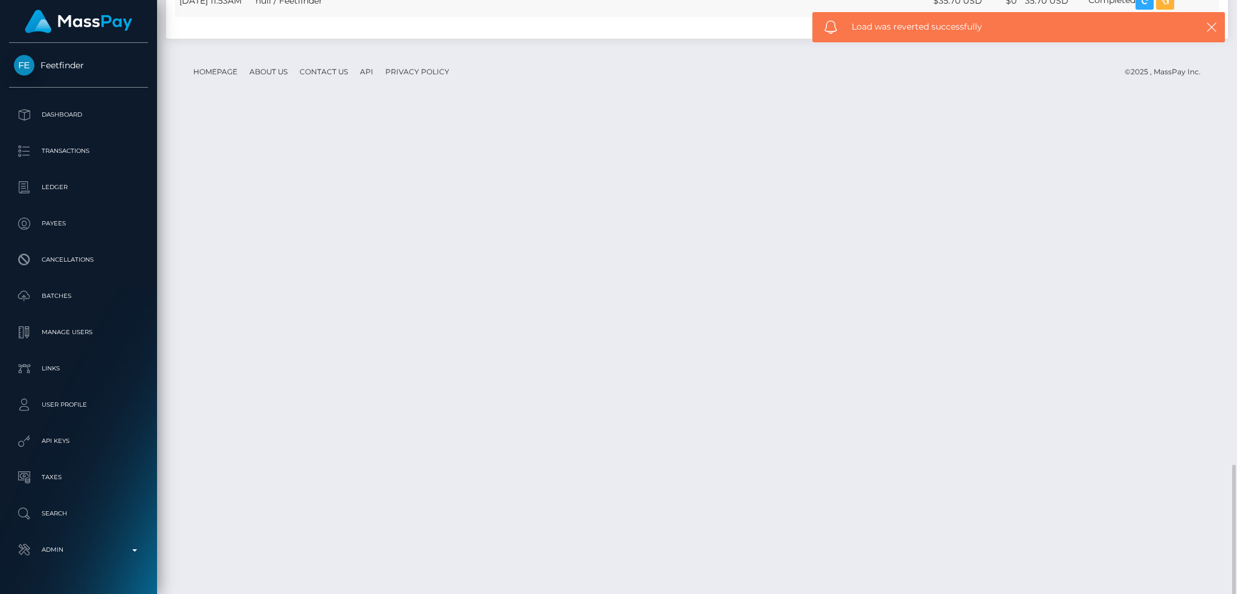
click at [333, 18] on td "null / Feetfinder" at bounding box center [589, 0] width 677 height 33
click at [331, 18] on td "null / Feetfinder" at bounding box center [589, 0] width 677 height 33
click at [342, 18] on td "null / Feetfinder" at bounding box center [589, 0] width 677 height 33
copy td "Feetfinder"
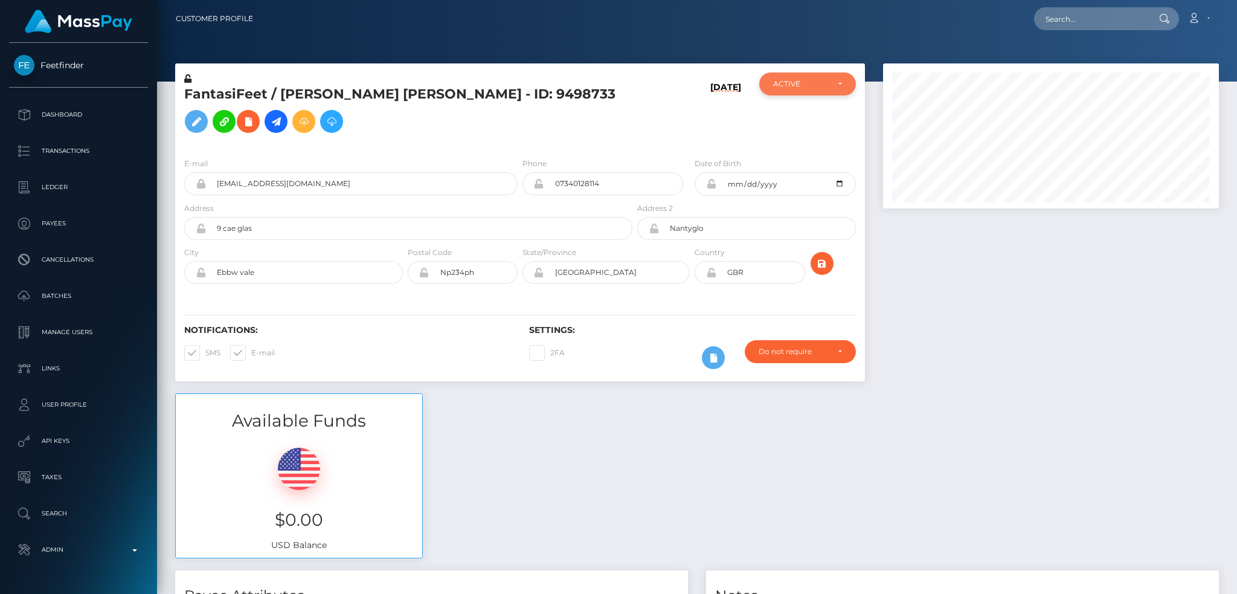
scroll to position [145, 335]
